Goal: Information Seeking & Learning: Learn about a topic

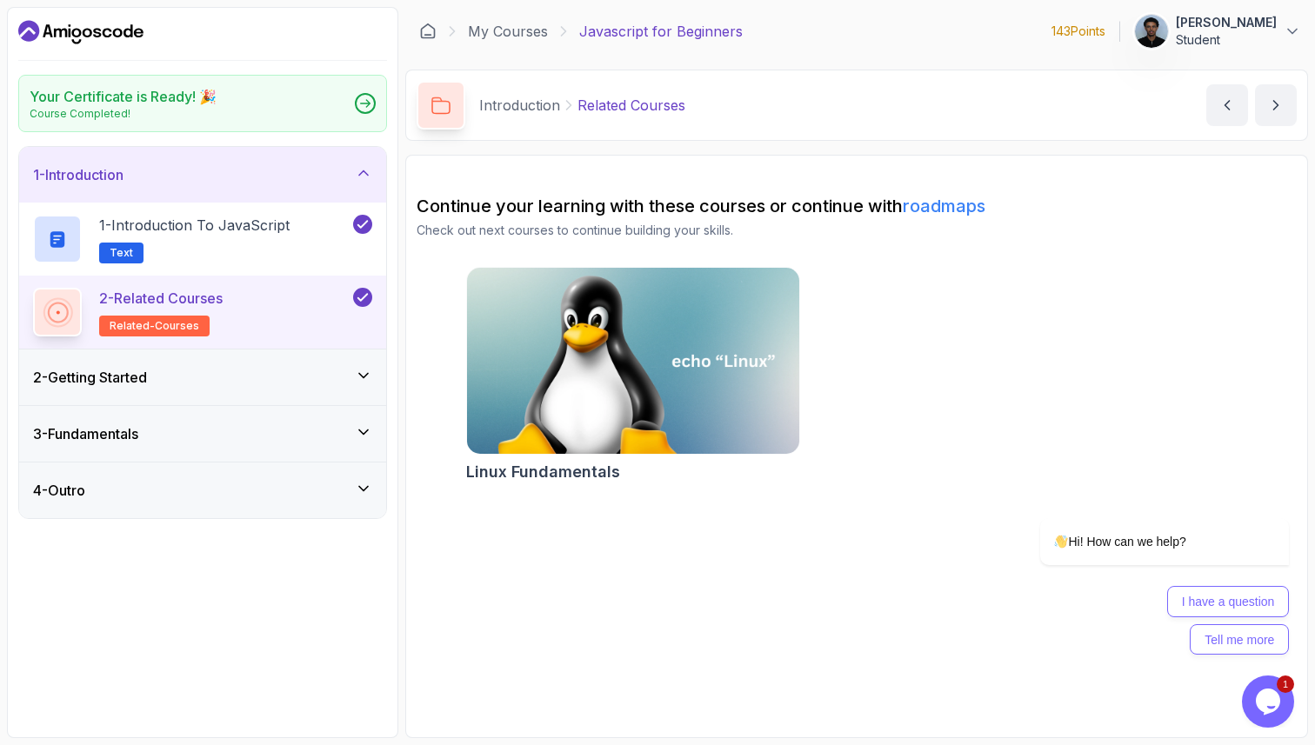
click at [83, 34] on icon "Dashboard" at bounding box center [88, 33] width 10 height 10
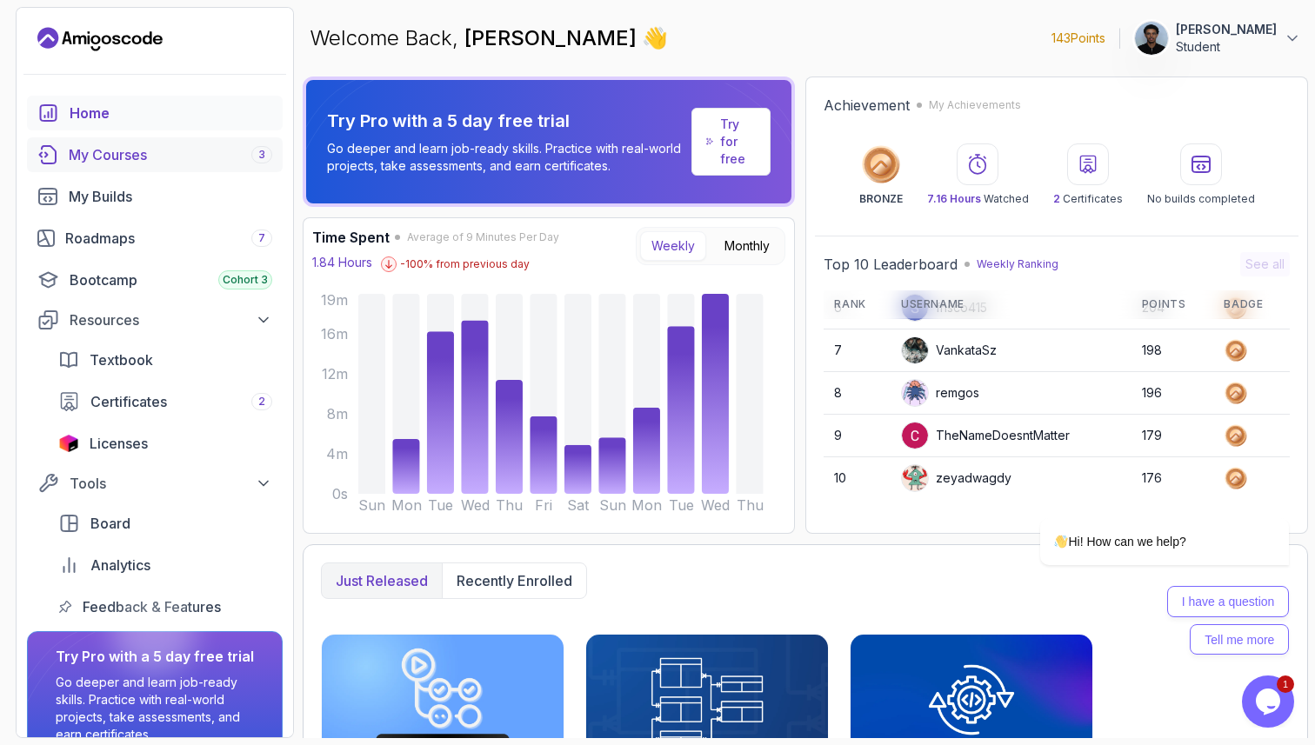
click at [124, 170] on link "My Courses 3" at bounding box center [155, 154] width 256 height 35
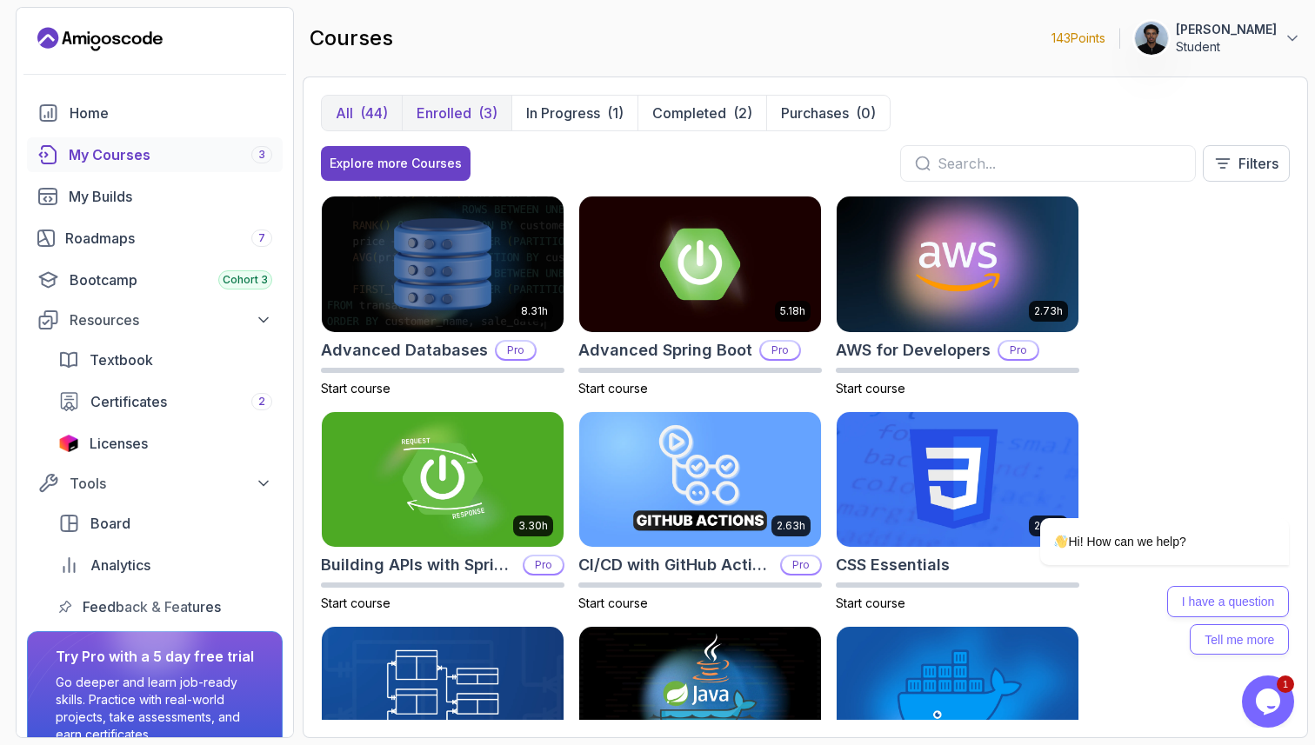
click at [415, 106] on button "Enrolled (3)" at bounding box center [457, 113] width 110 height 35
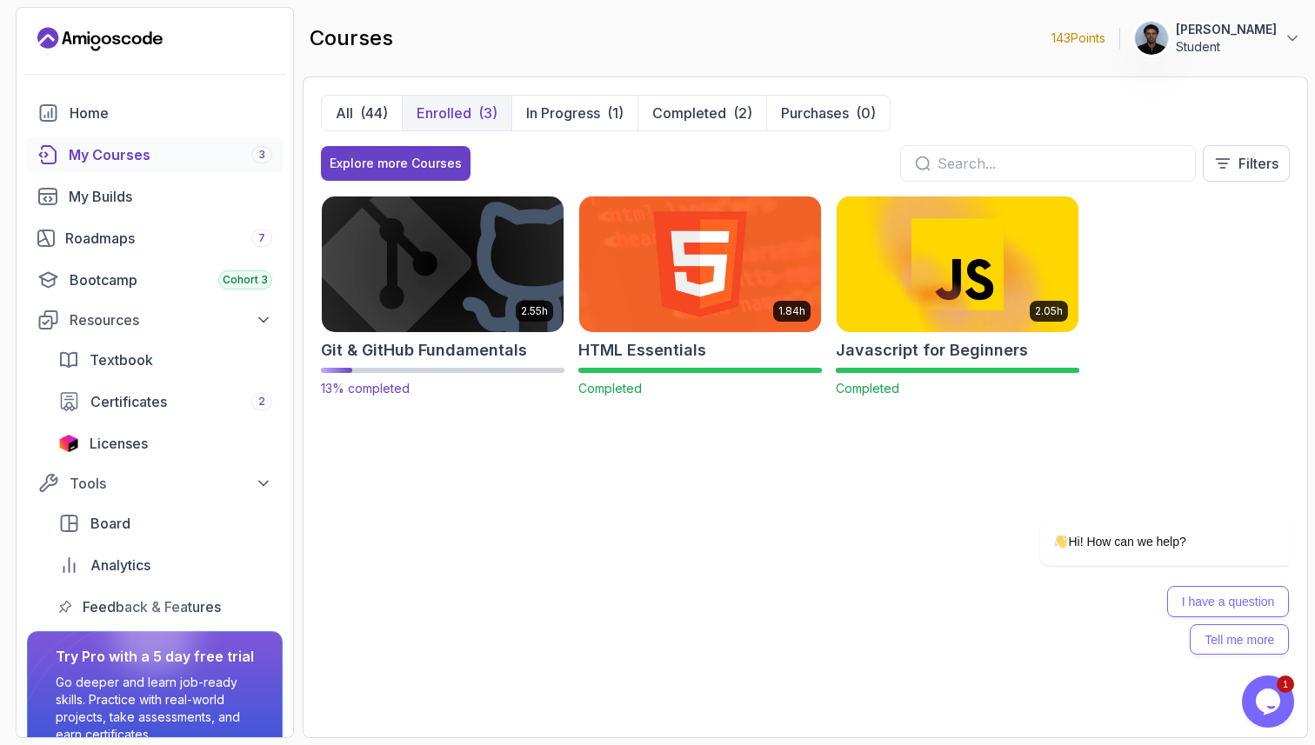
click at [441, 261] on img at bounding box center [443, 264] width 254 height 142
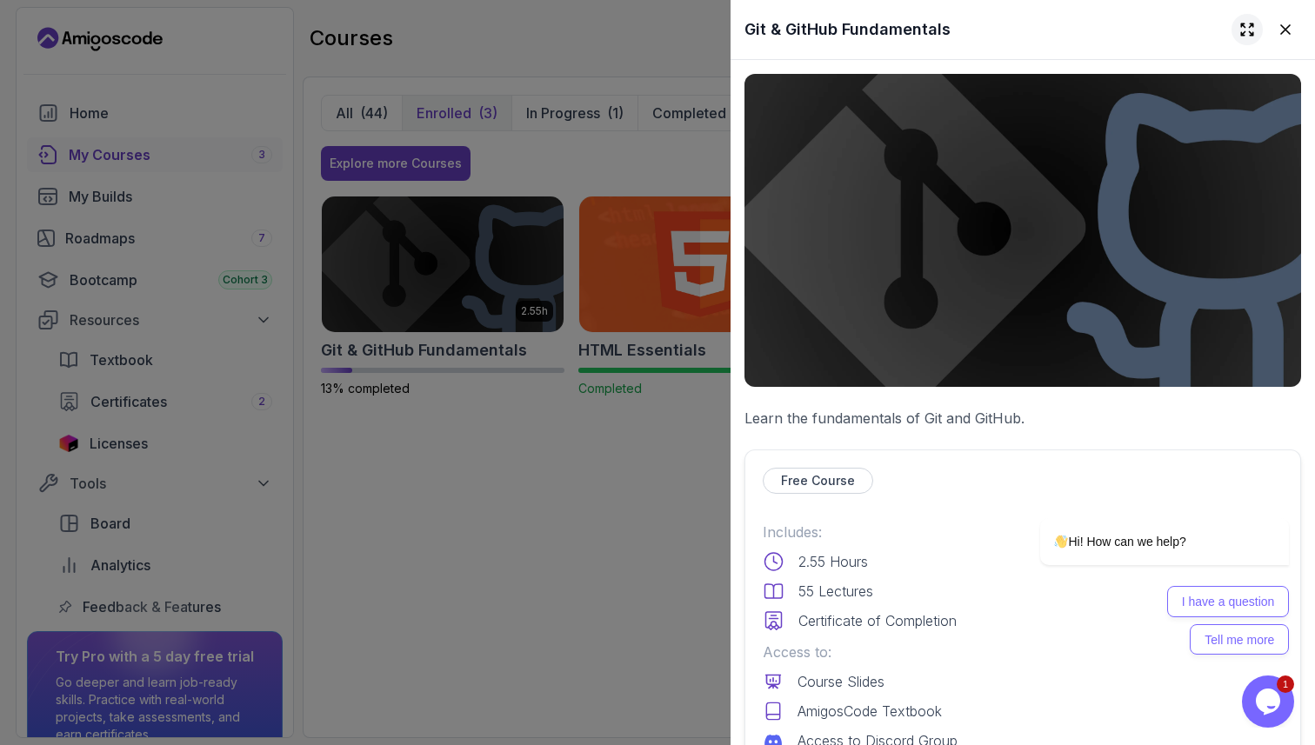
click at [1248, 21] on icon at bounding box center [1247, 29] width 17 height 17
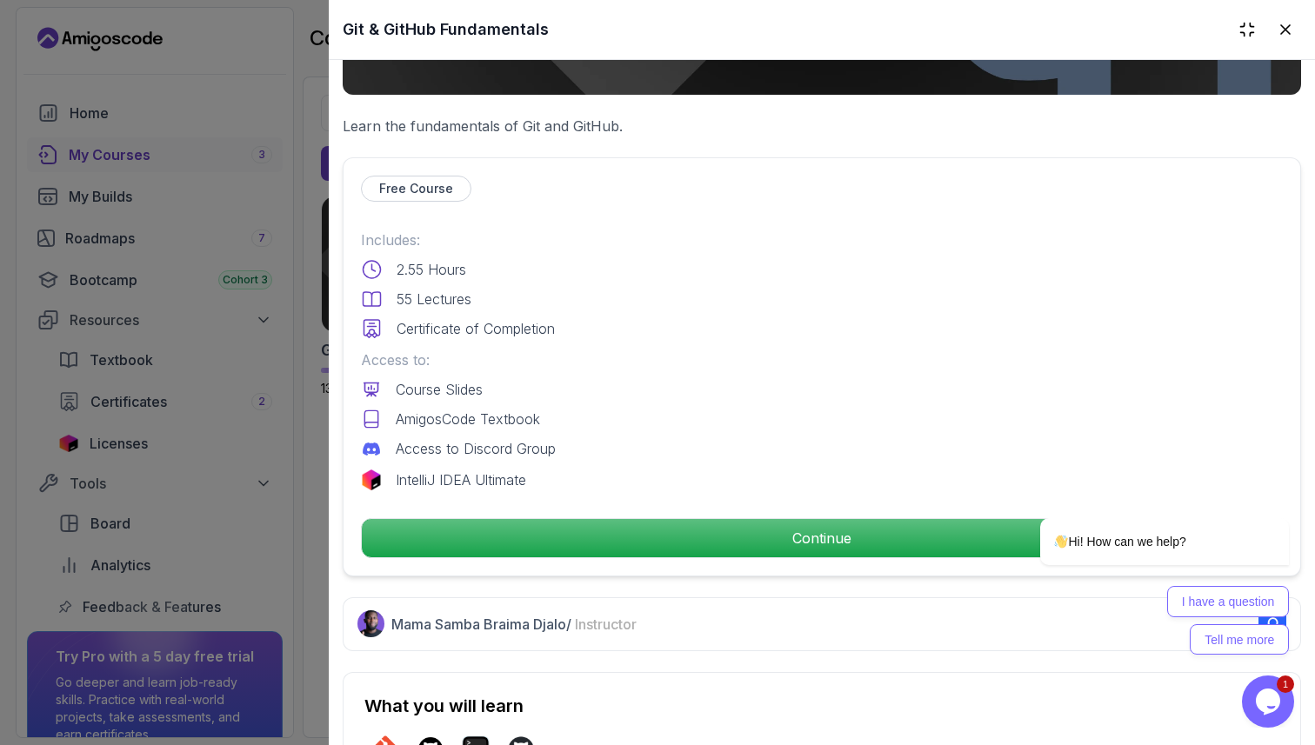
scroll to position [621, 0]
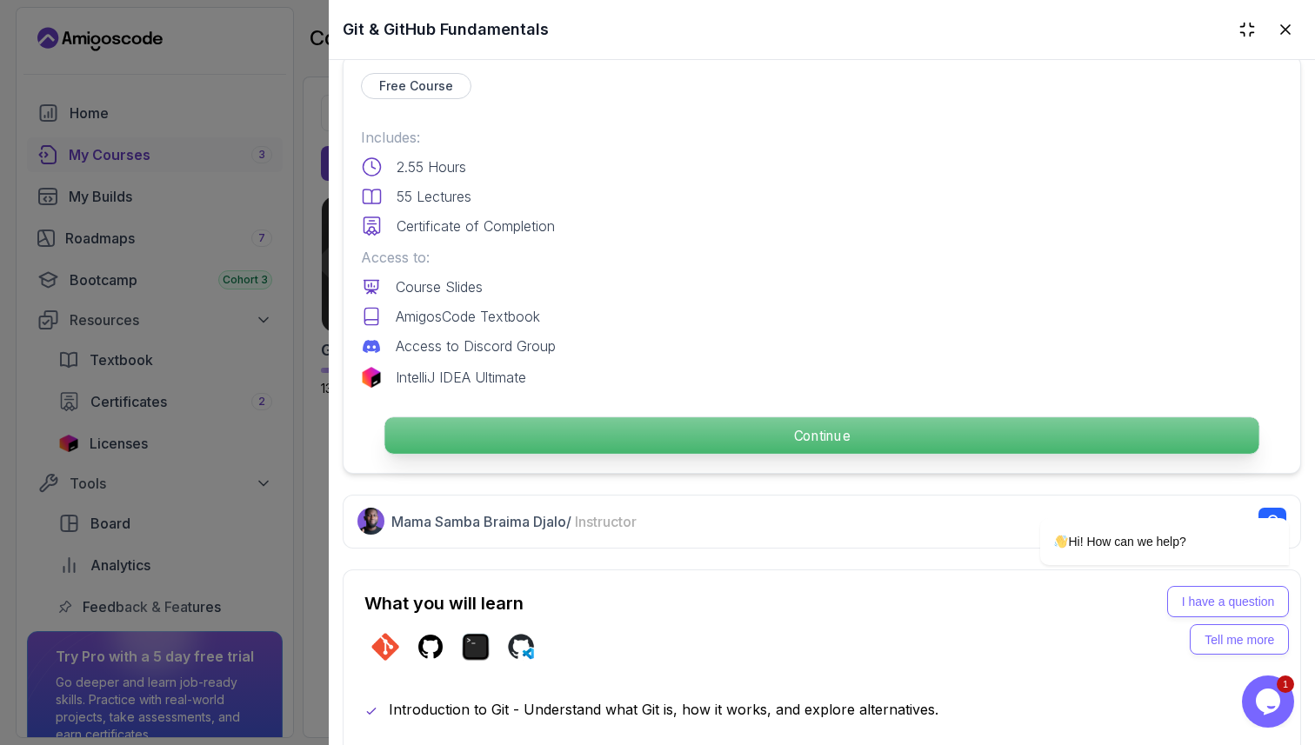
click at [670, 431] on p "Continue" at bounding box center [821, 436] width 874 height 37
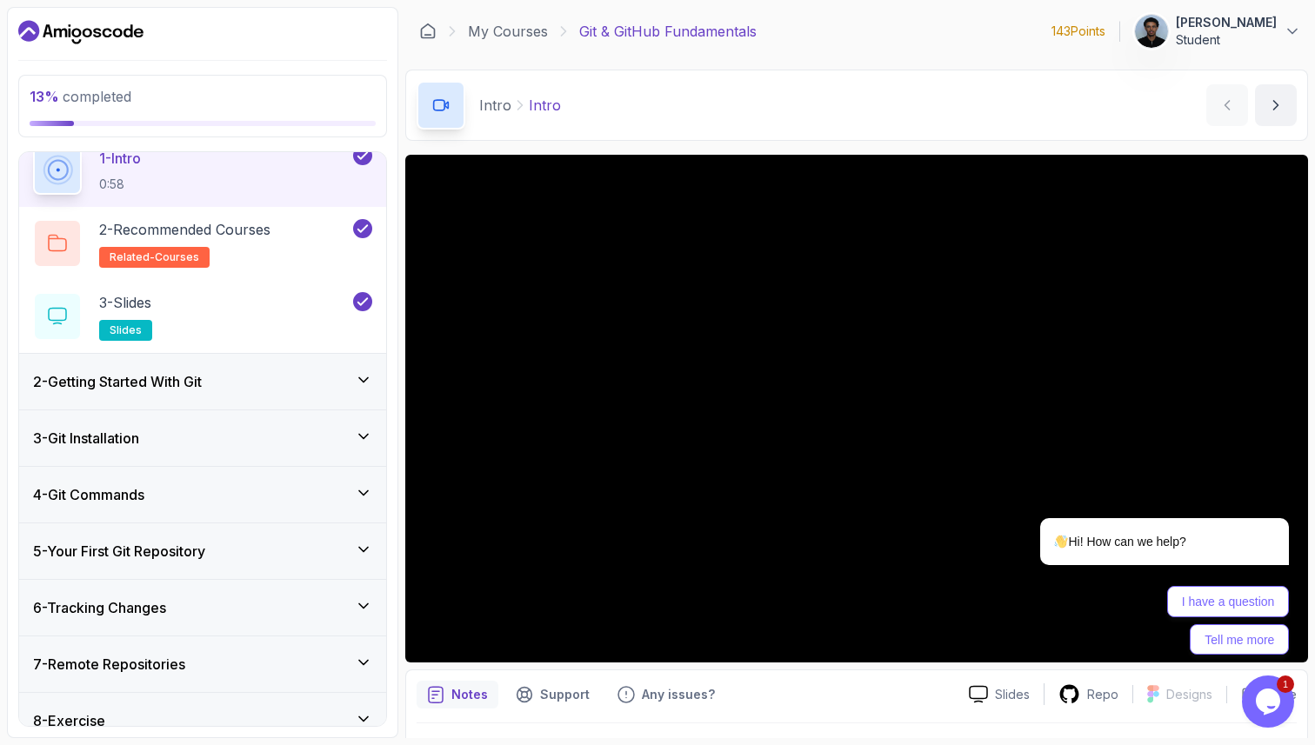
scroll to position [117, 0]
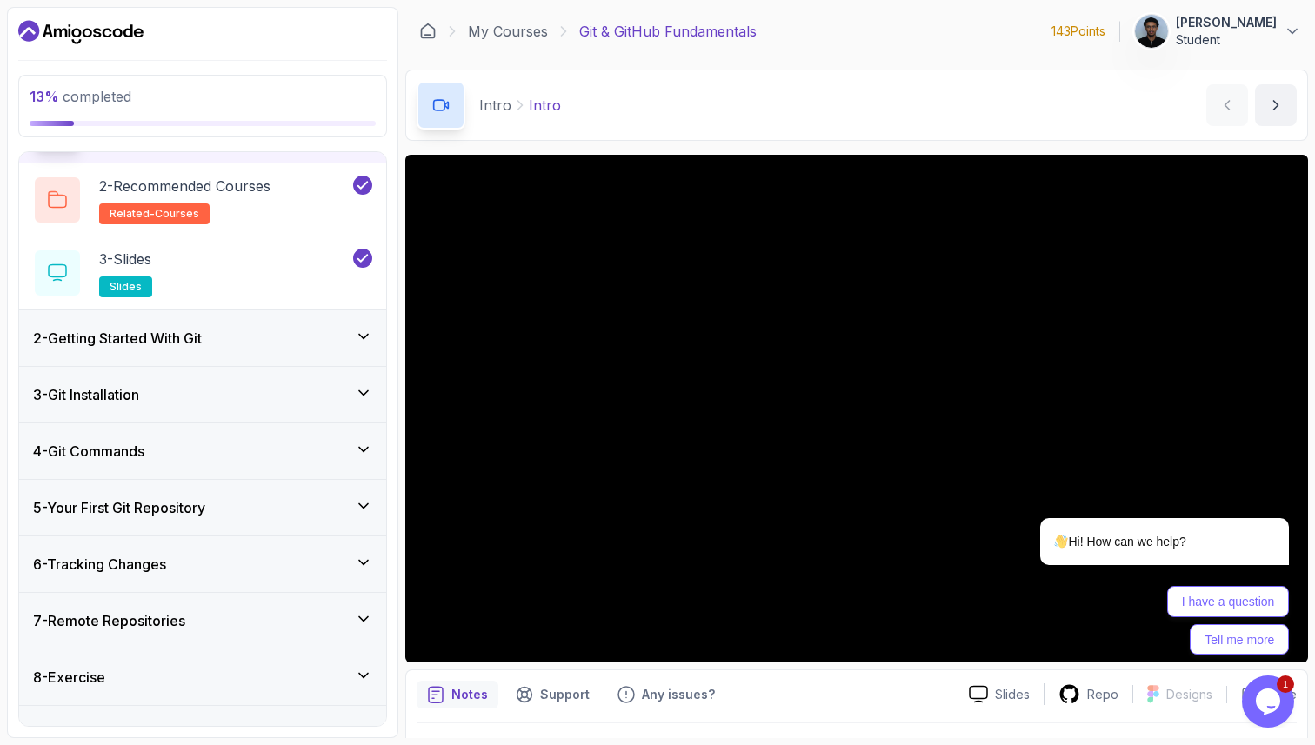
click at [167, 338] on h3 "2 - Getting Started With Git" at bounding box center [117, 338] width 169 height 21
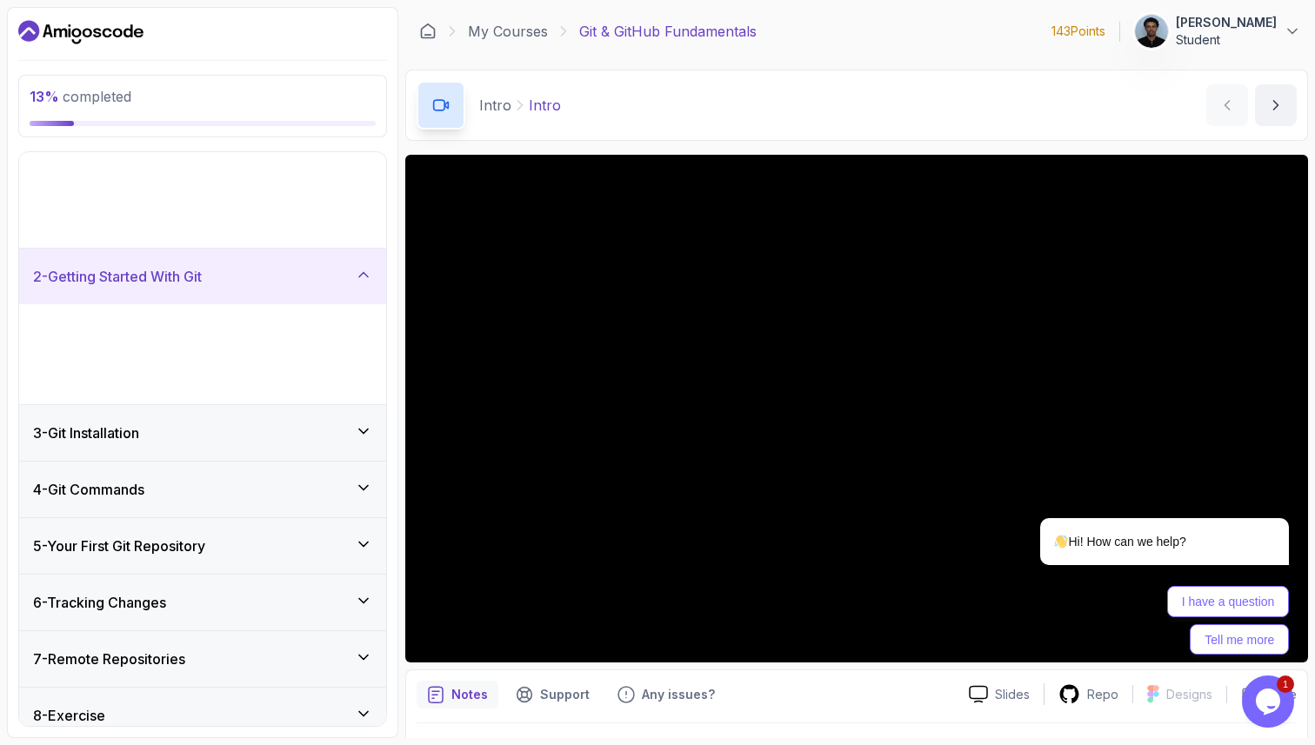
click at [167, 215] on p "related-courses" at bounding box center [154, 204] width 110 height 21
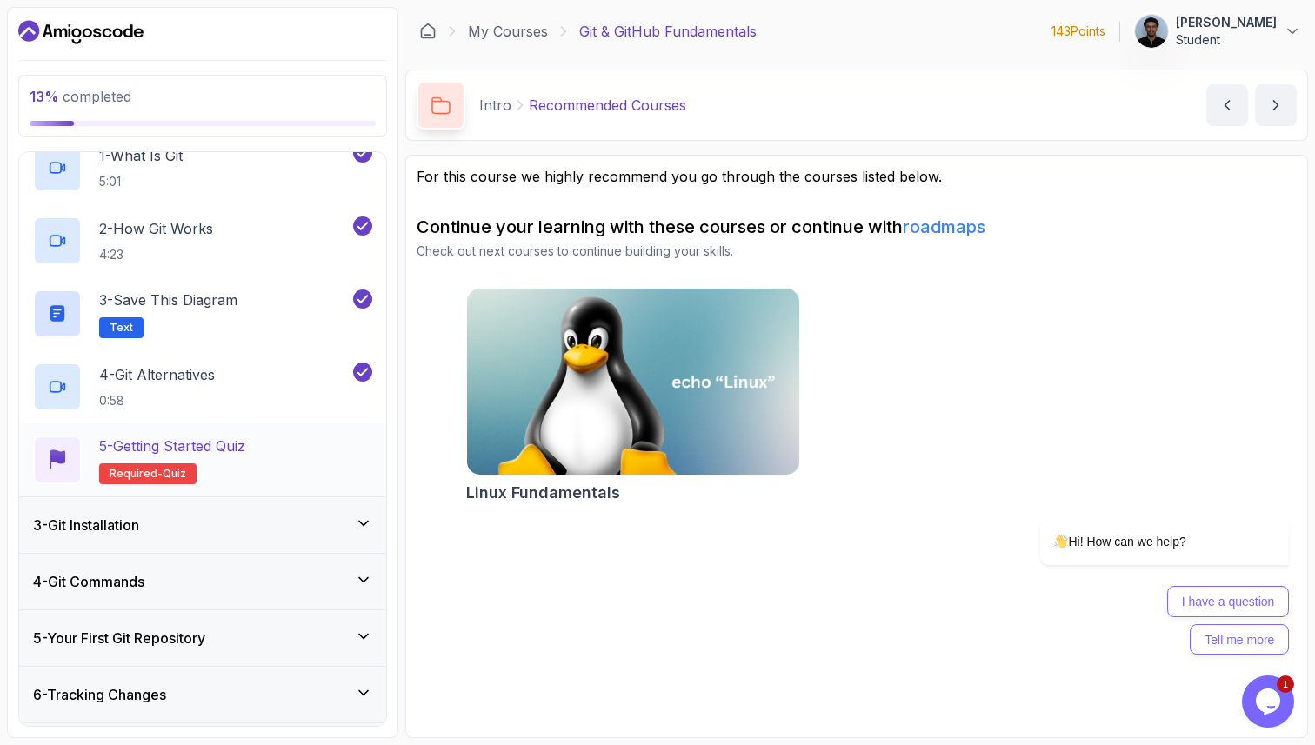
scroll to position [142, 0]
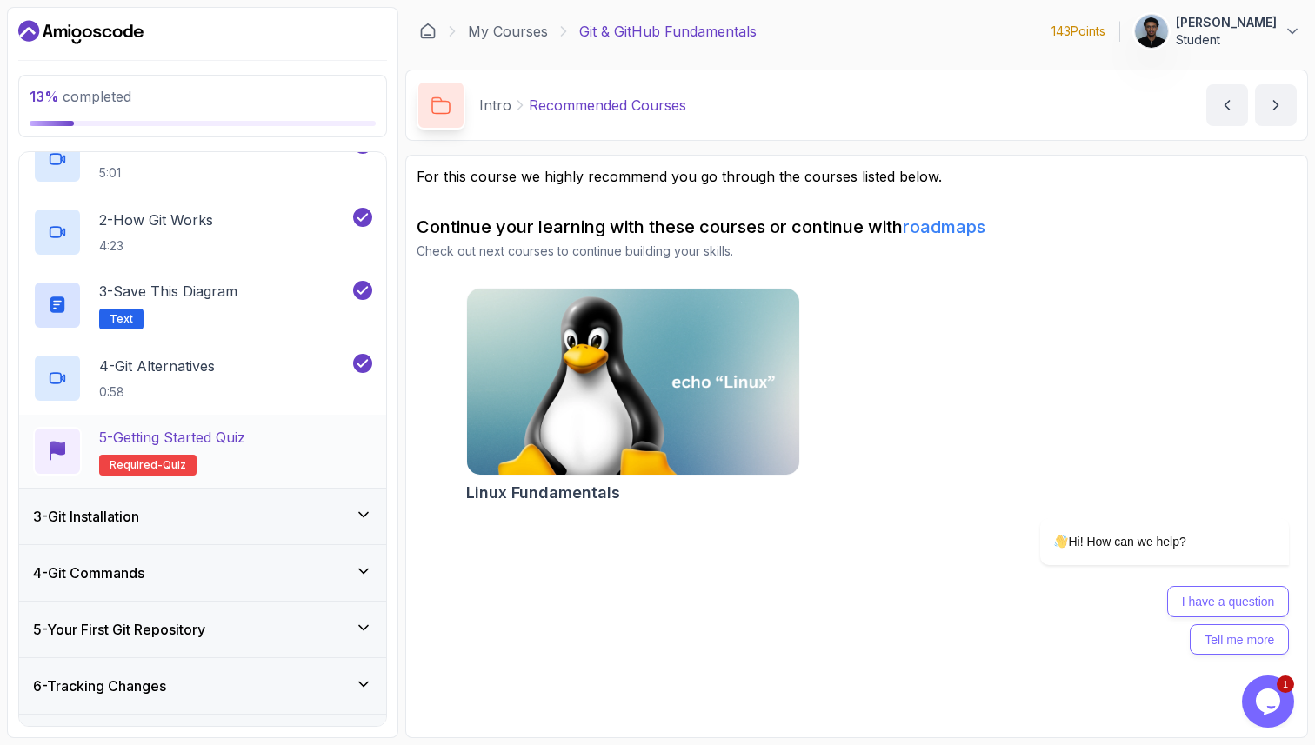
click at [207, 447] on h2 "5 - Getting Started Quiz Required- quiz" at bounding box center [172, 451] width 146 height 49
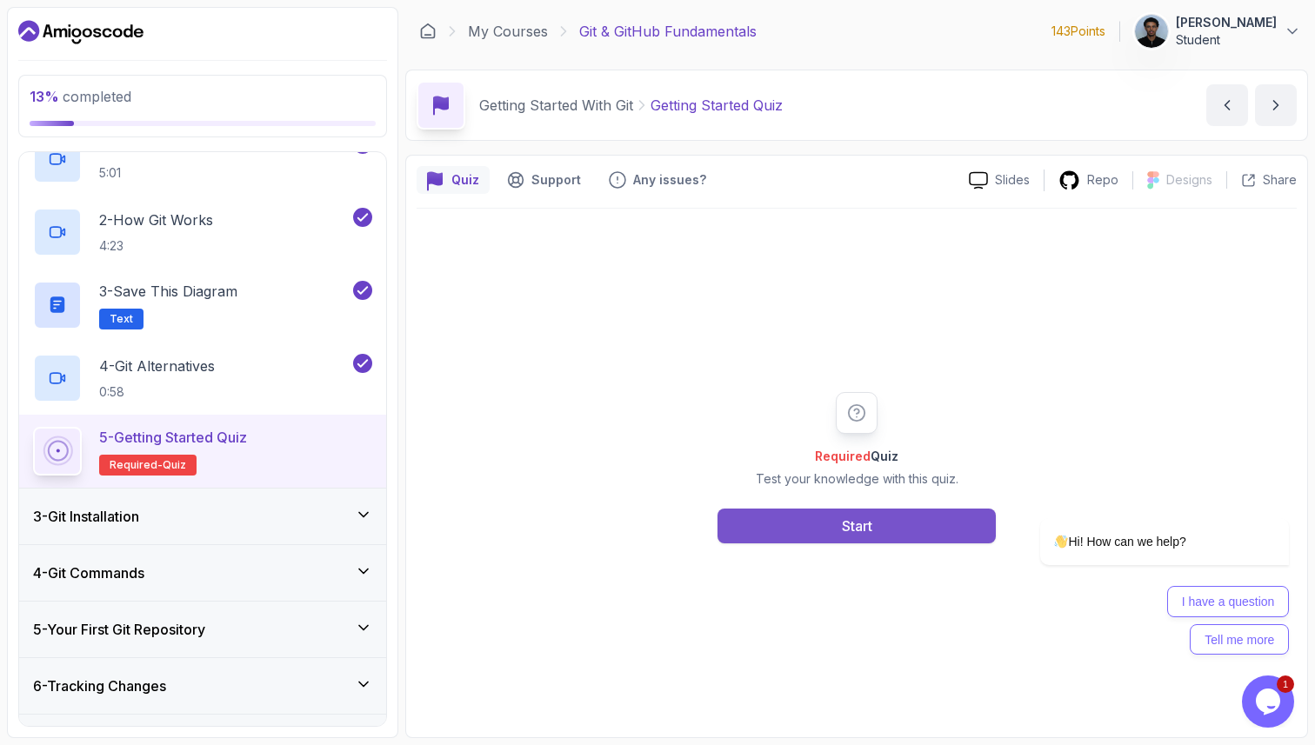
click at [826, 535] on button "Start" at bounding box center [857, 526] width 278 height 35
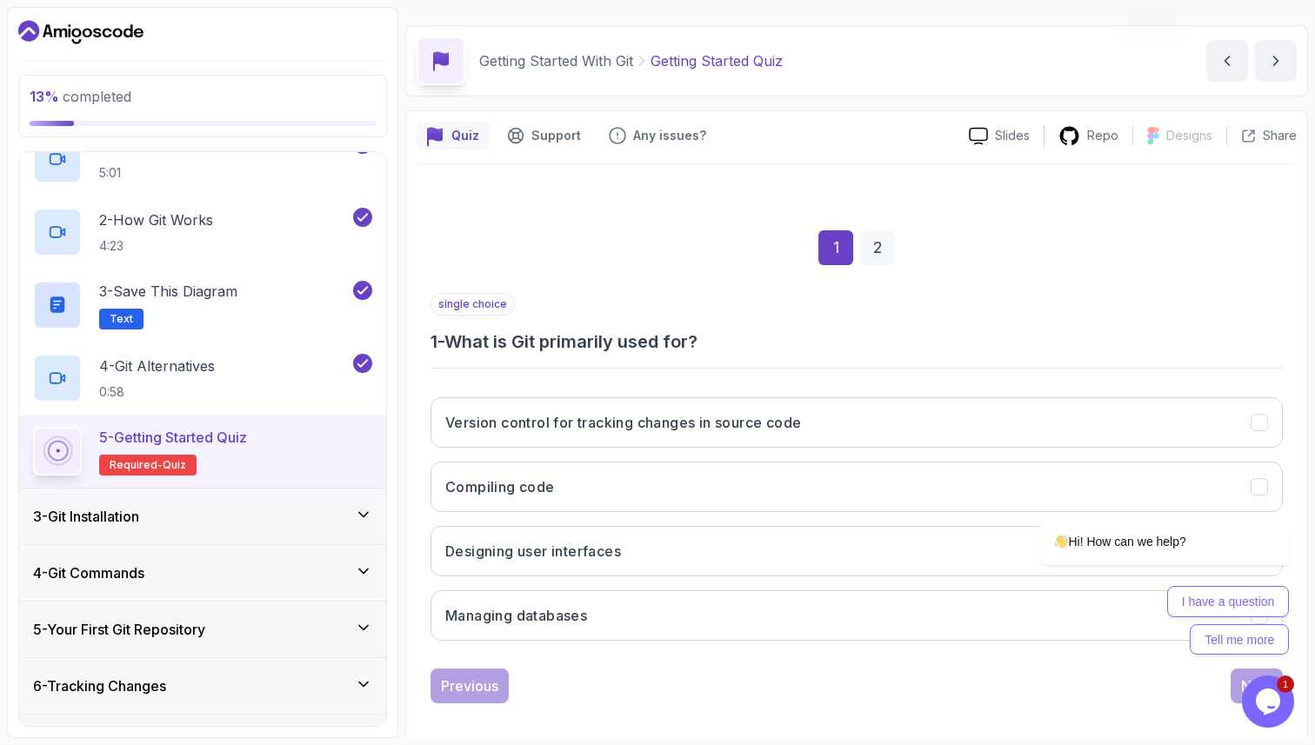
scroll to position [59, 0]
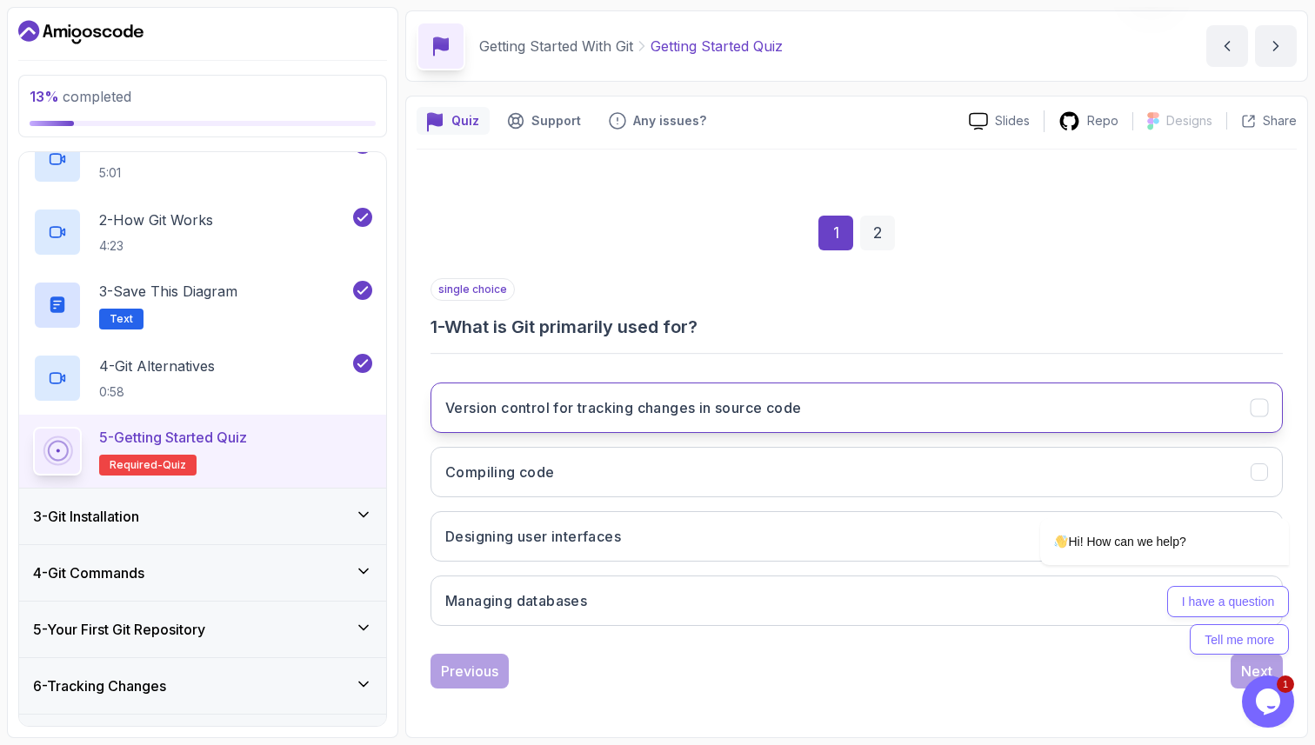
click at [569, 419] on button "Version control for tracking changes in source code" at bounding box center [857, 408] width 852 height 50
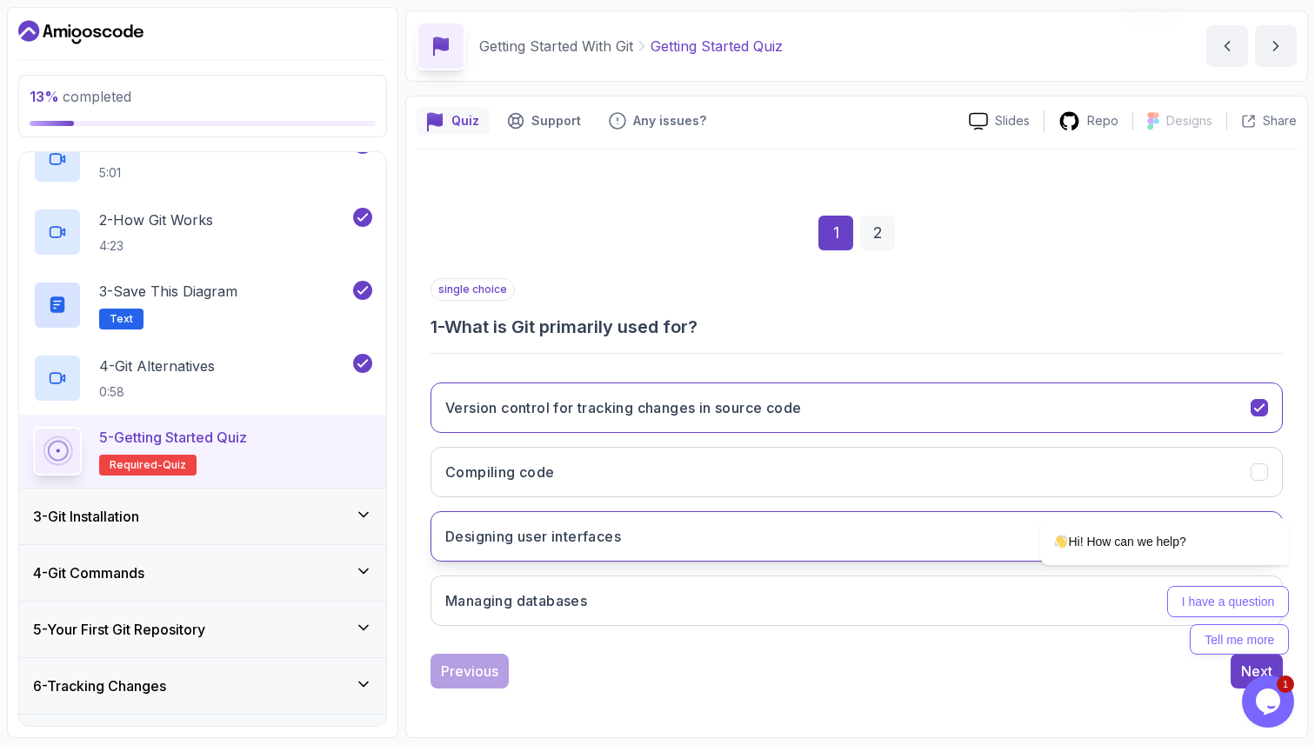
click at [654, 524] on button "Designing user interfaces" at bounding box center [857, 536] width 852 height 50
click at [1242, 678] on div "1 Opens Chat This icon Opens the chat window." at bounding box center [1270, 702] width 56 height 52
click at [1254, 669] on div "Next" at bounding box center [1256, 671] width 31 height 21
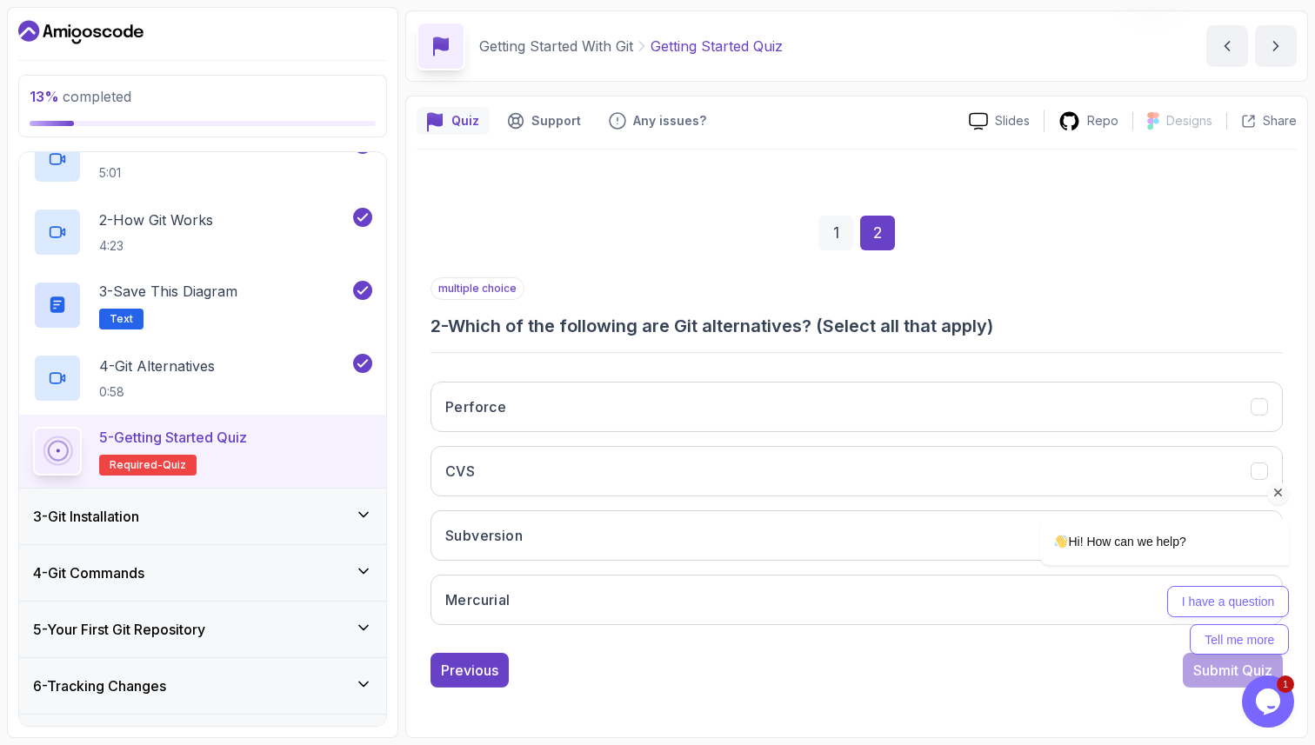
click at [1073, 587] on div "I have a question Tell me more" at bounding box center [1164, 620] width 249 height 69
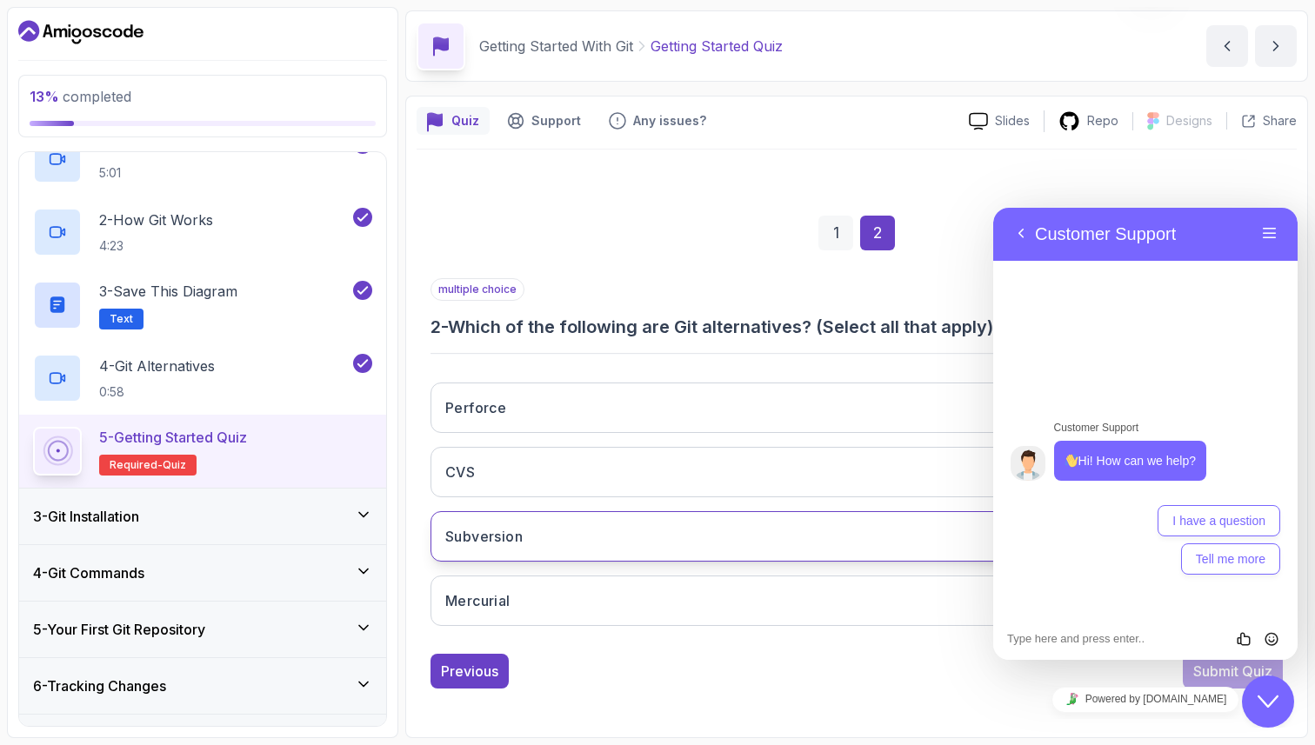
click at [581, 561] on button "Subversion" at bounding box center [857, 536] width 852 height 50
click at [585, 606] on button "Mercurial" at bounding box center [857, 601] width 852 height 50
click at [594, 479] on button "CVS" at bounding box center [857, 472] width 852 height 50
click at [572, 435] on div "Perforce CVS Subversion Mercurial" at bounding box center [857, 504] width 852 height 271
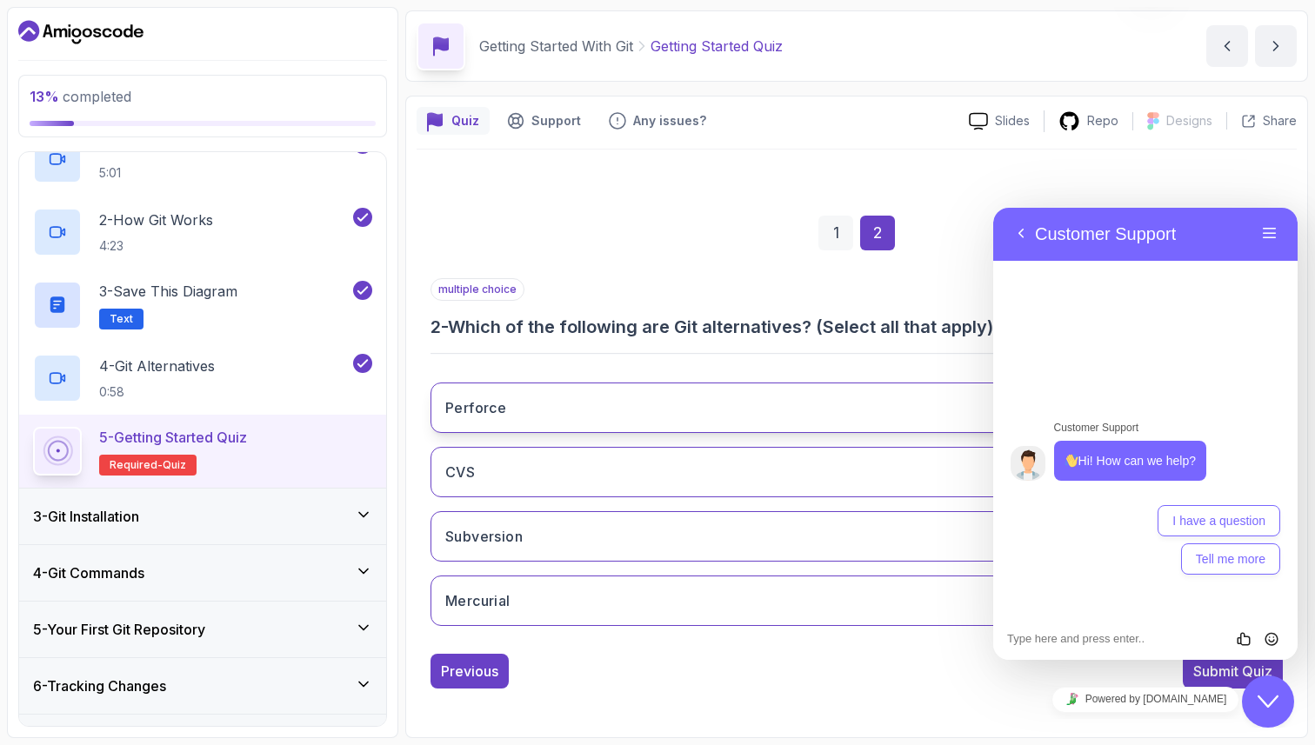
click at [570, 398] on button "Perforce" at bounding box center [857, 408] width 852 height 50
click at [1207, 683] on div "Powered by tawk.to" at bounding box center [1145, 699] width 304 height 39
click at [1207, 676] on div "Submit Quiz" at bounding box center [1232, 671] width 79 height 21
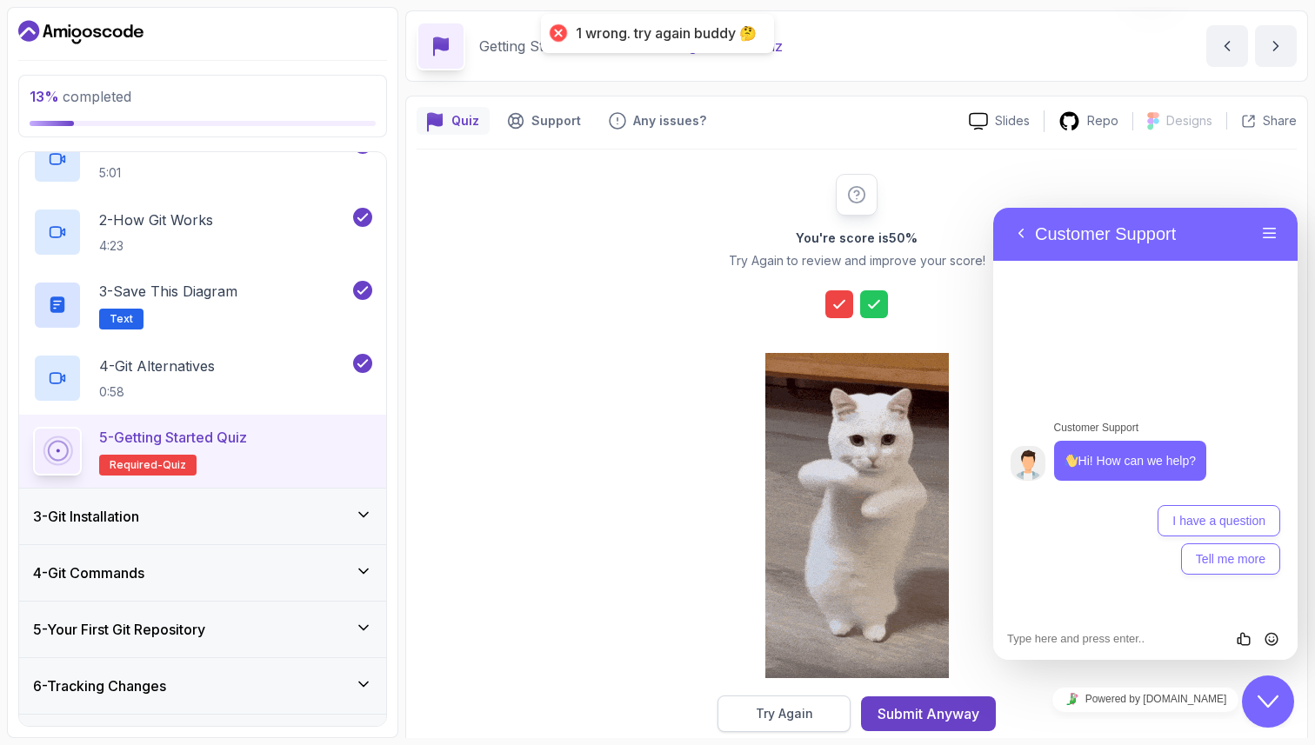
click at [787, 716] on div "Try Again" at bounding box center [784, 713] width 57 height 17
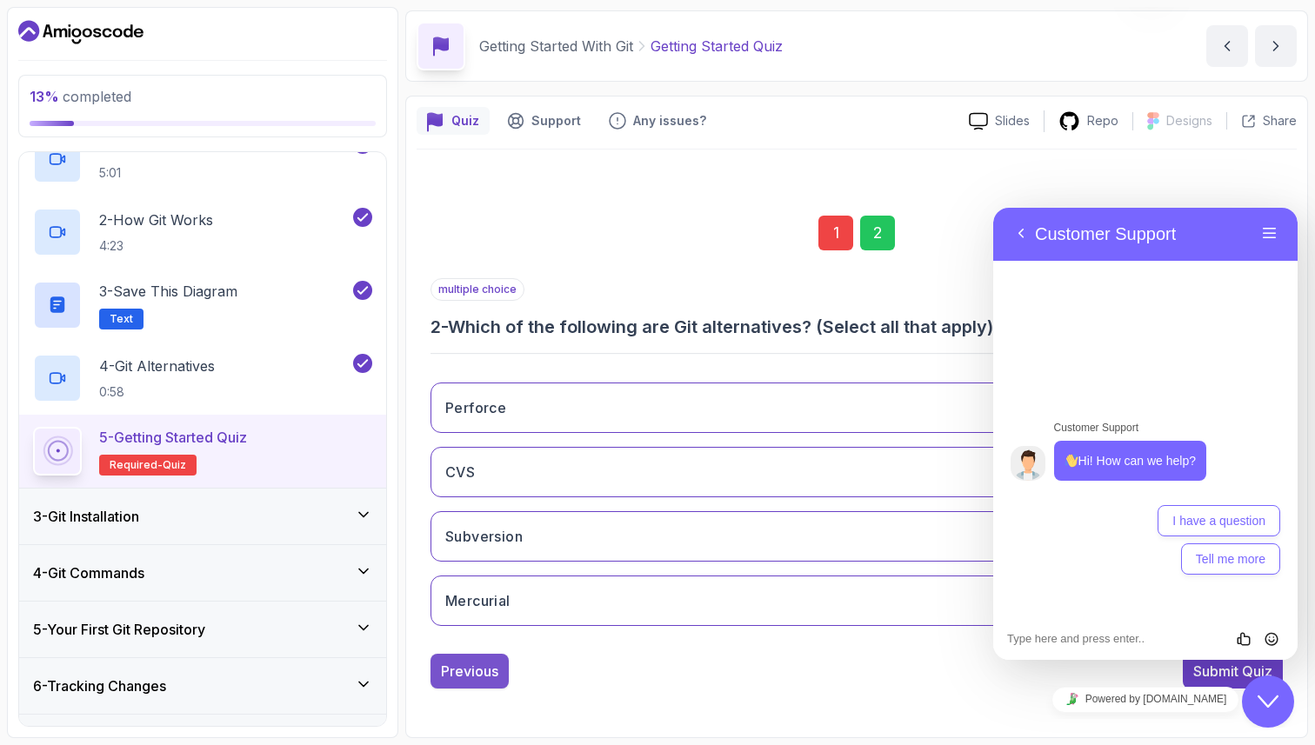
click at [465, 671] on div "Previous" at bounding box center [469, 671] width 57 height 21
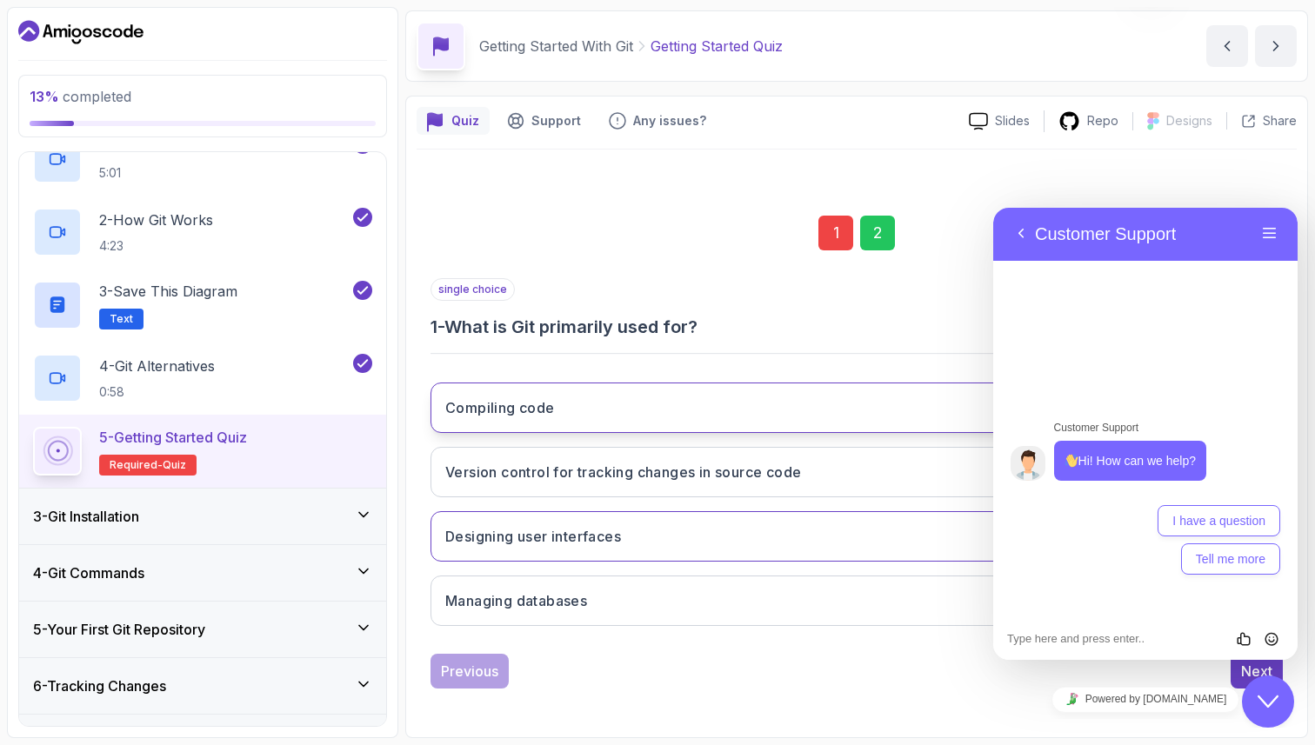
click at [491, 399] on h3 "Compiling code" at bounding box center [500, 408] width 110 height 21
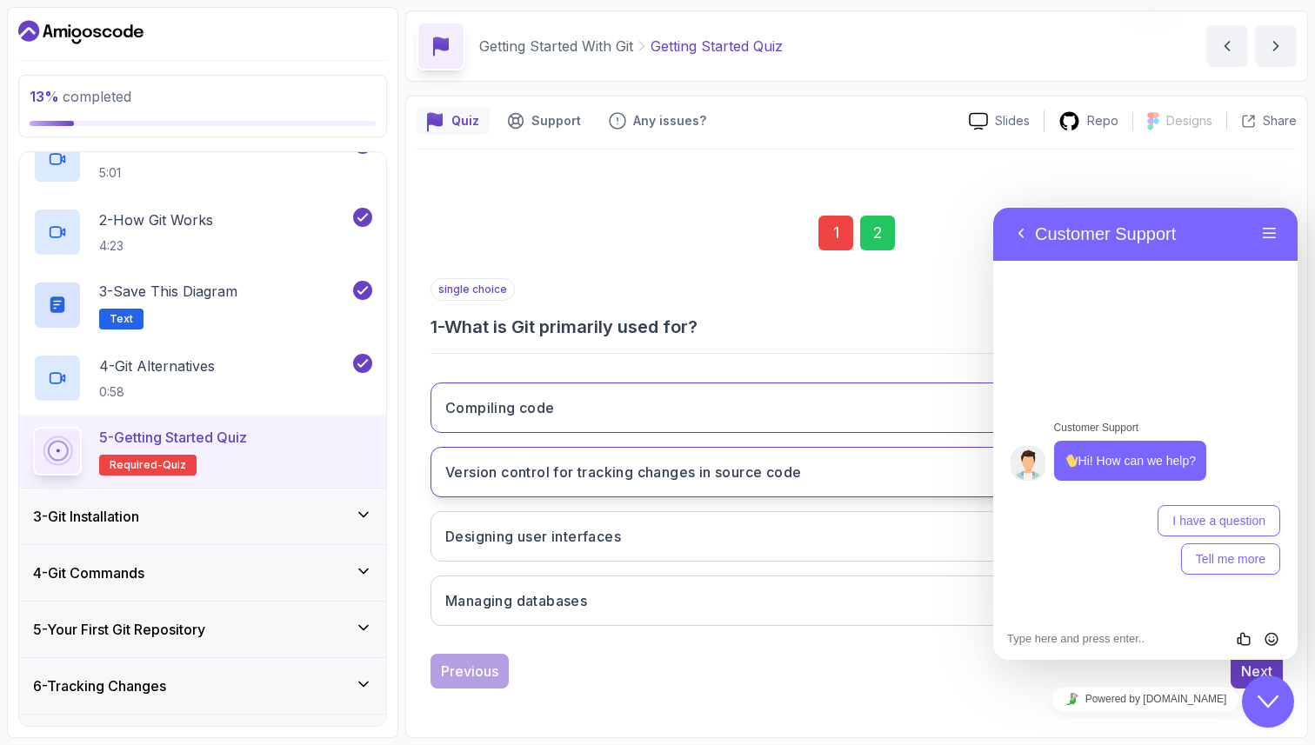
click at [507, 471] on h3 "Version control for tracking changes in source code" at bounding box center [623, 472] width 356 height 21
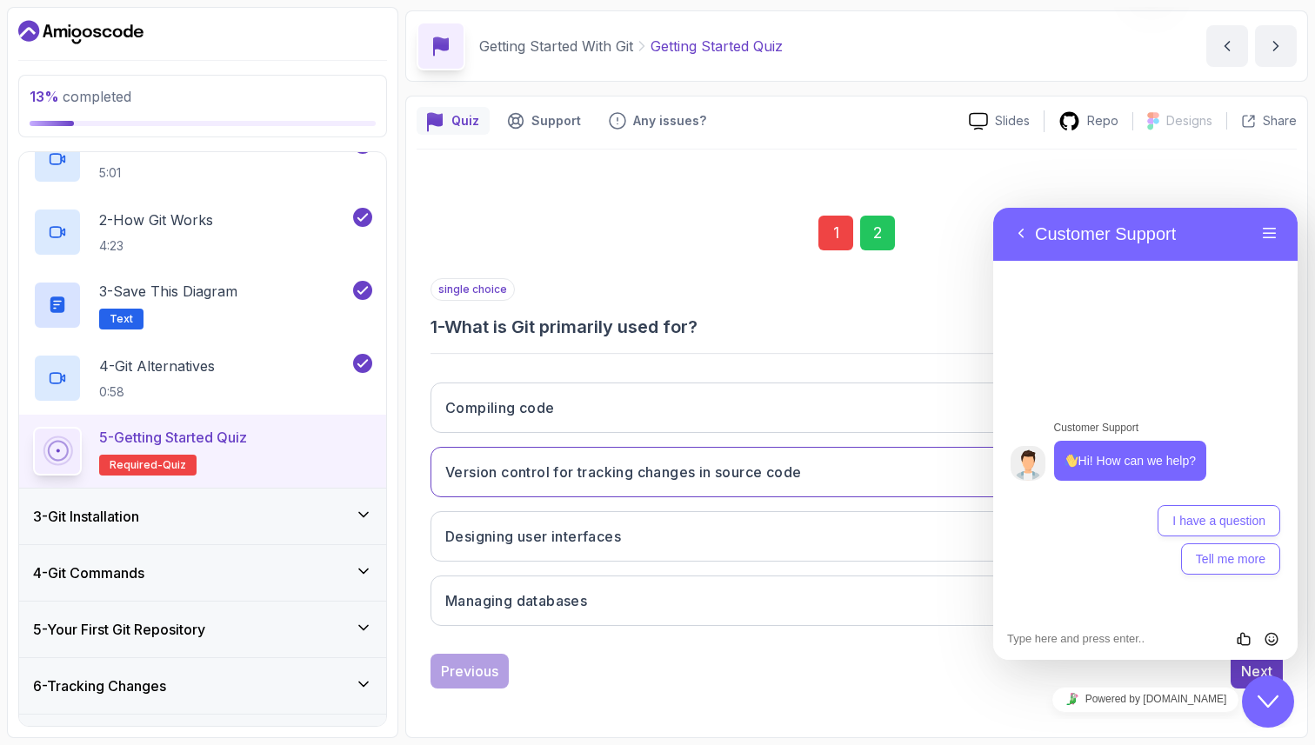
click at [1244, 678] on div "Close Chat This icon closes the chat window." at bounding box center [1270, 702] width 56 height 52
click at [1263, 670] on div "Next" at bounding box center [1256, 671] width 31 height 21
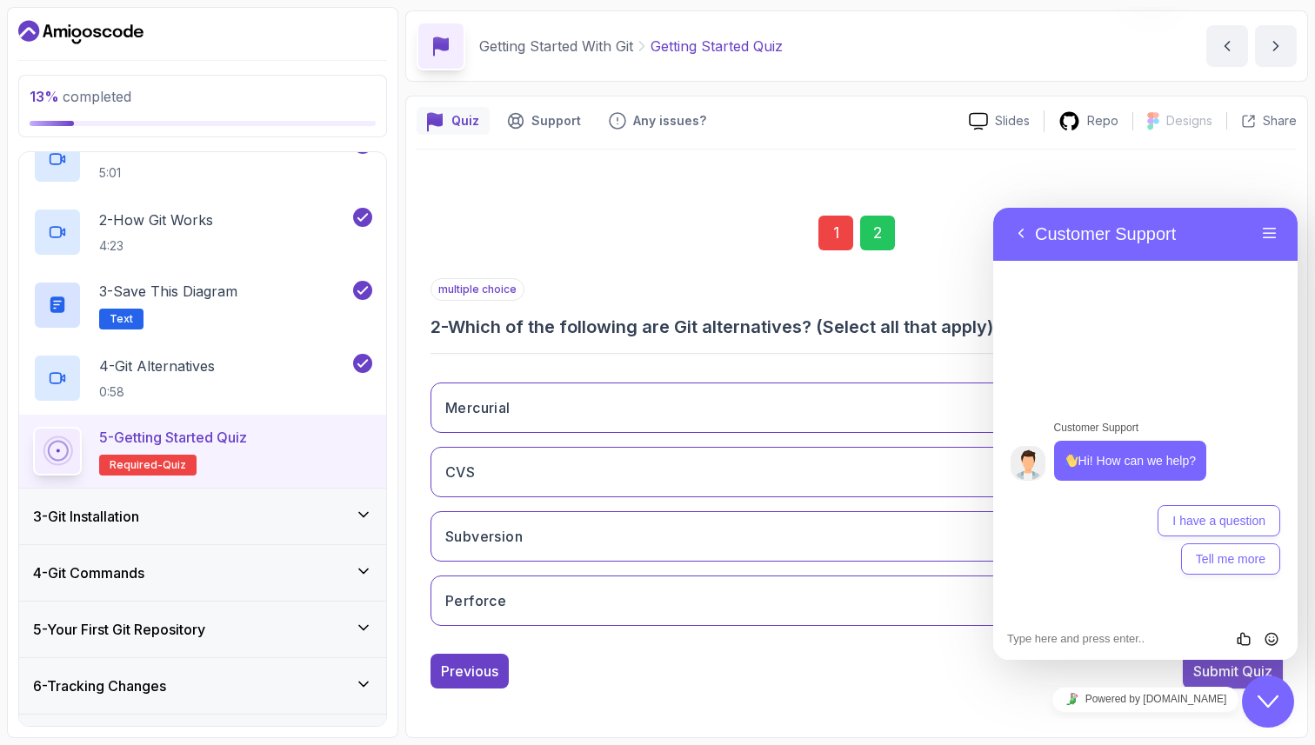
click at [1207, 679] on div "Submit Quiz" at bounding box center [1232, 671] width 79 height 21
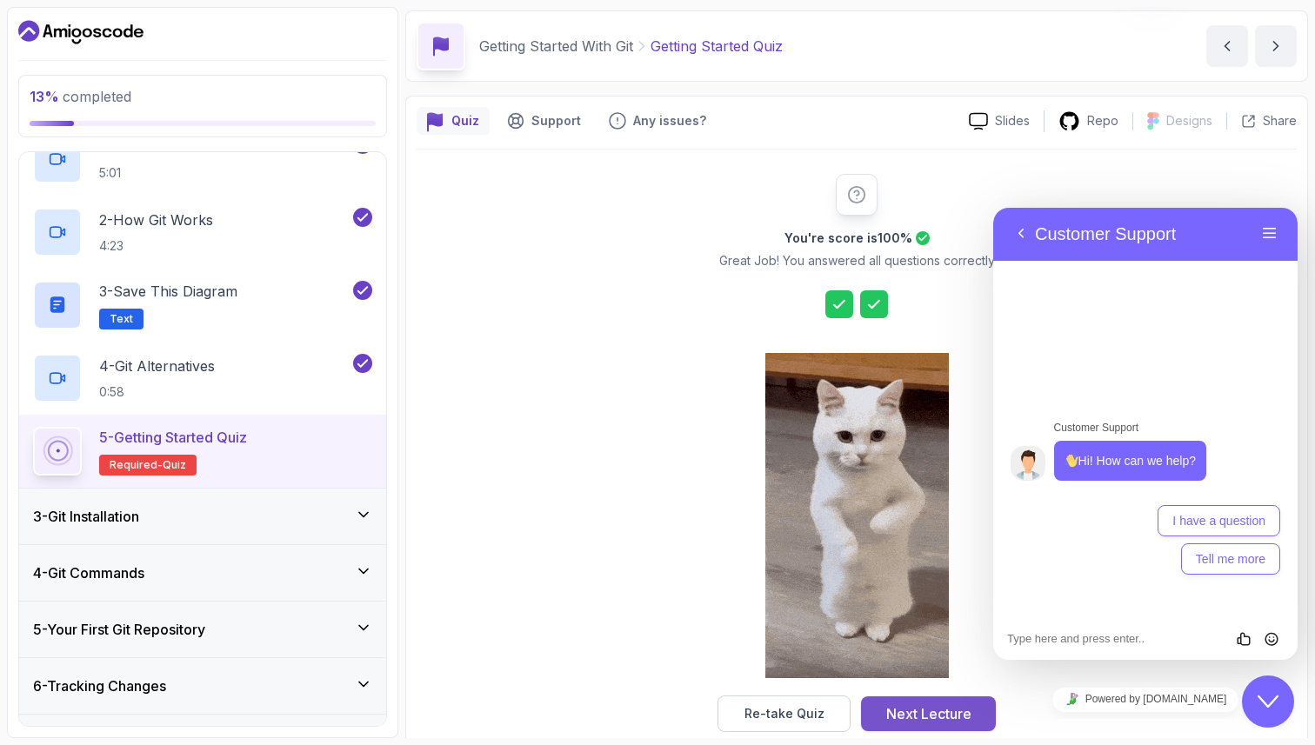
click at [940, 724] on div "Next Lecture" at bounding box center [928, 714] width 85 height 21
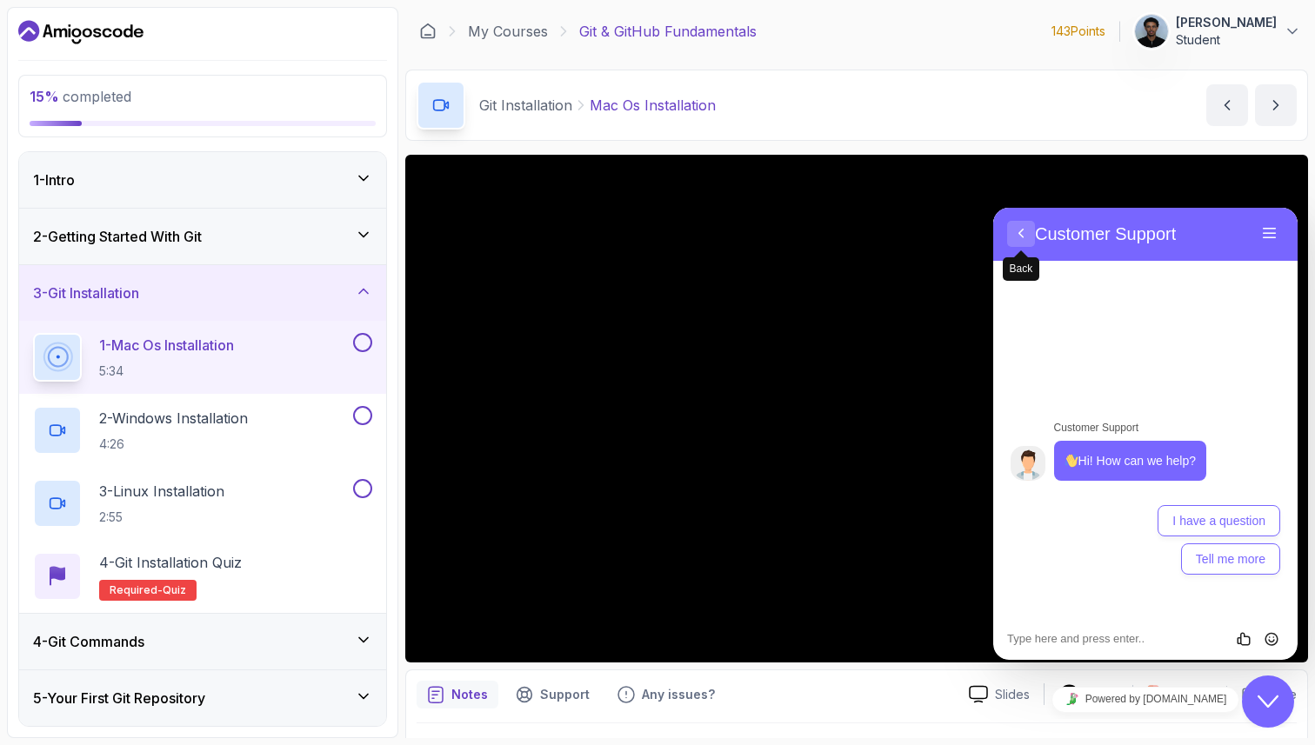
click at [1017, 242] on button "Back" at bounding box center [1021, 234] width 28 height 26
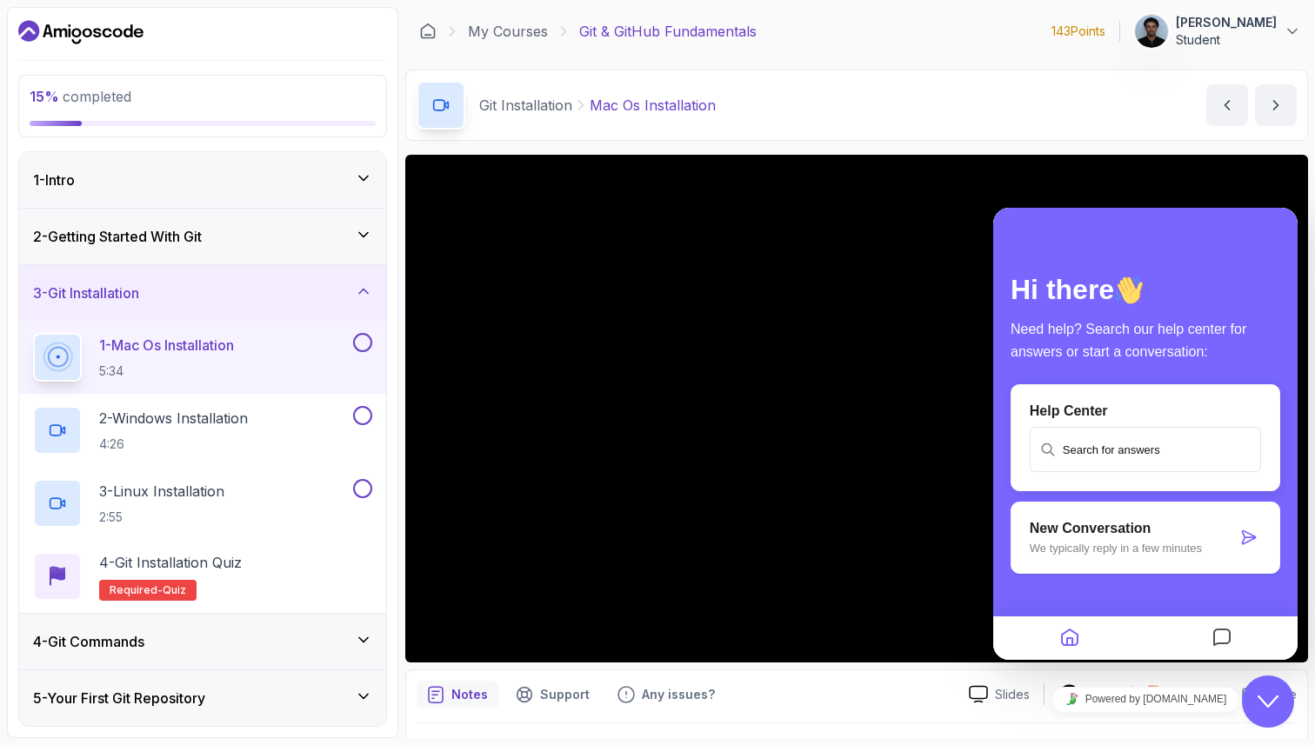
click at [1074, 645] on icon "Home" at bounding box center [1070, 639] width 21 height 34
click at [1278, 688] on button "Close Chat This icon closes the chat window." at bounding box center [1268, 702] width 52 height 52
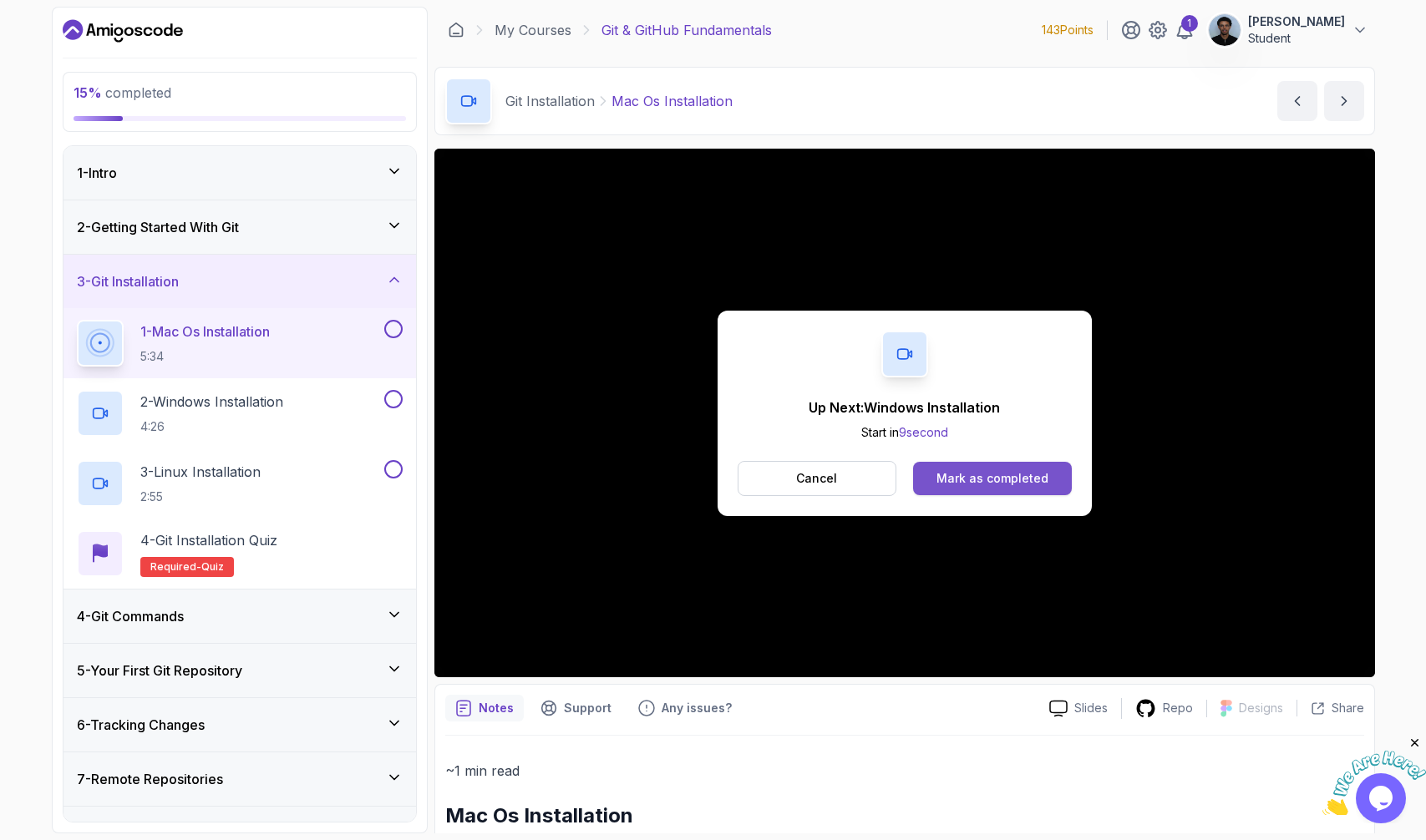
click at [1019, 476] on div "Mark as completed" at bounding box center [992, 478] width 112 height 16
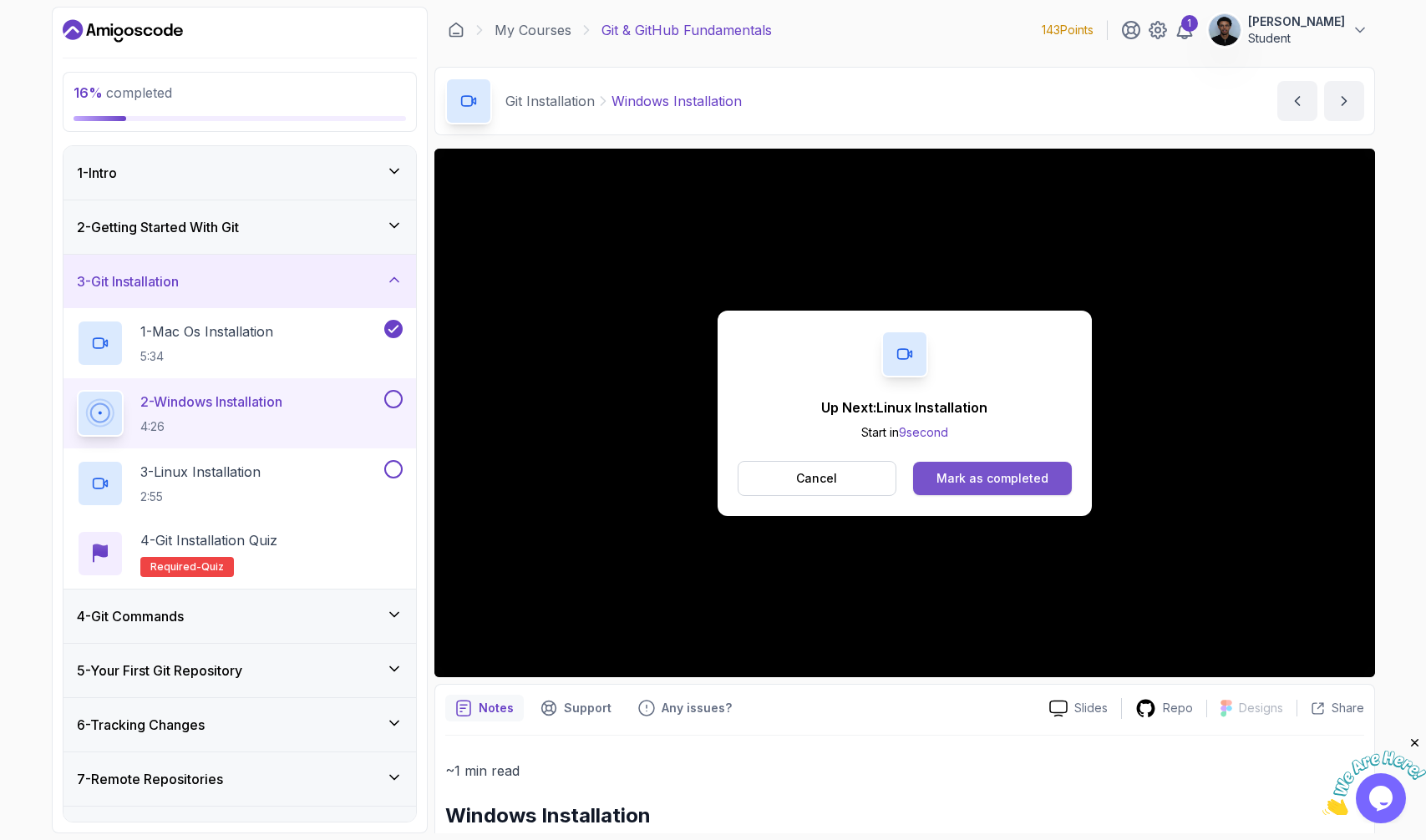
click at [967, 478] on div "Mark as completed" at bounding box center [992, 478] width 112 height 16
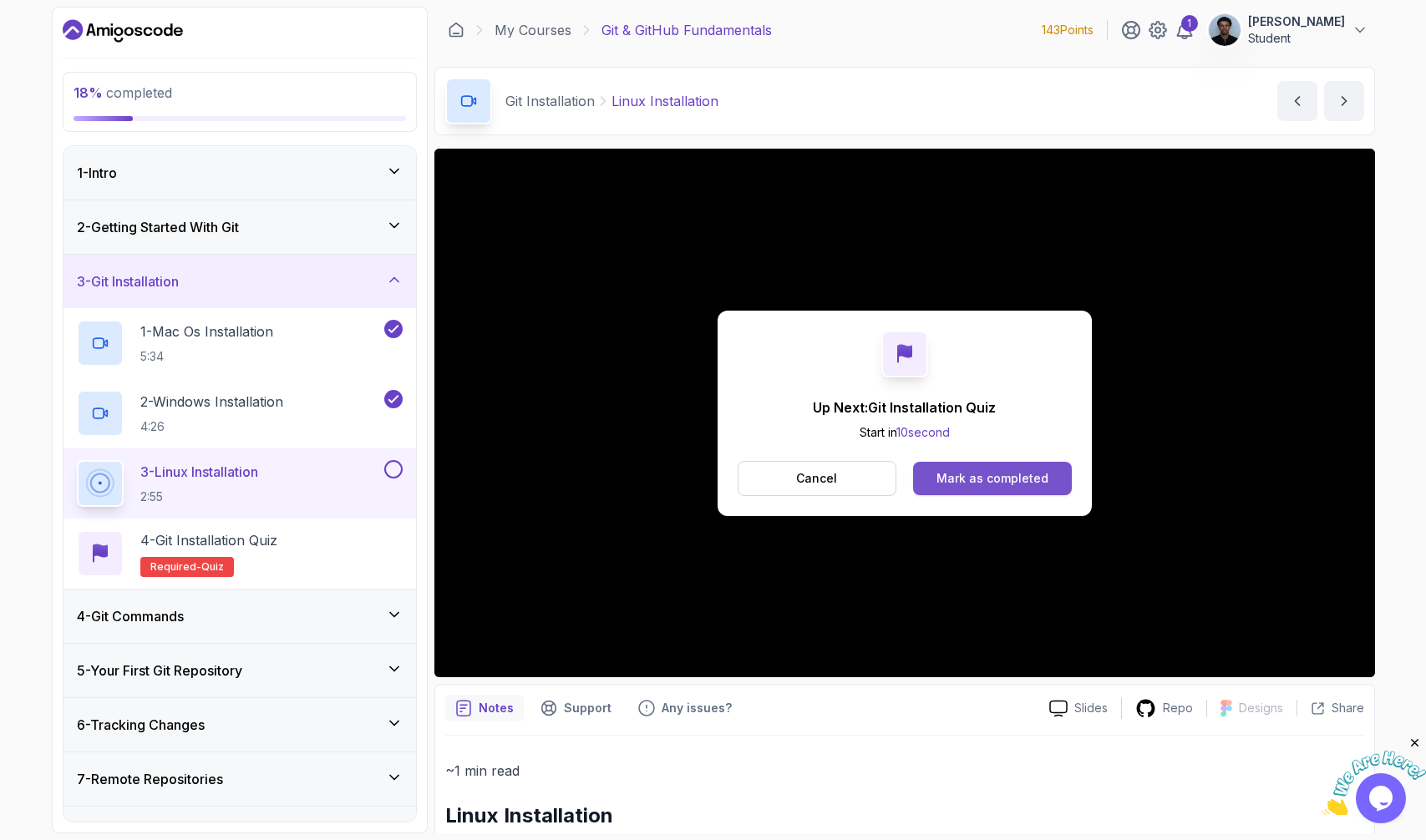
click at [1026, 473] on div "Mark as completed" at bounding box center [992, 478] width 112 height 16
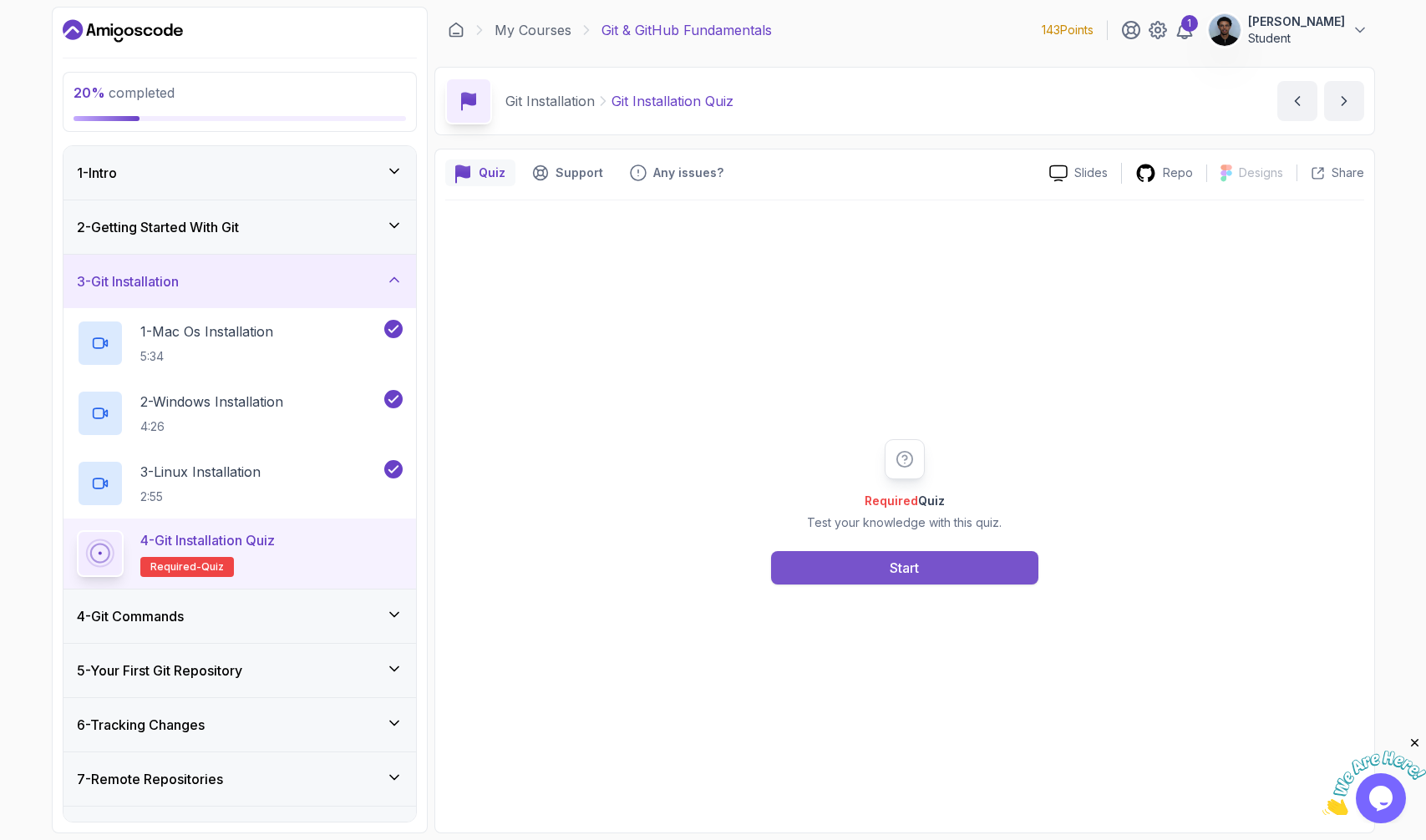
click at [803, 584] on button "Start" at bounding box center [905, 567] width 267 height 34
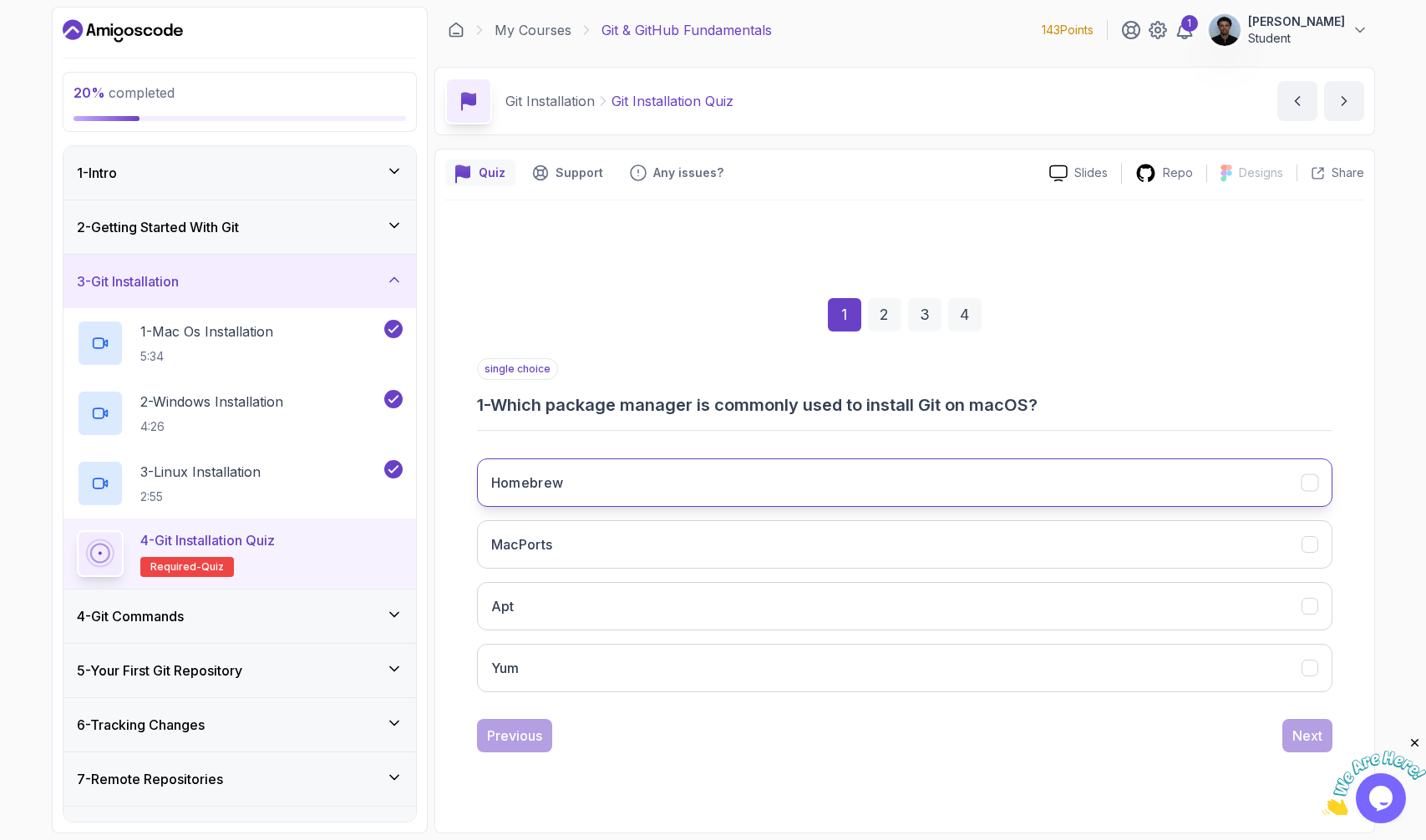
click at [593, 482] on button "Homebrew" at bounding box center [905, 483] width 856 height 48
click at [1262, 715] on div "Next" at bounding box center [1307, 735] width 30 height 20
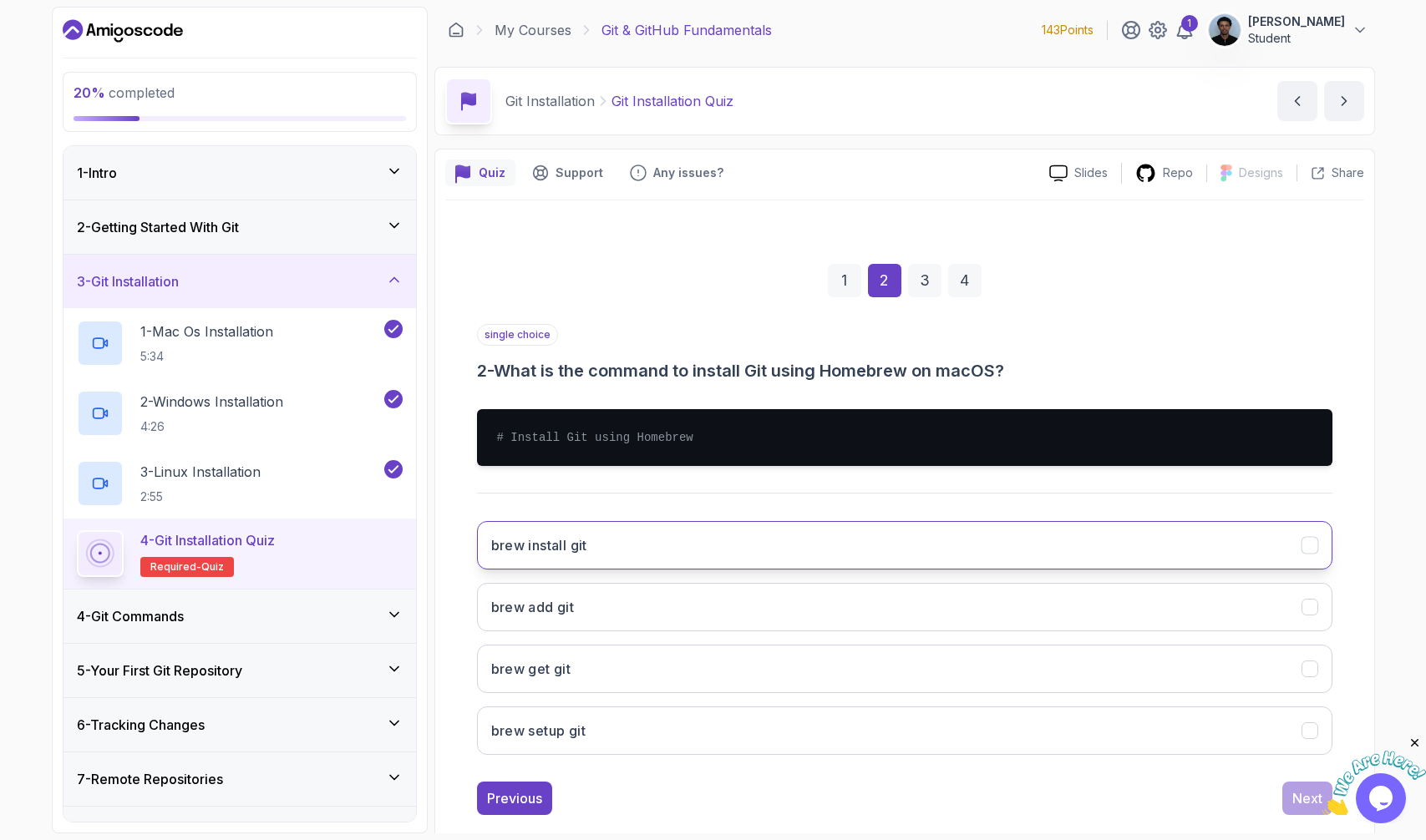
click at [591, 546] on button "brew install git" at bounding box center [905, 545] width 856 height 48
click at [1262, 715] on div "Next" at bounding box center [1307, 798] width 30 height 20
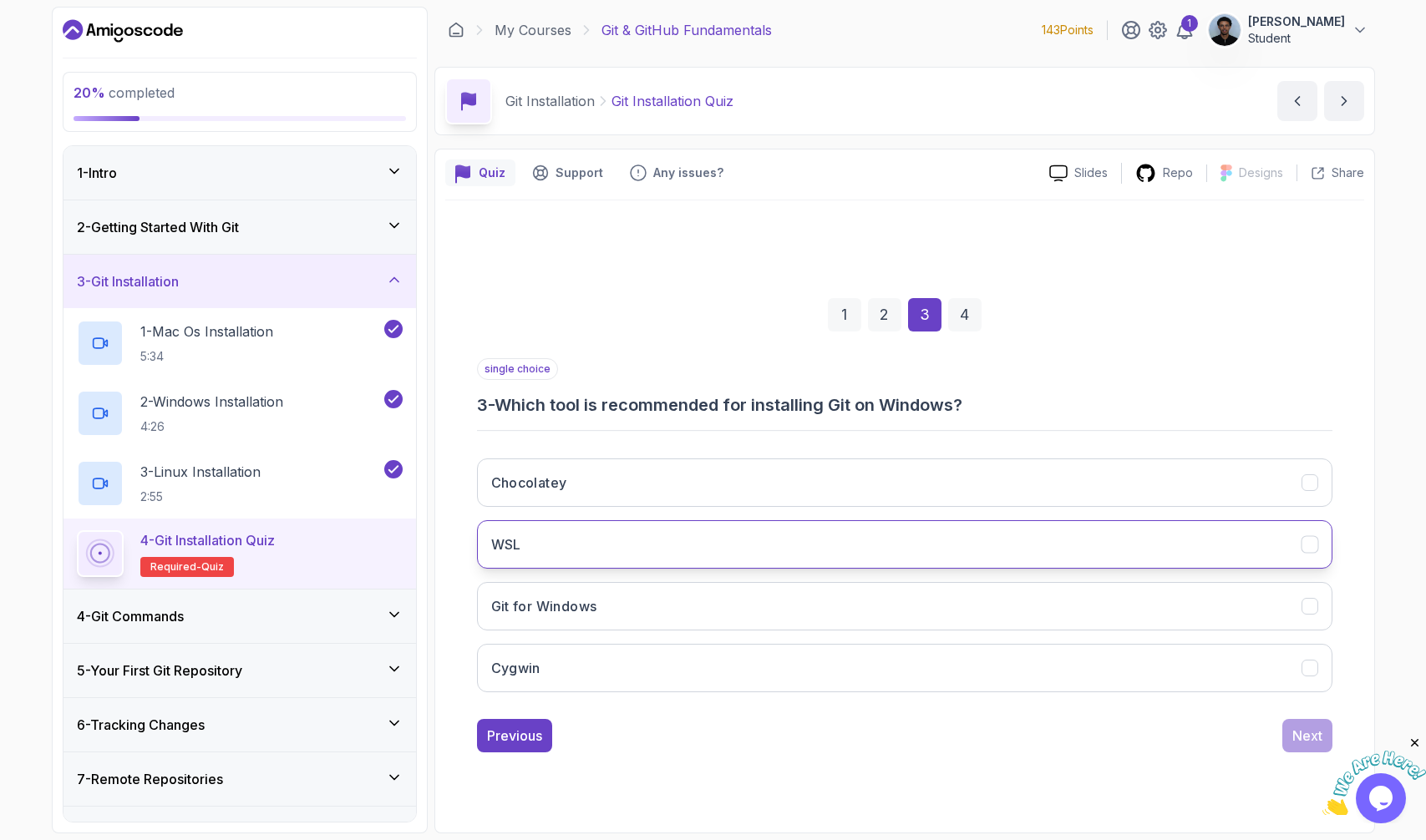
click at [579, 549] on button "WSL" at bounding box center [905, 544] width 856 height 48
click at [1262, 715] on button "Next" at bounding box center [1307, 735] width 50 height 34
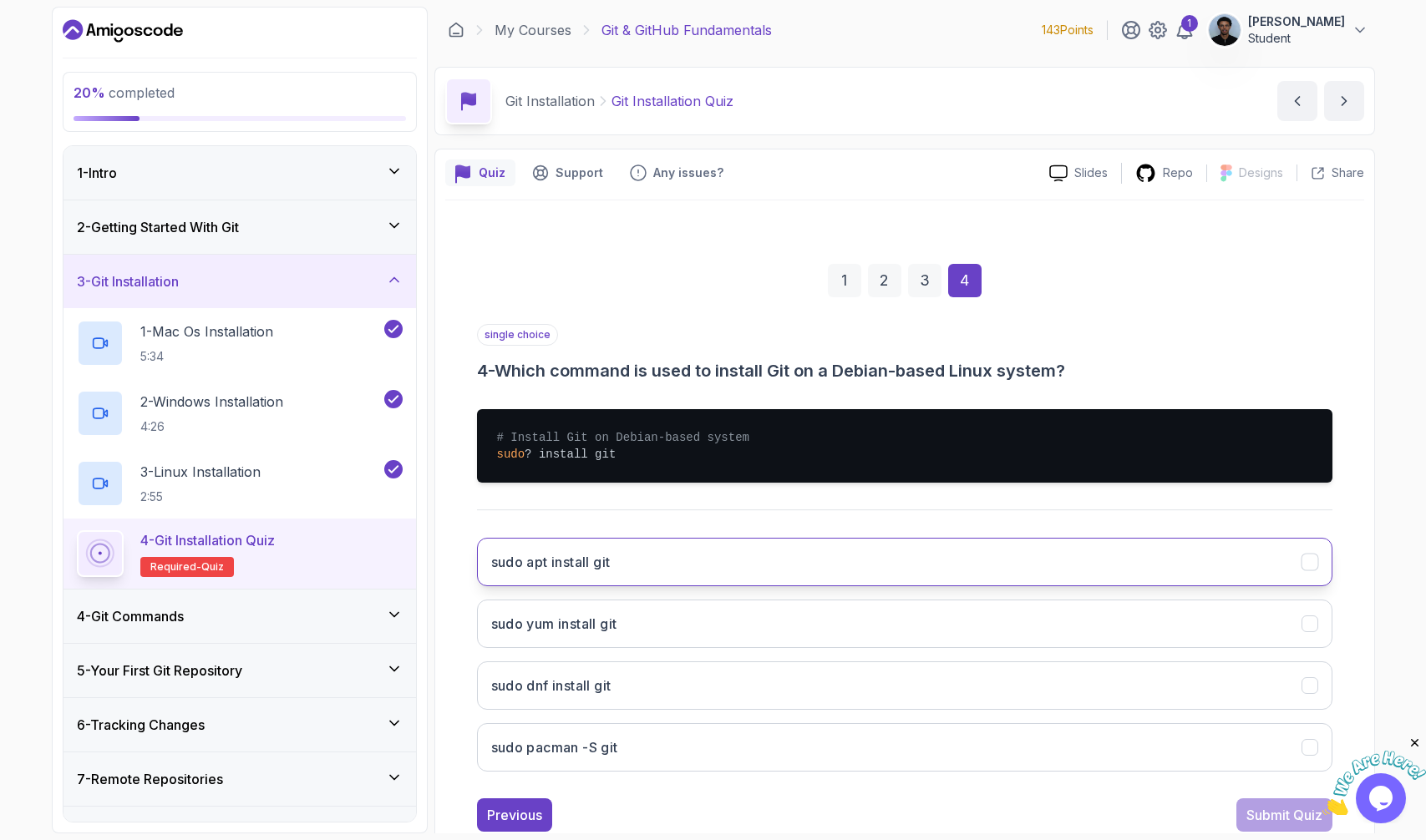
click at [622, 568] on button "sudo apt install git" at bounding box center [905, 562] width 856 height 48
click at [1262, 715] on div "Submit Quiz" at bounding box center [1284, 815] width 76 height 20
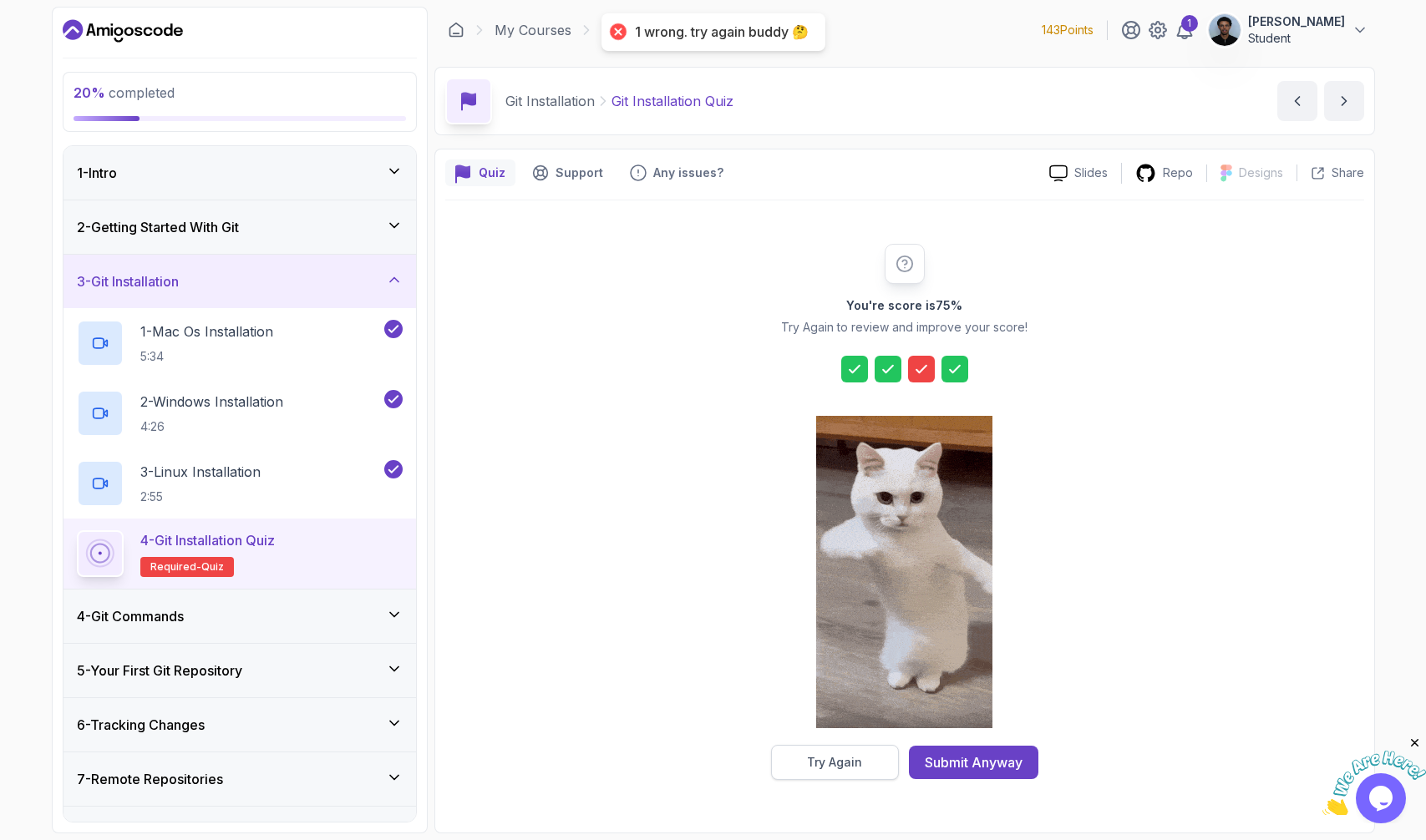
click at [854, 715] on div "Try Again" at bounding box center [834, 762] width 55 height 16
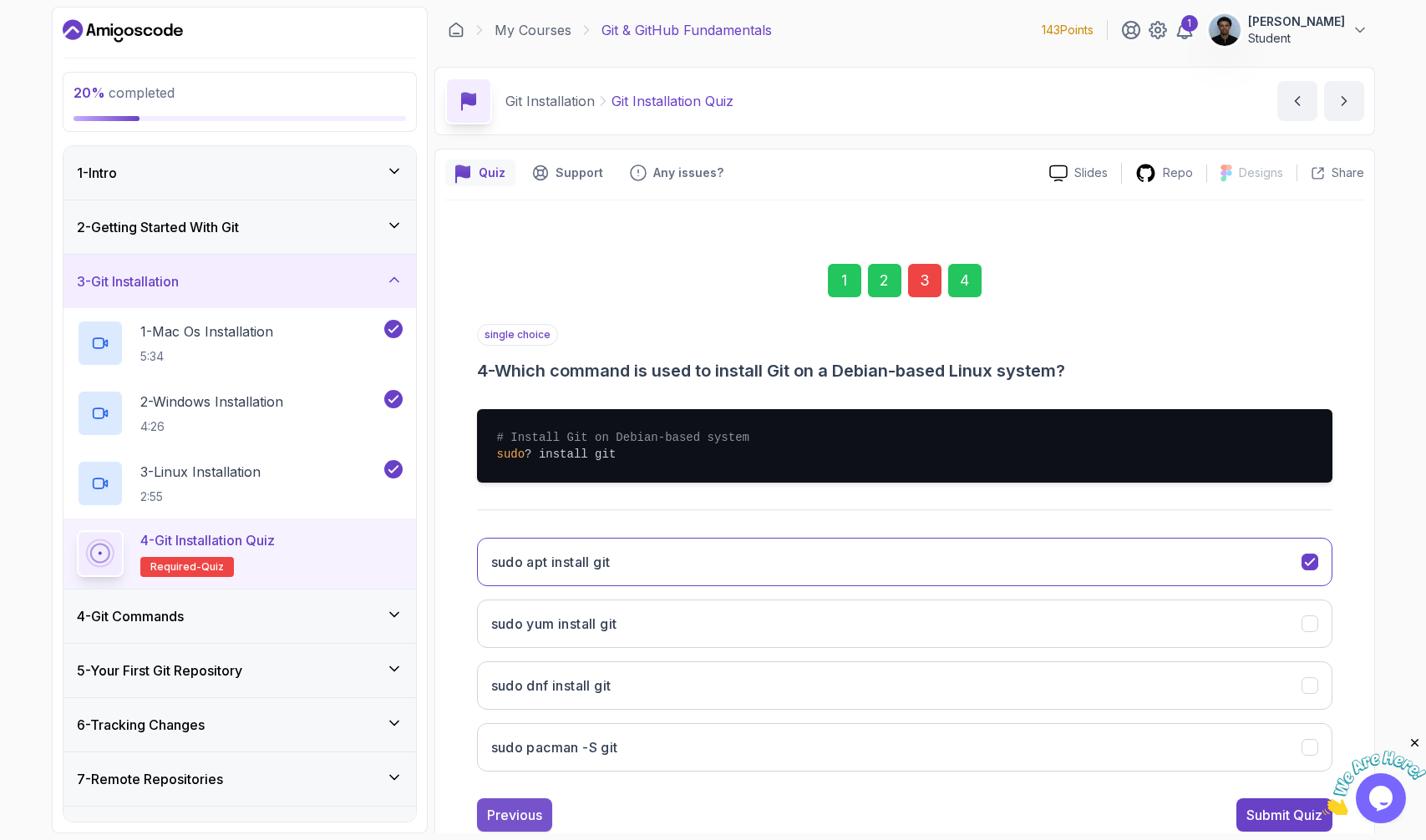
click at [516, 715] on button "Previous" at bounding box center [515, 815] width 75 height 34
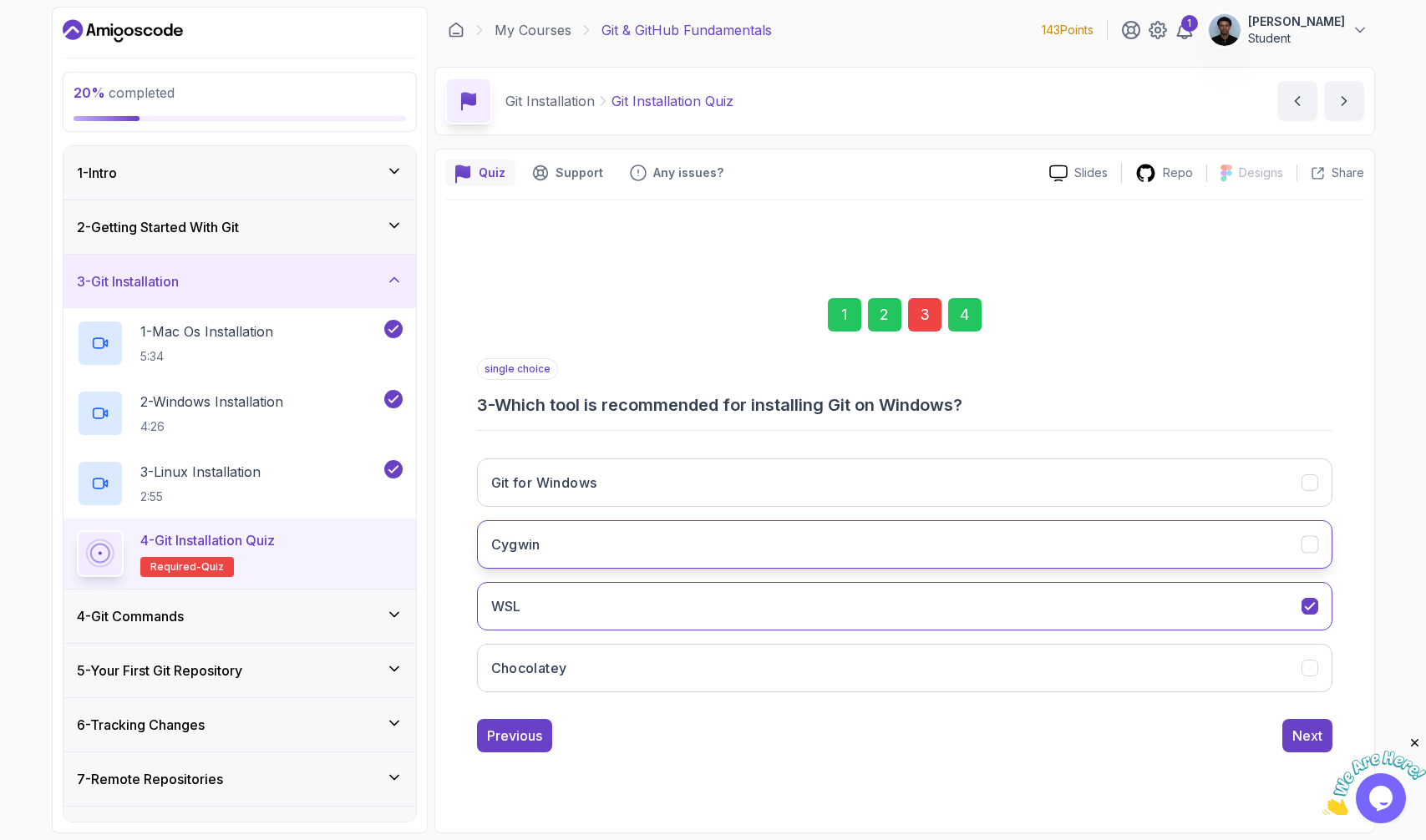
click at [685, 566] on button "Cygwin" at bounding box center [905, 544] width 856 height 48
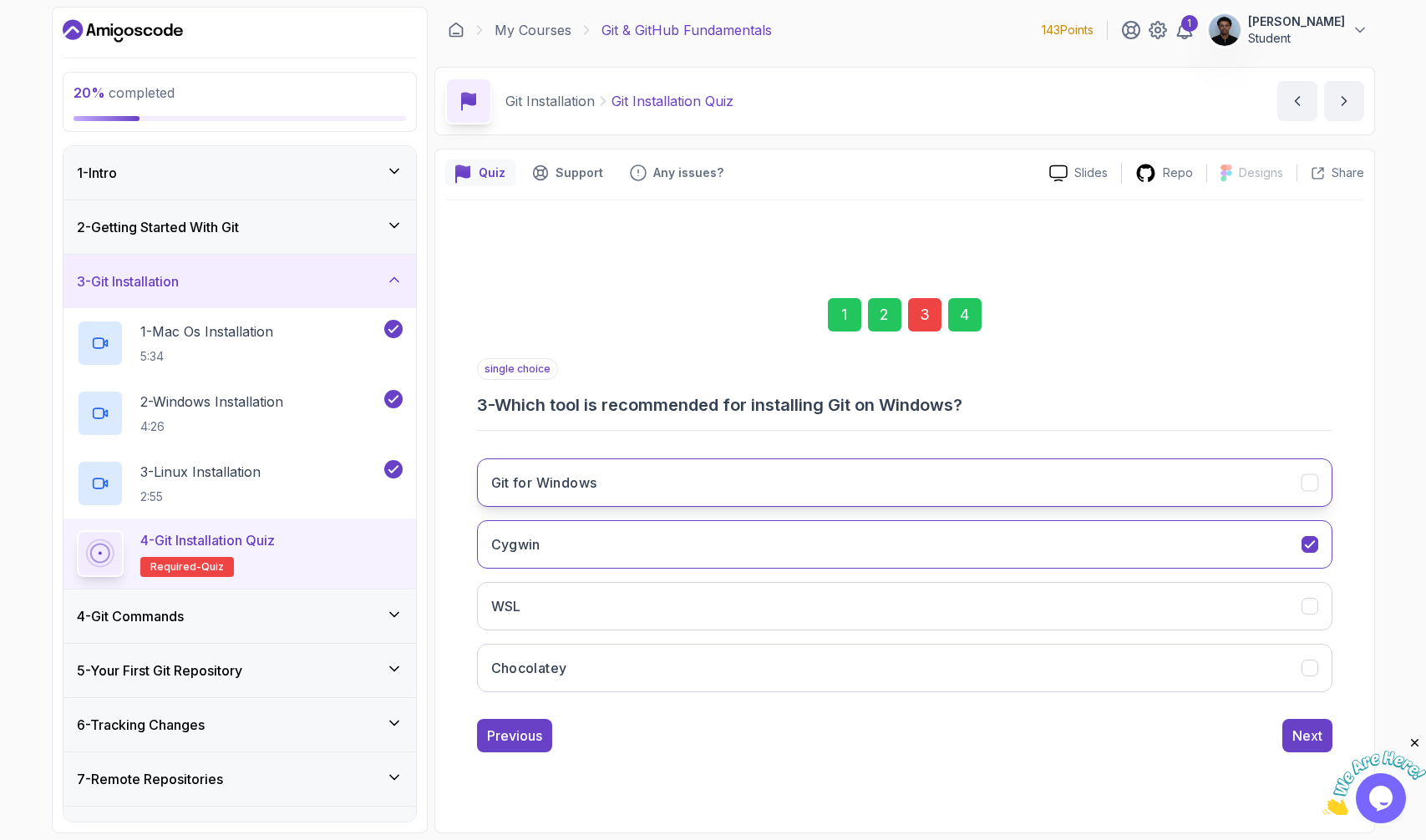
click at [999, 488] on button "Git for Windows" at bounding box center [905, 483] width 856 height 48
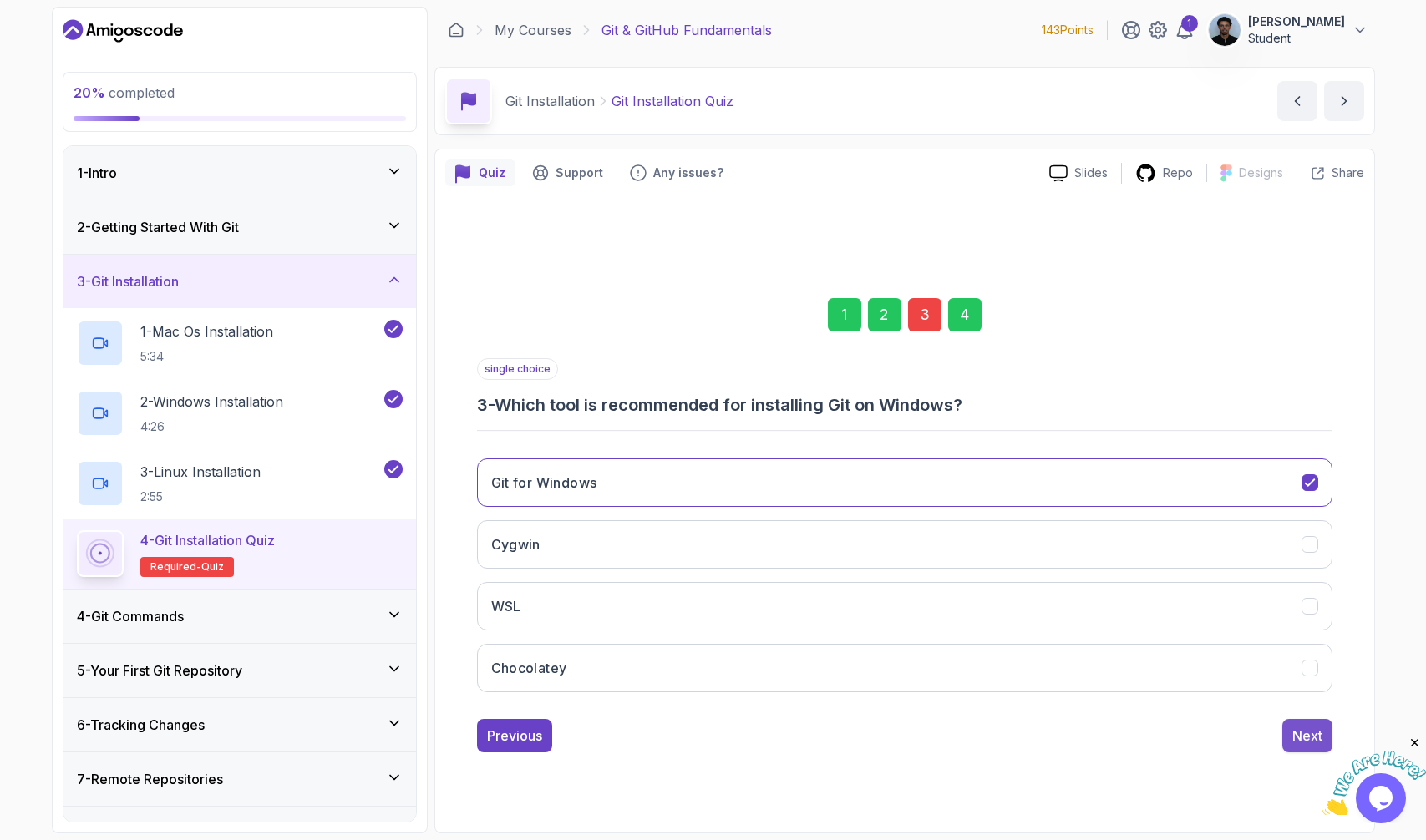
click at [1262, 715] on div "Next" at bounding box center [1307, 735] width 30 height 20
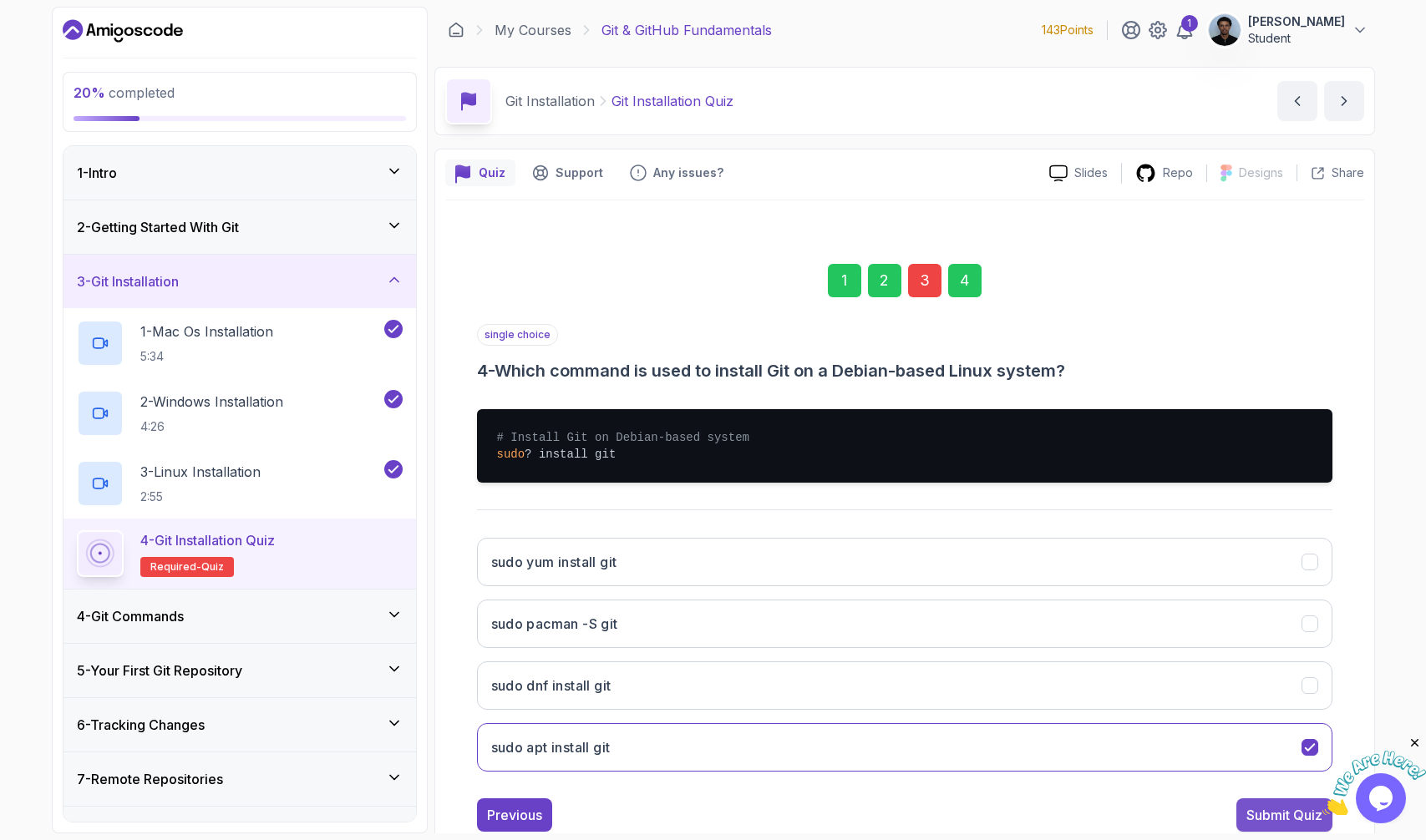
click at [1255, 715] on div "Submit Quiz" at bounding box center [1284, 815] width 76 height 20
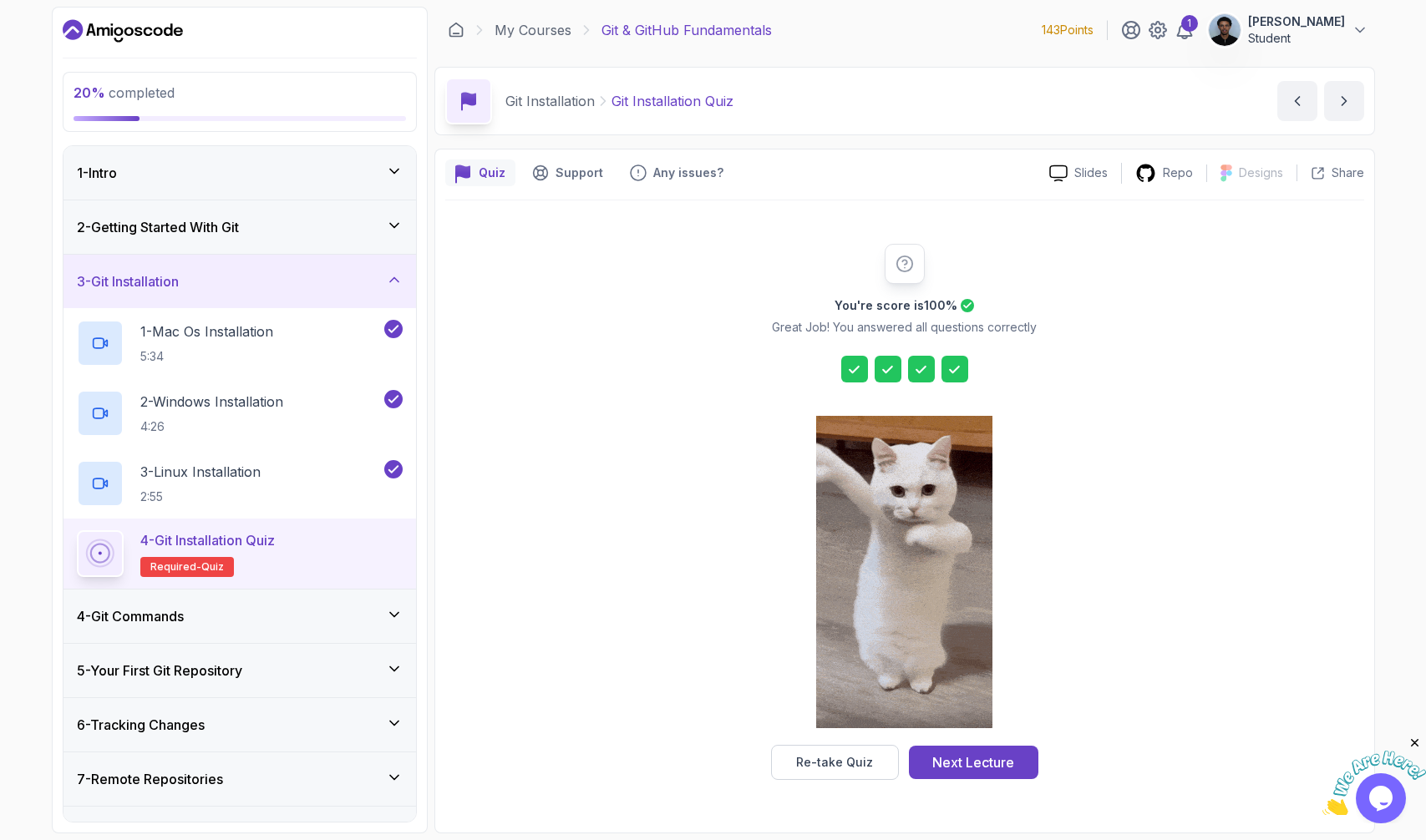
click at [1049, 623] on div "You're score is 100 % Great Job! You answered all questions correctly Re-take Q…" at bounding box center [905, 512] width 321 height 536
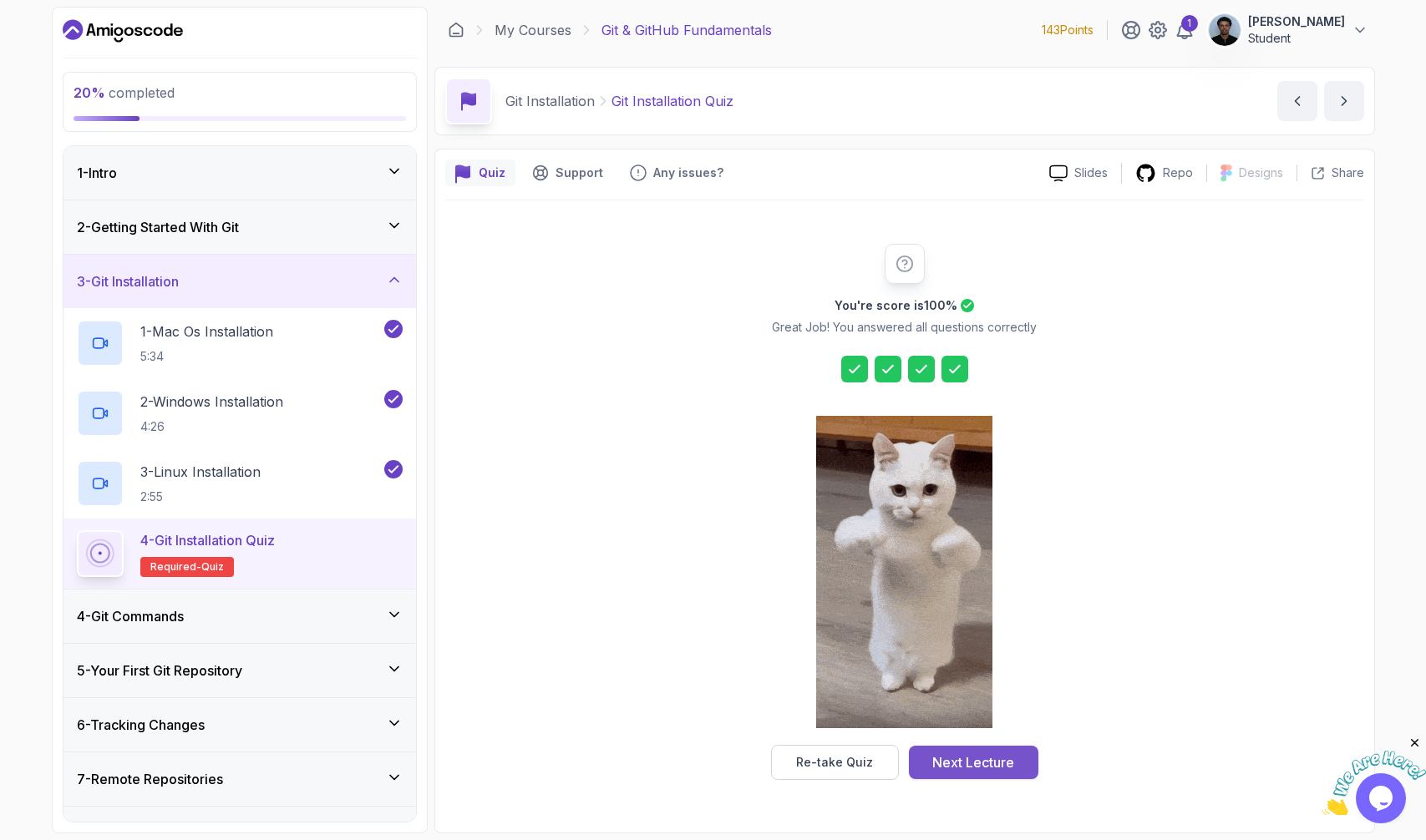
click at [996, 715] on div "Next Lecture" at bounding box center [973, 762] width 82 height 20
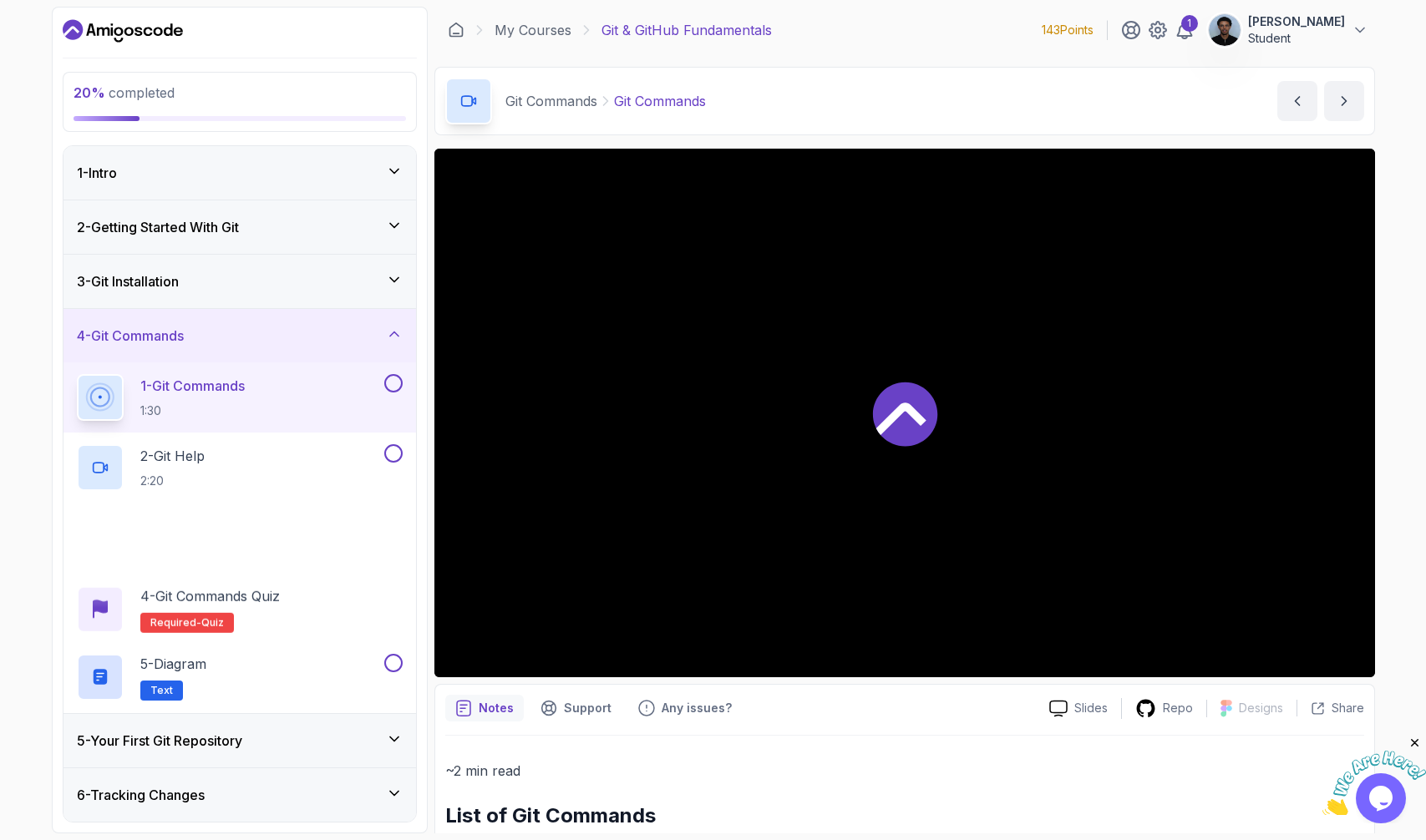
click at [765, 601] on div at bounding box center [904, 413] width 940 height 529
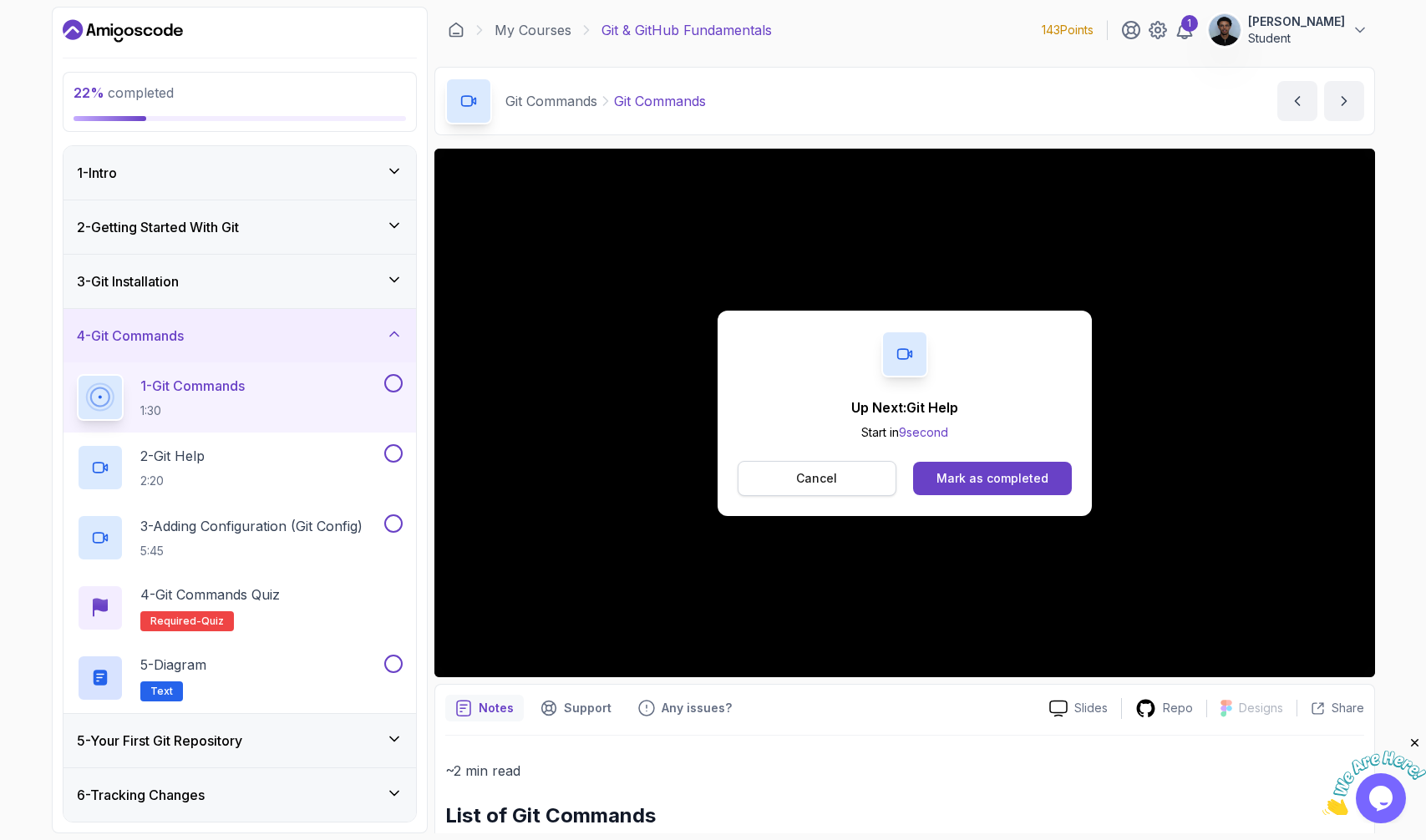
click at [827, 484] on p "Cancel" at bounding box center [816, 478] width 41 height 16
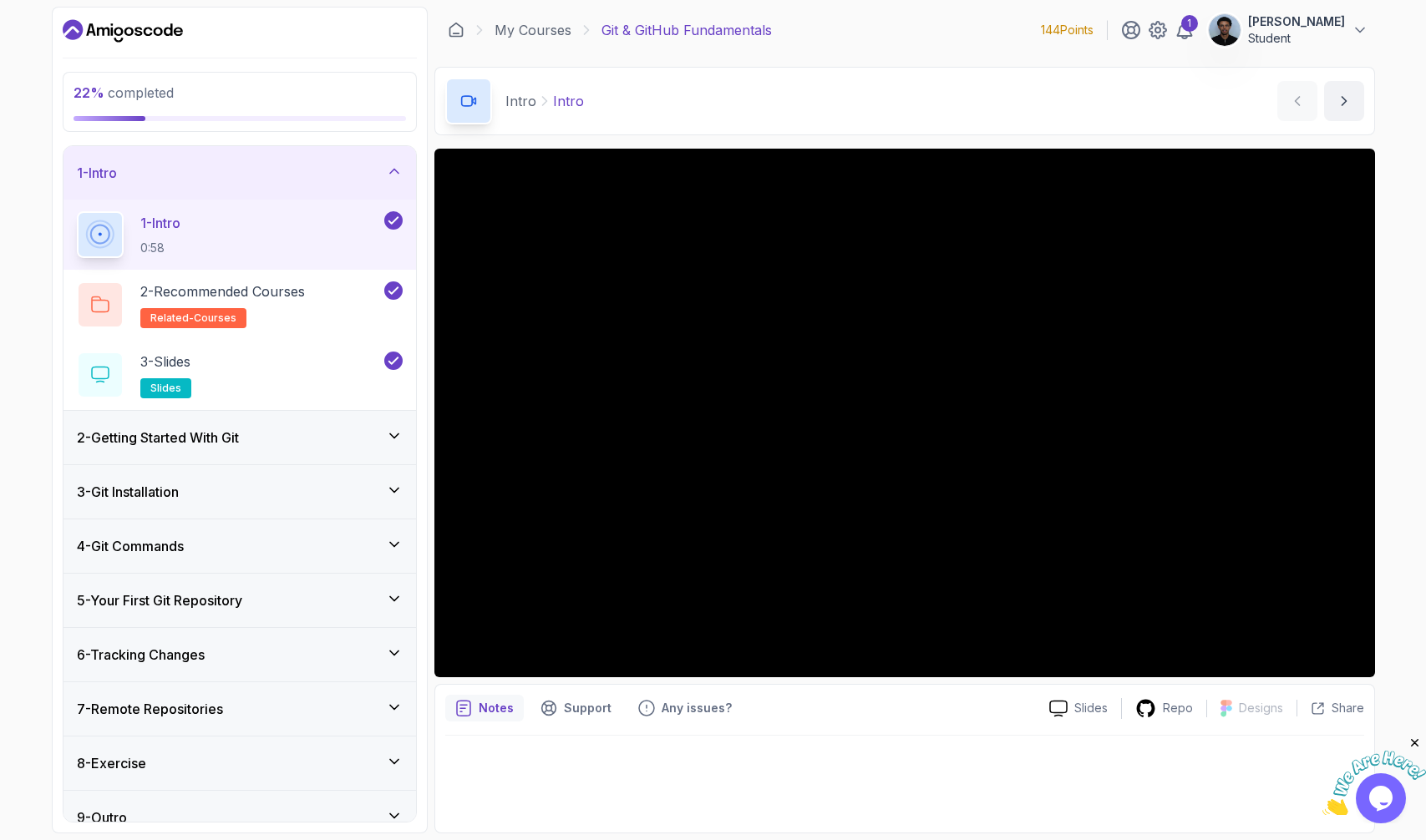
click at [221, 444] on h3 "2 - Getting Started With Git" at bounding box center [157, 437] width 162 height 20
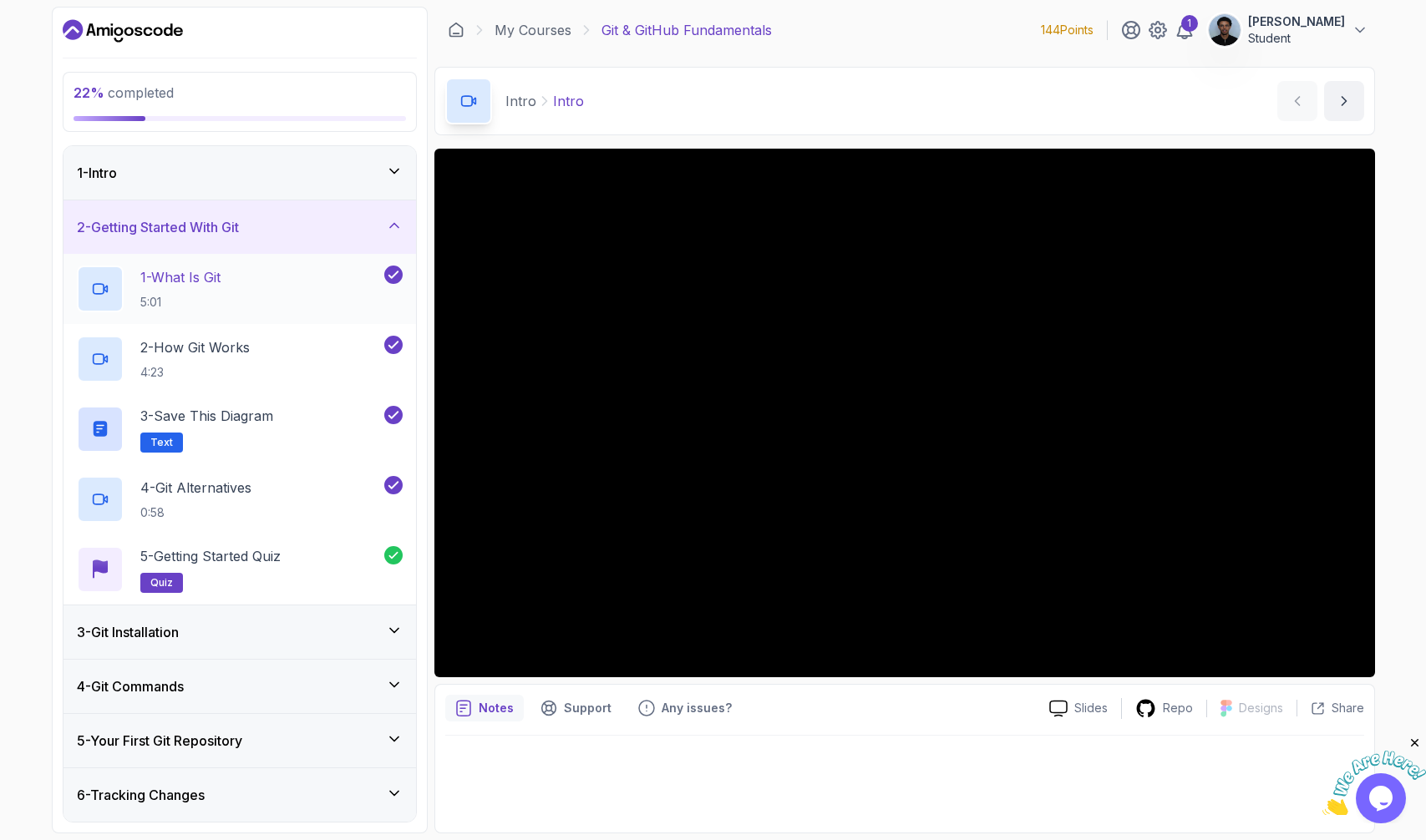
click at [217, 288] on h2 "1 - What Is Git 5:01" at bounding box center [181, 288] width 81 height 43
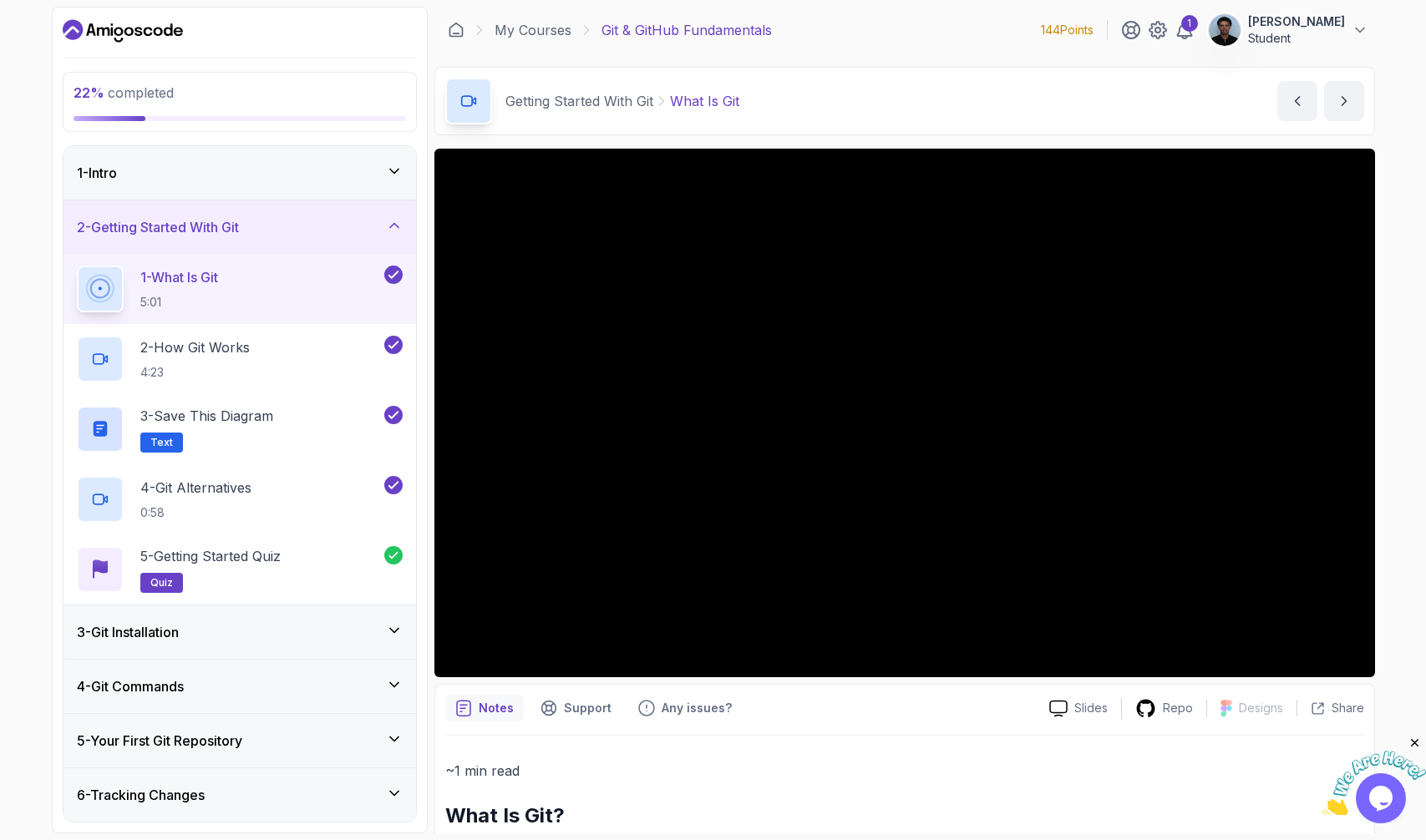
click at [228, 641] on div "3 - Git Installation" at bounding box center [239, 632] width 326 height 20
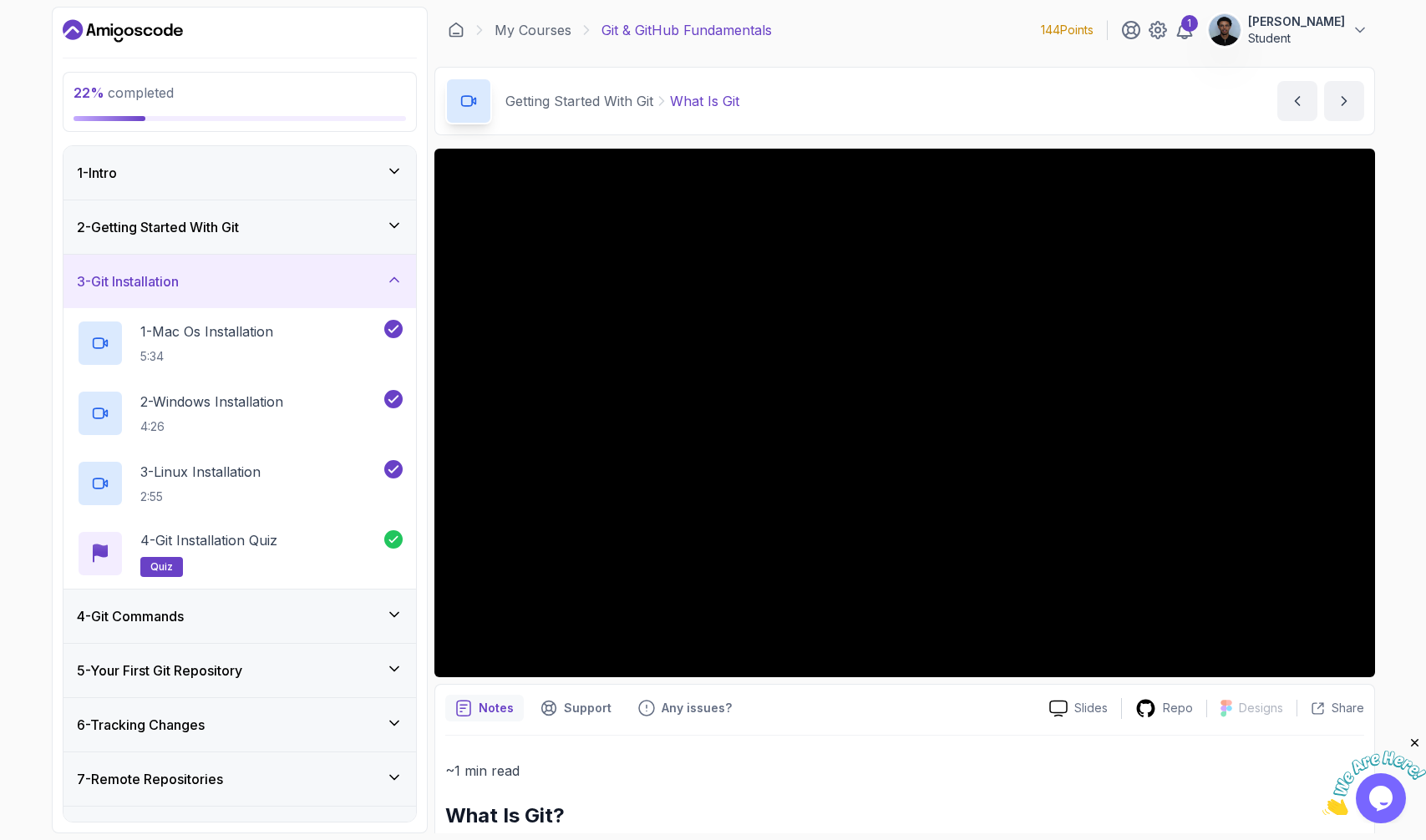
click at [74, 29] on icon "Dashboard" at bounding box center [71, 31] width 16 height 10
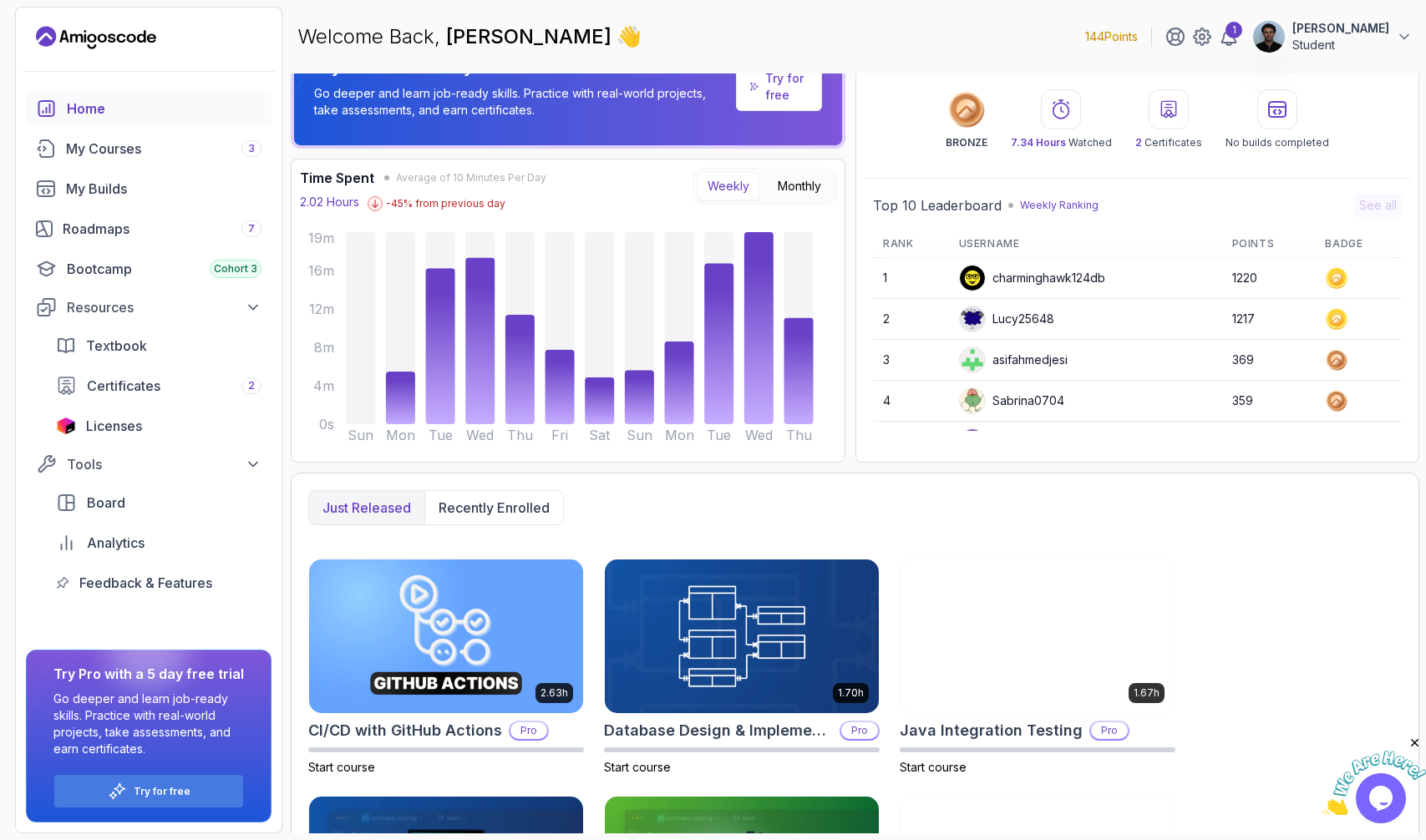
scroll to position [36, 0]
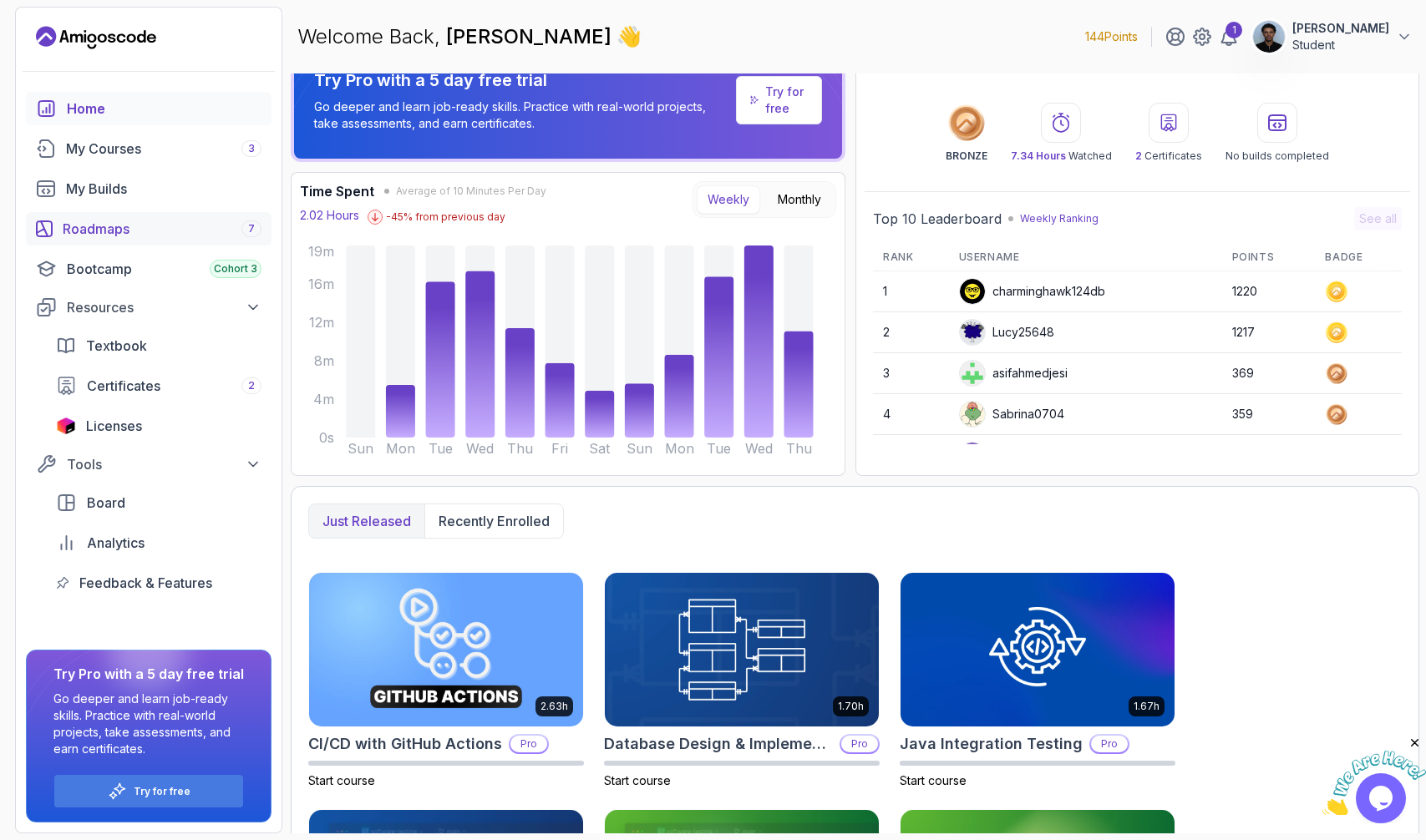
click at [110, 230] on div "Roadmaps 7" at bounding box center [161, 228] width 199 height 20
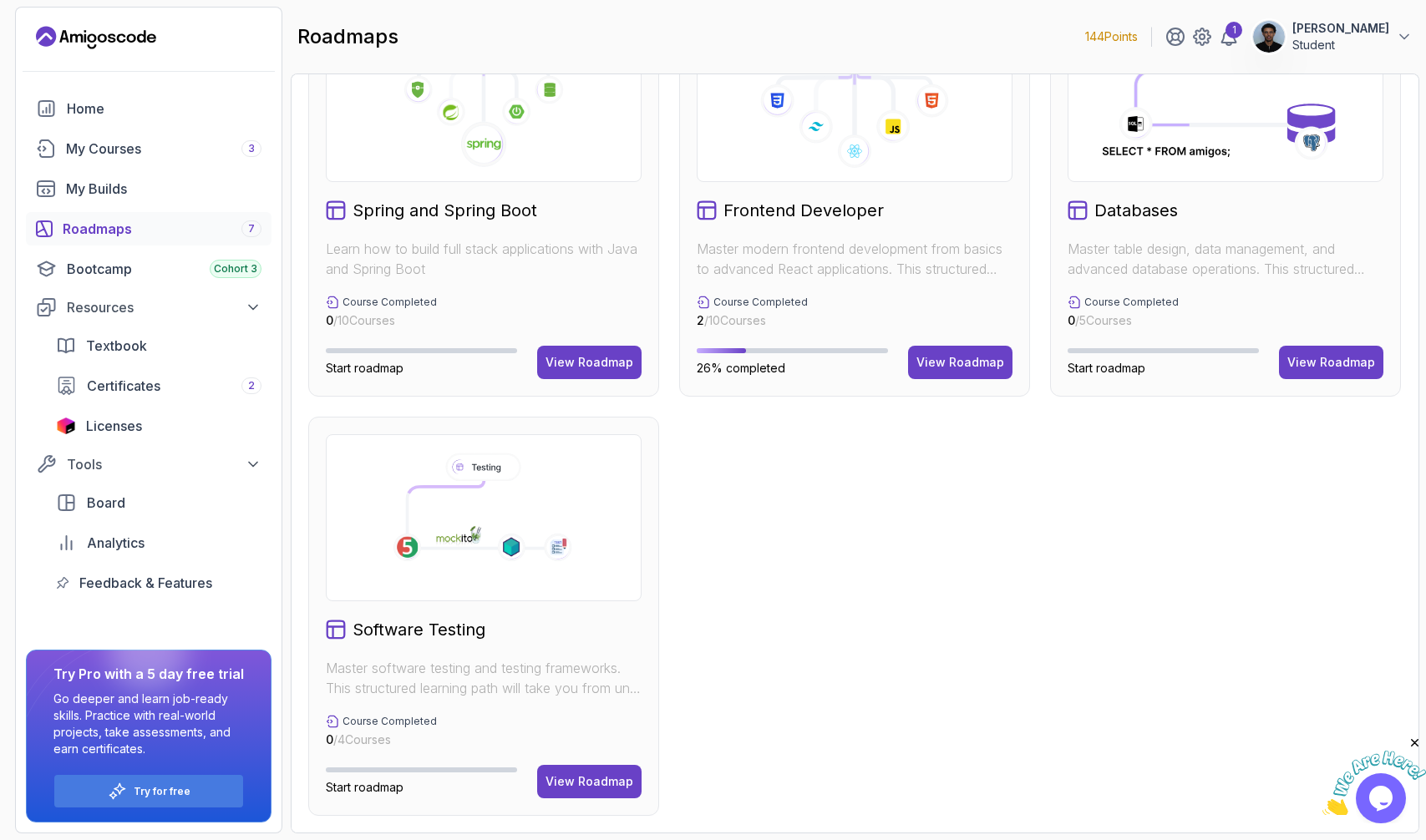
scroll to position [504, 0]
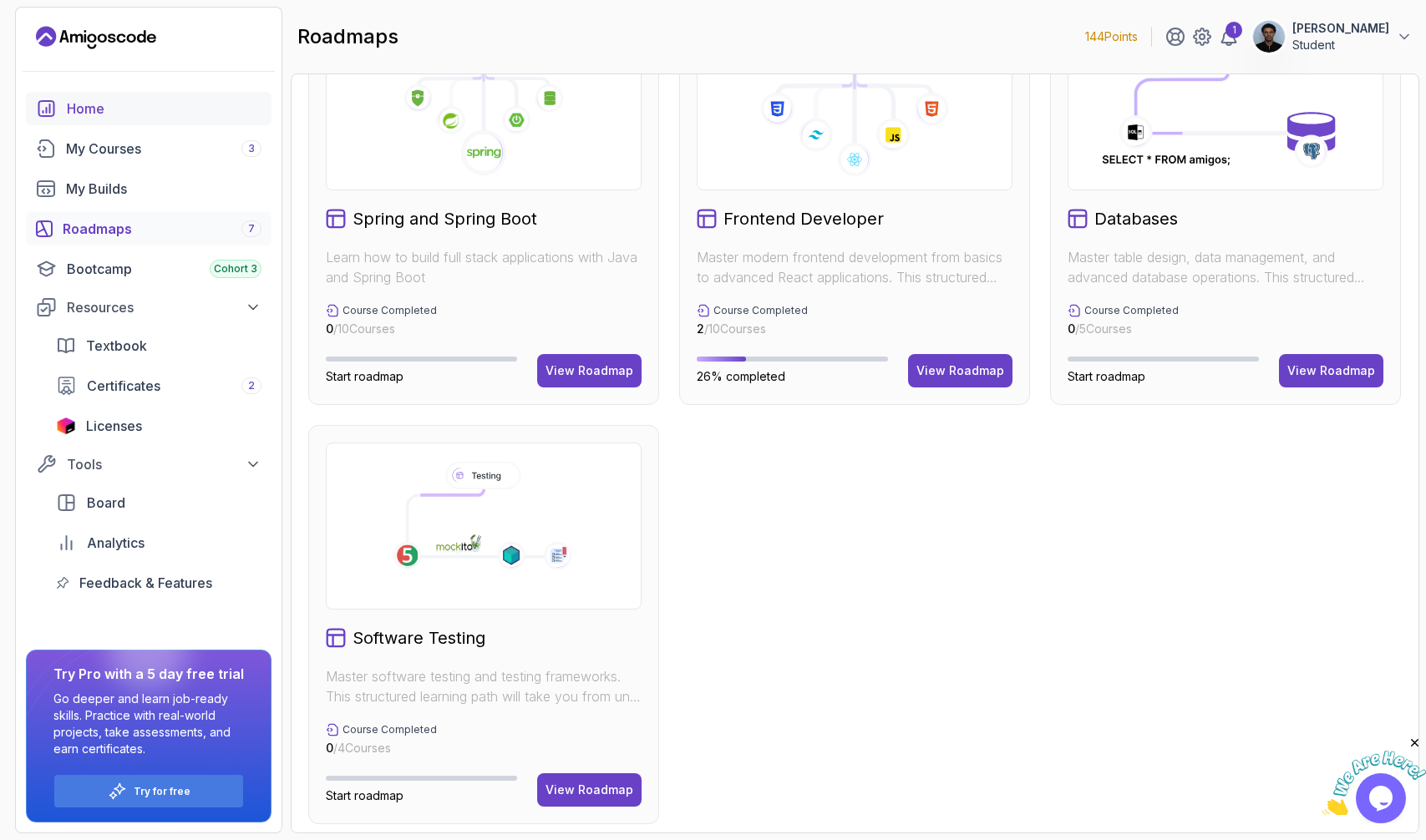
click at [67, 108] on div "Home" at bounding box center [164, 108] width 195 height 20
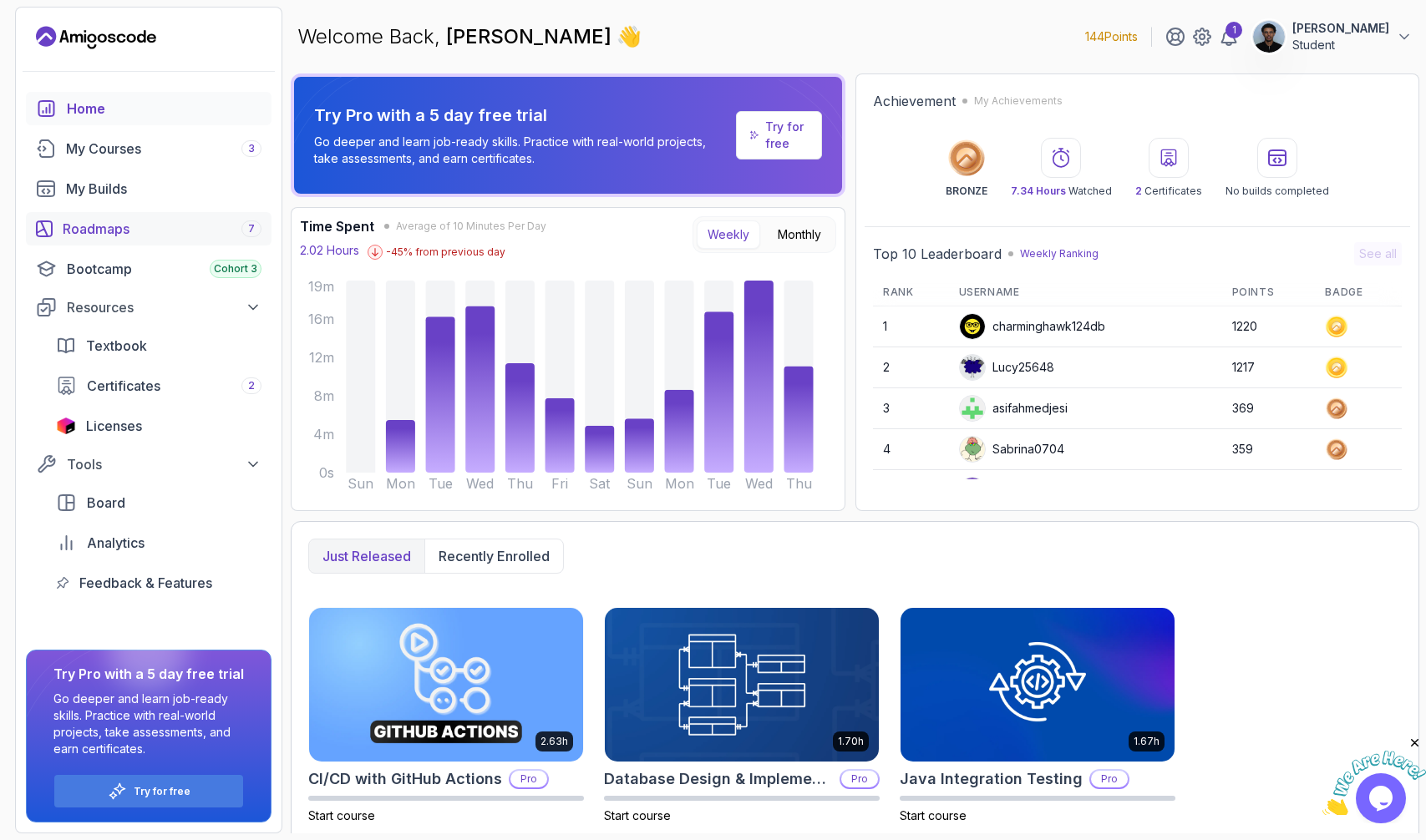
click at [114, 234] on div "Roadmaps 7" at bounding box center [161, 228] width 199 height 20
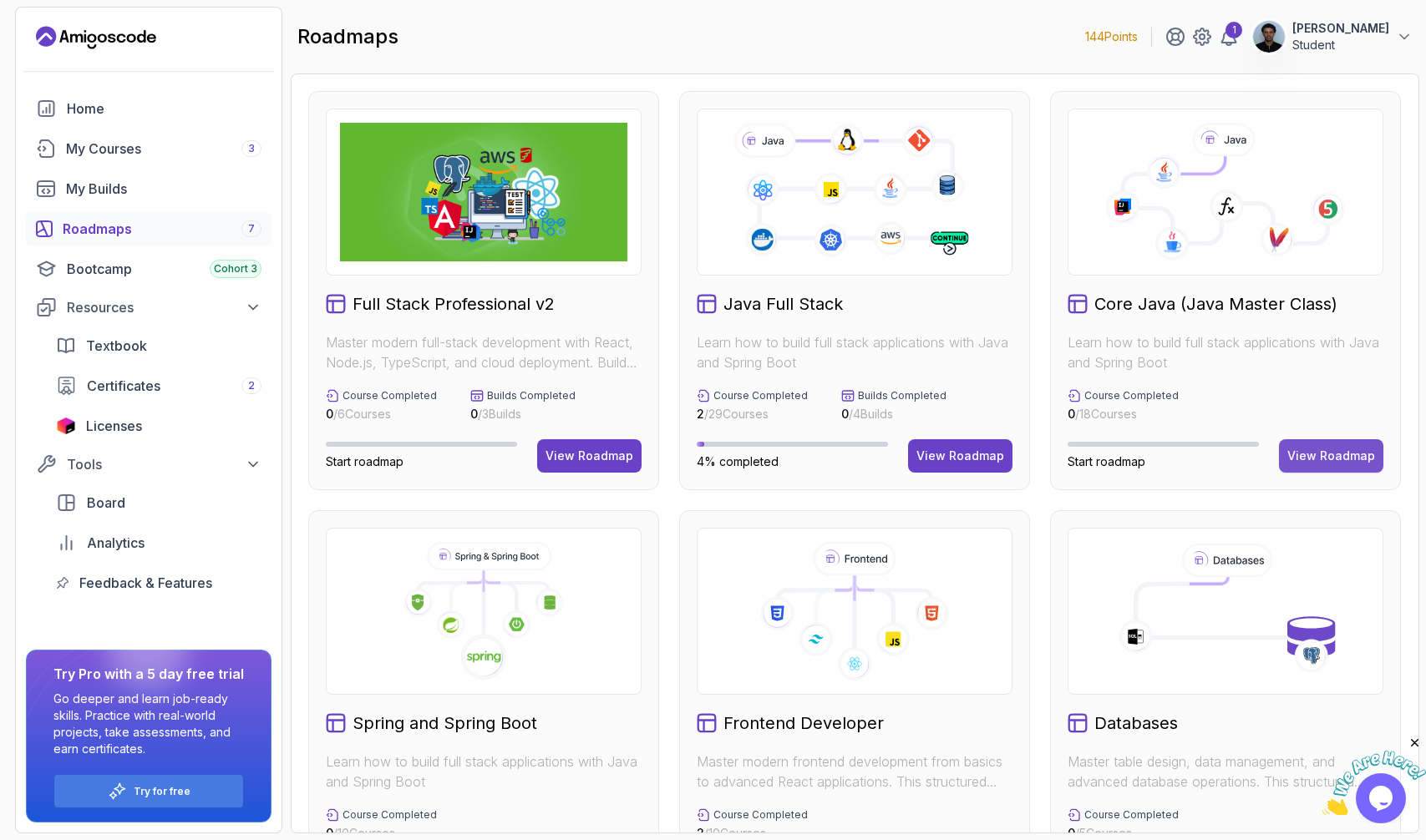
click at [1345, 459] on div "View Roadmap" at bounding box center [1330, 455] width 87 height 16
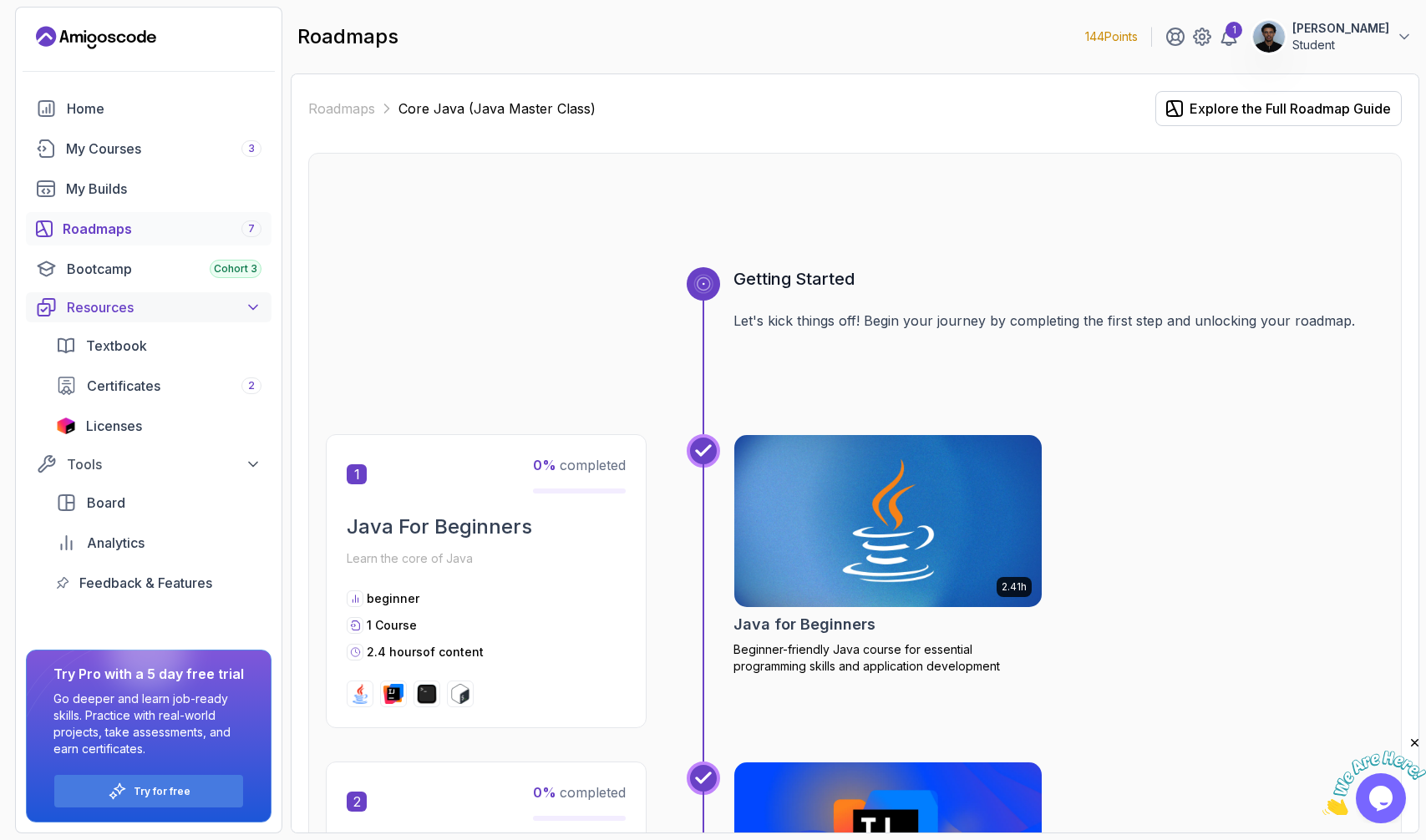
click at [120, 303] on div "Resources" at bounding box center [164, 307] width 195 height 20
click at [103, 379] on span "Board" at bounding box center [106, 382] width 38 height 20
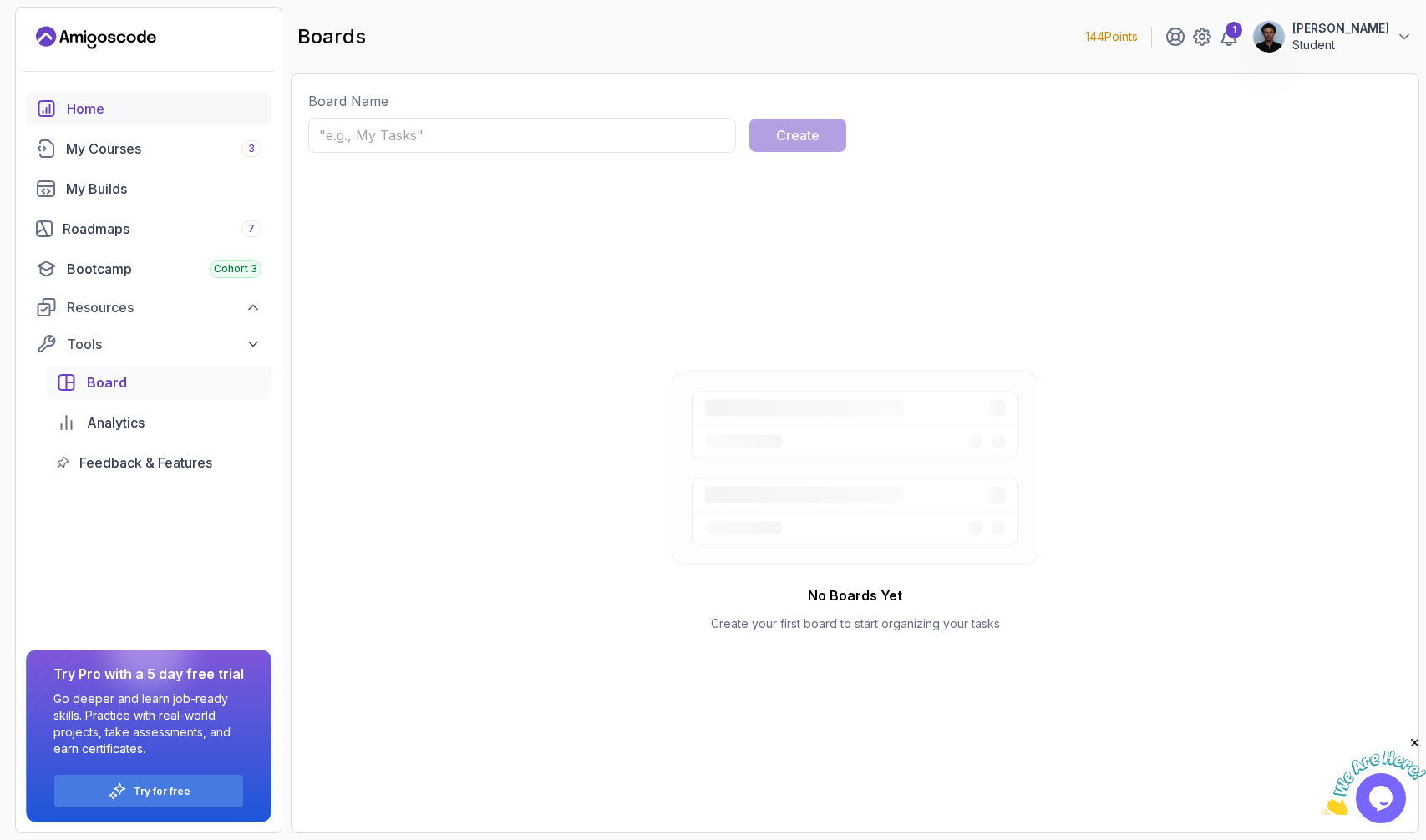
click at [62, 108] on link "Home" at bounding box center [149, 108] width 246 height 34
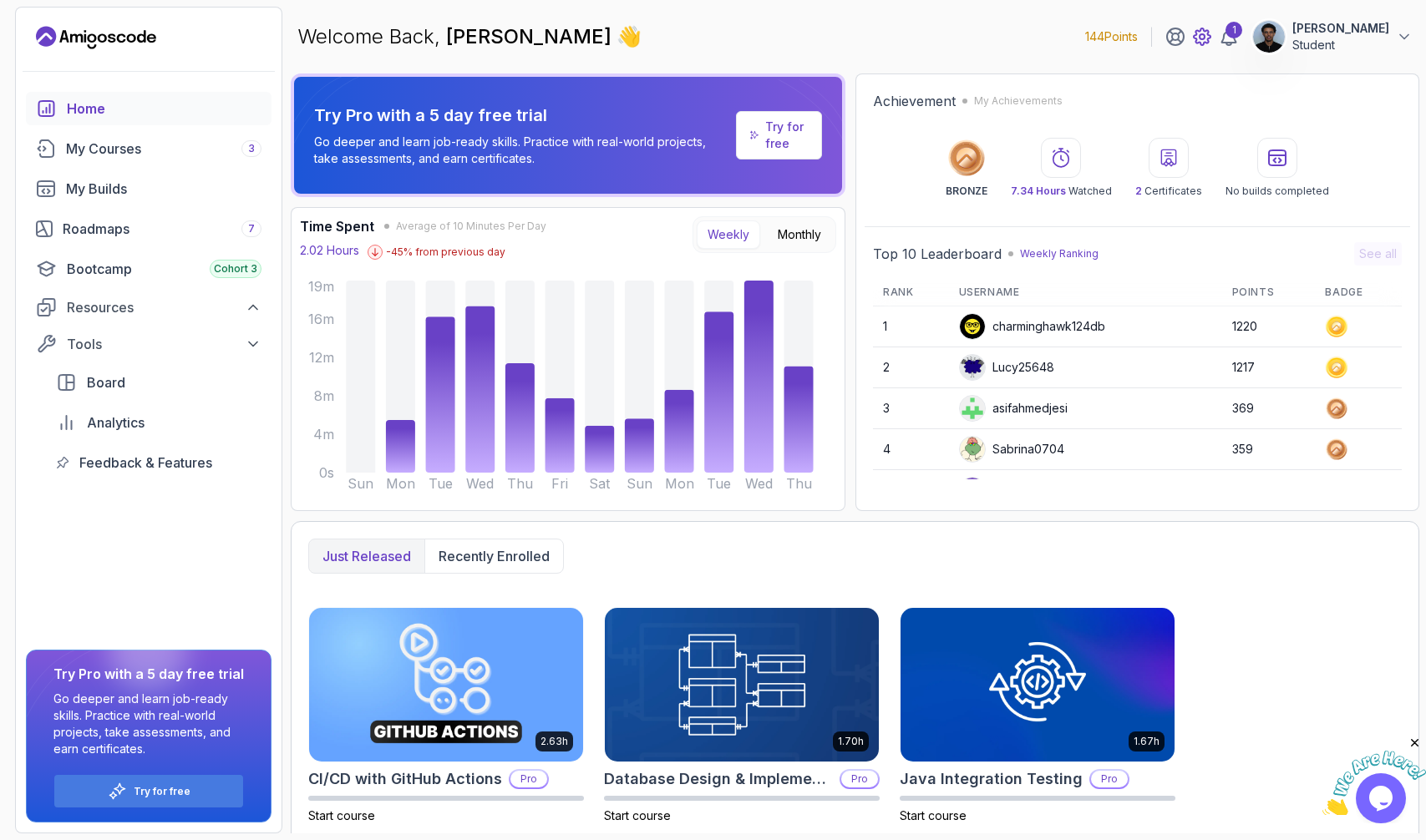
click at [1210, 42] on icon at bounding box center [1201, 36] width 16 height 16
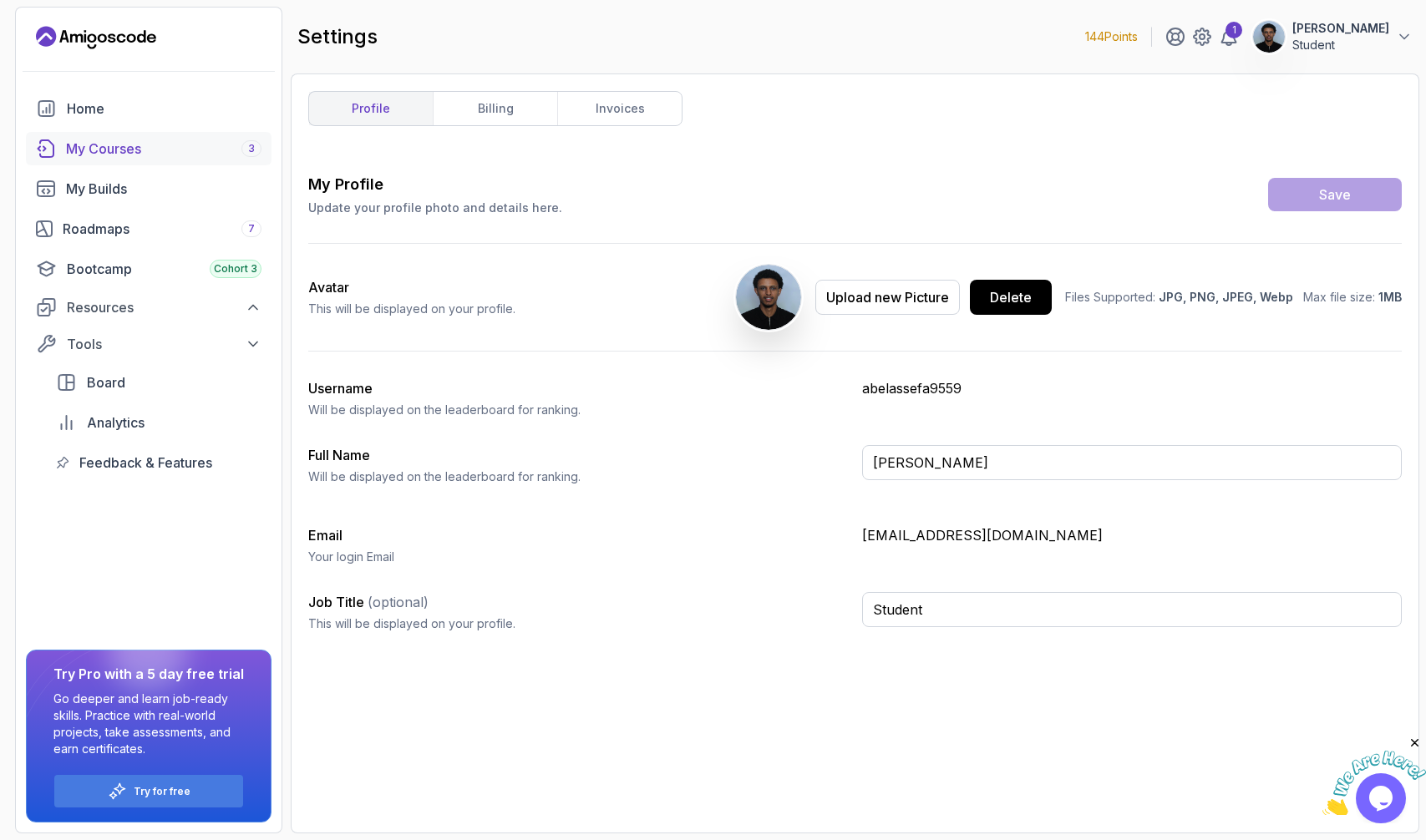
click at [111, 143] on div "My Courses 3" at bounding box center [164, 148] width 196 height 20
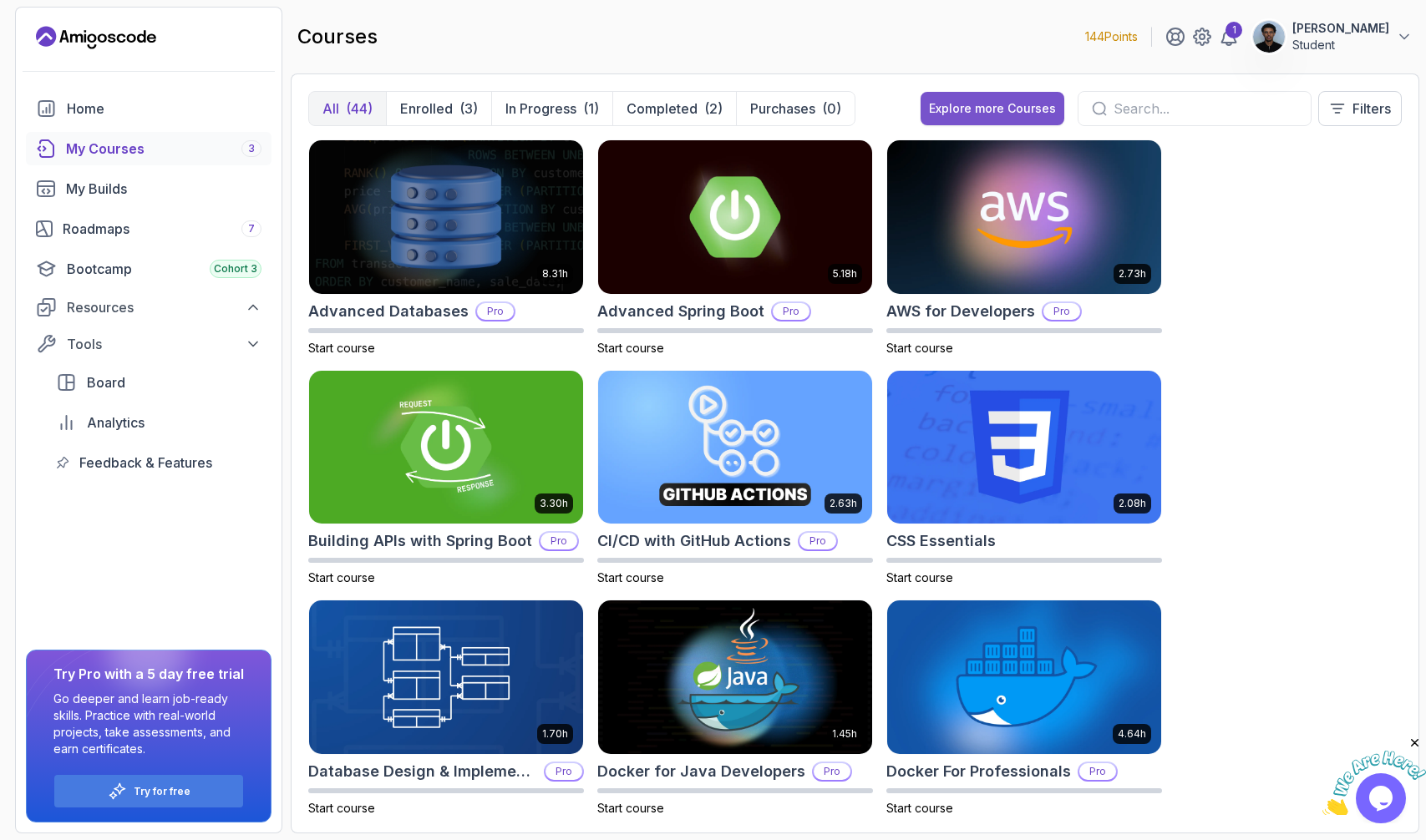
click at [993, 103] on div "Explore more Courses" at bounding box center [992, 108] width 127 height 16
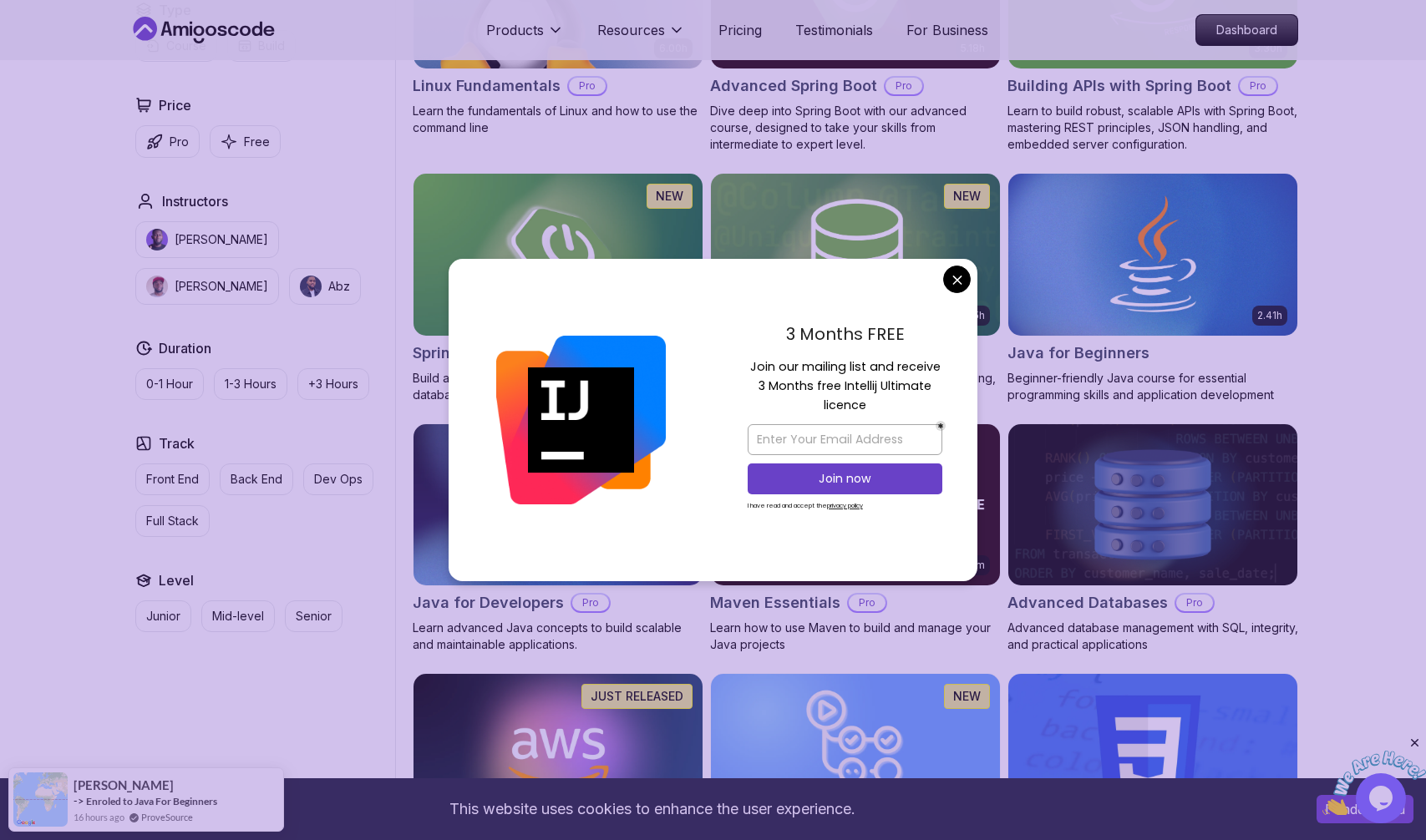
scroll to position [620, 0]
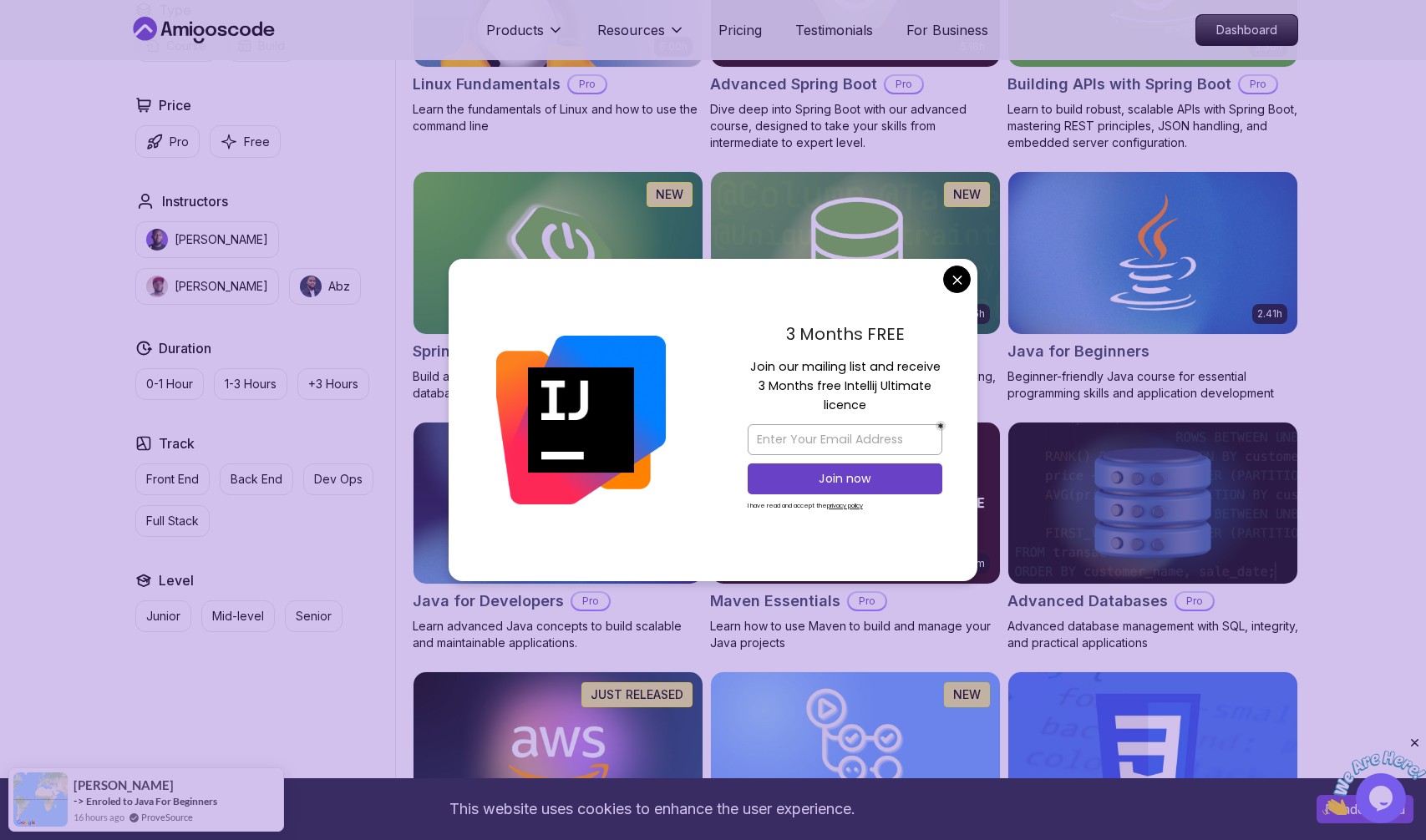
click at [977, 276] on div "3 Months FREE Join our mailing list and receive 3 Months free Intellij Ultimate…" at bounding box center [845, 420] width 265 height 323
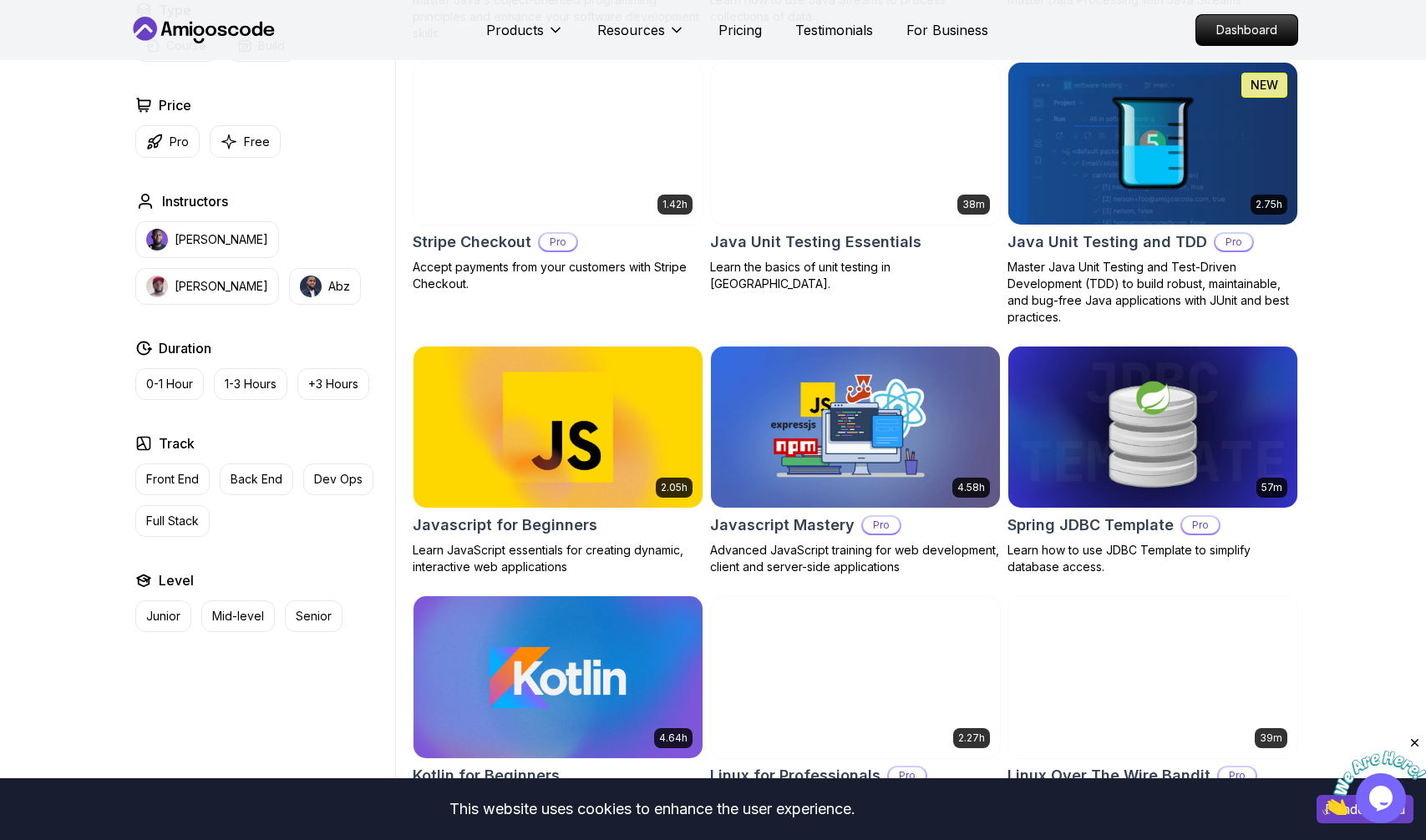
scroll to position [2842, 0]
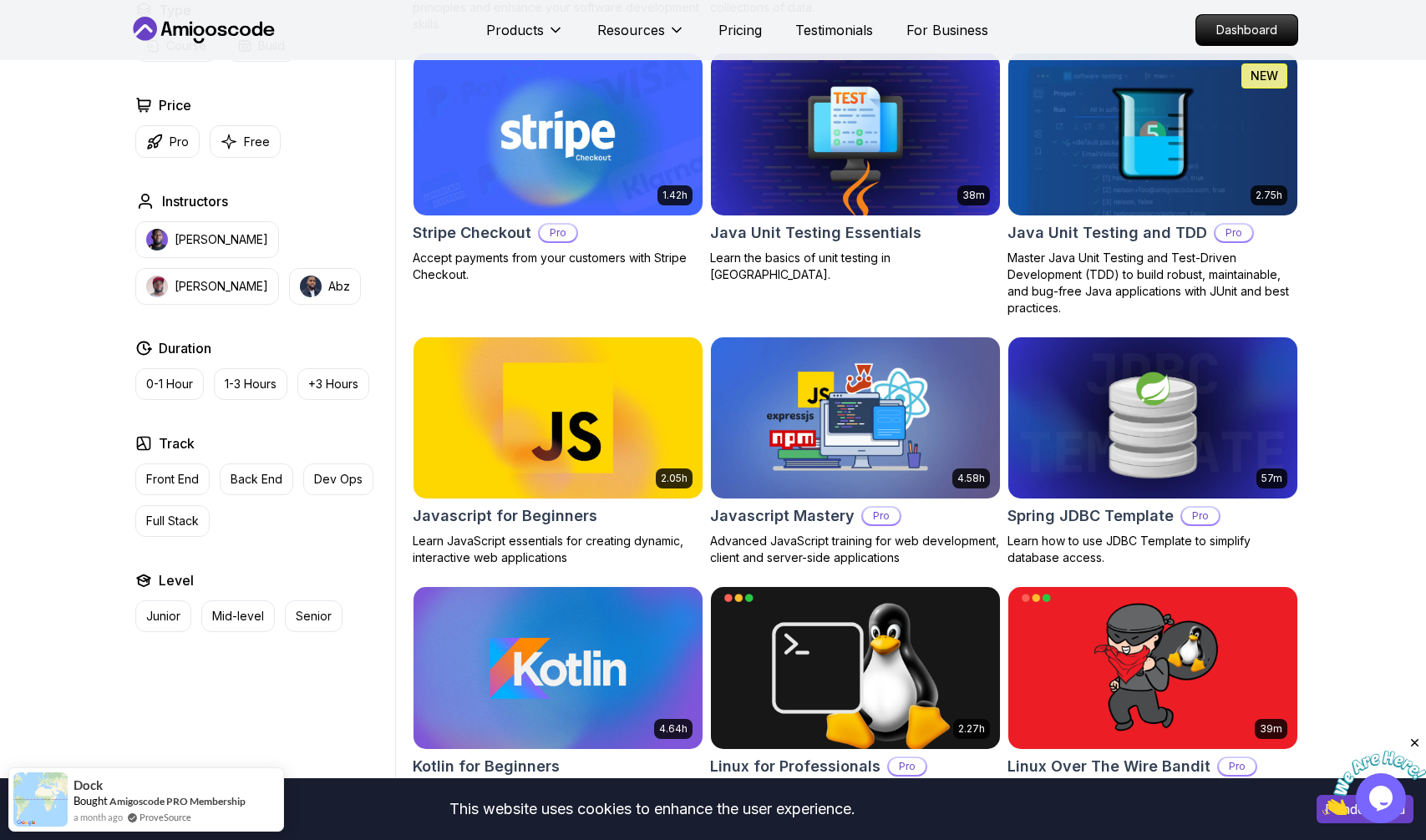
click at [806, 441] on img at bounding box center [855, 418] width 303 height 170
